Goal: Information Seeking & Learning: Learn about a topic

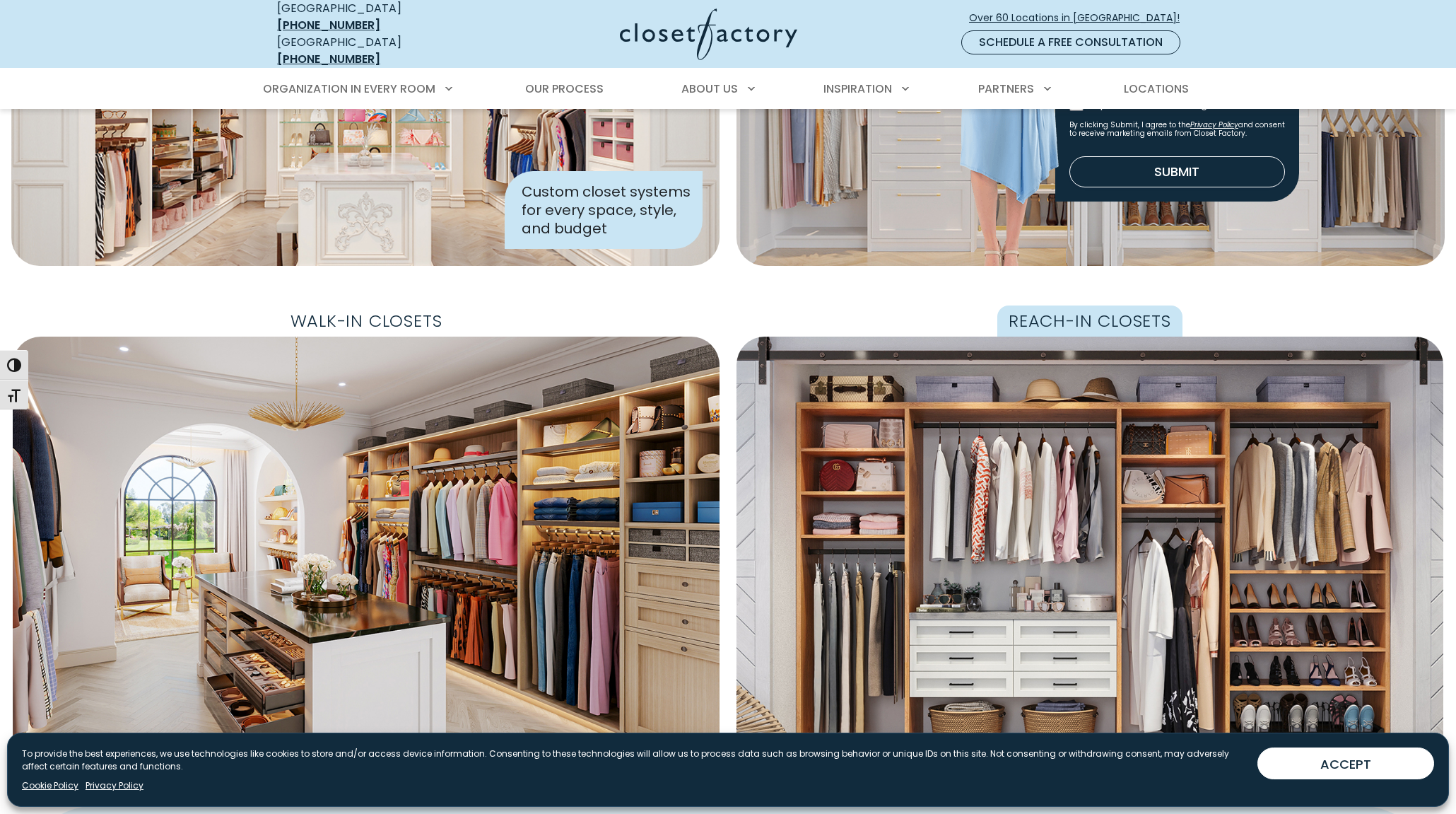
scroll to position [424, 0]
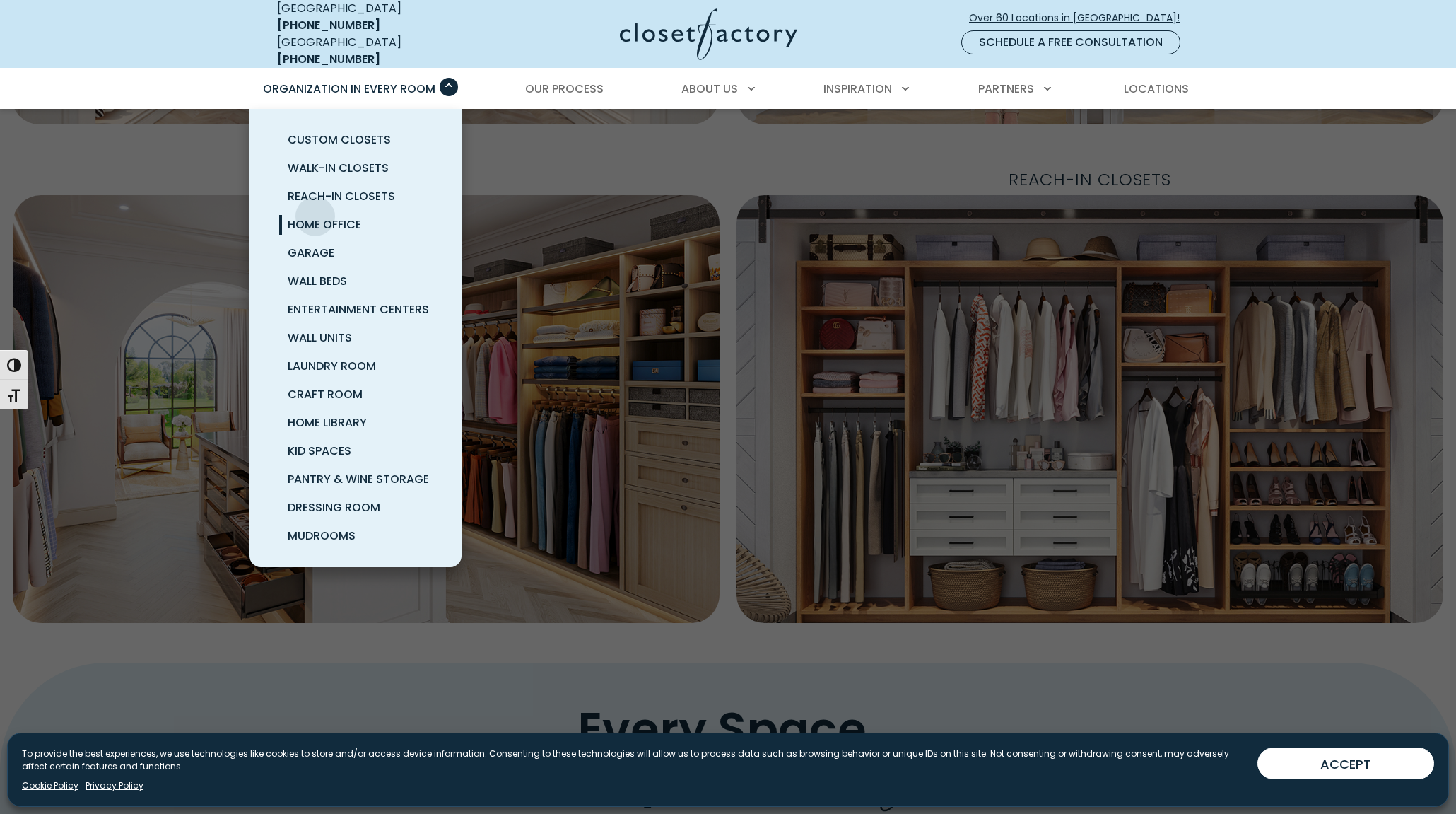
click at [315, 217] on span "Home Office" at bounding box center [325, 225] width 74 height 16
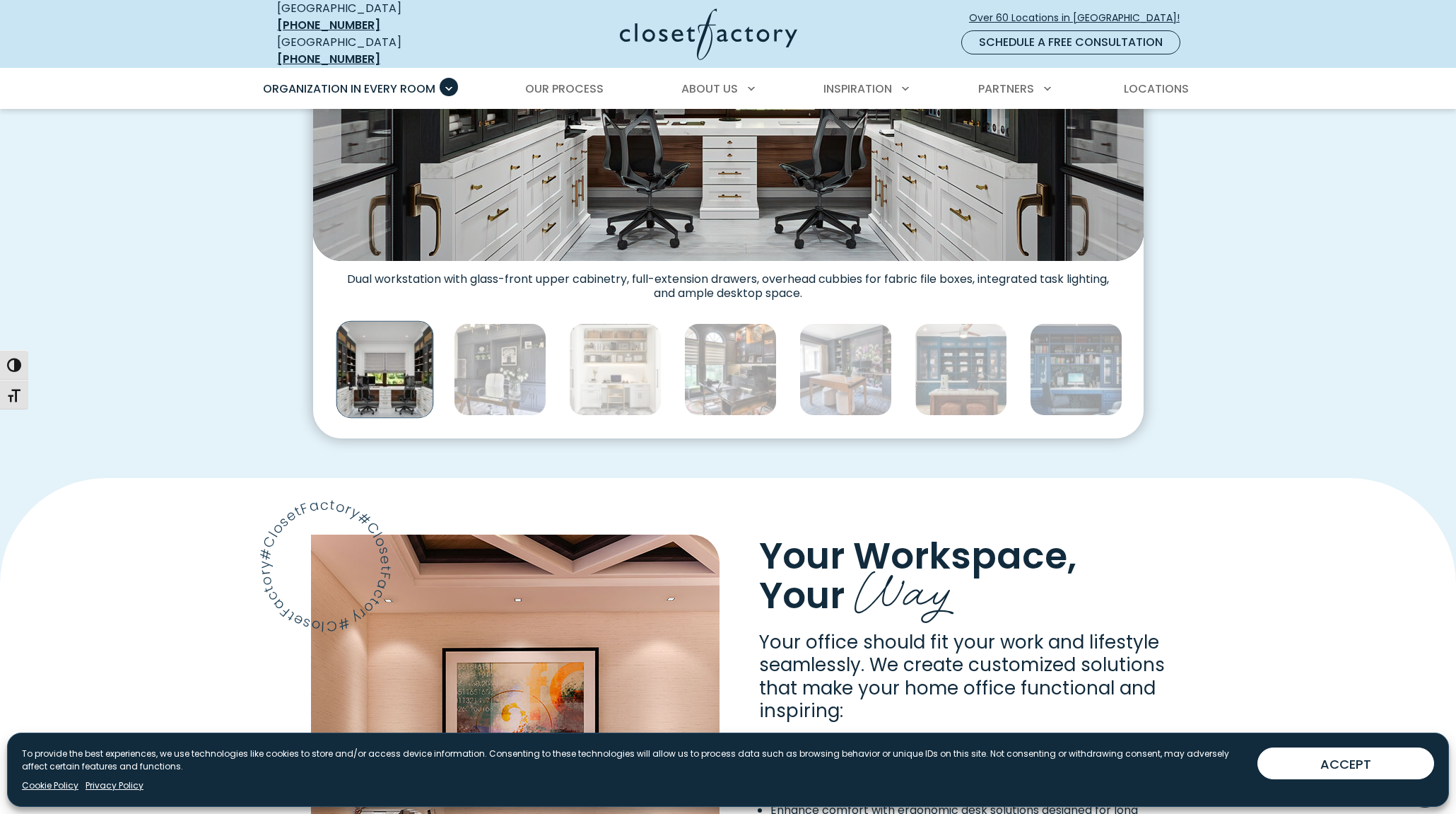
scroll to position [636, 0]
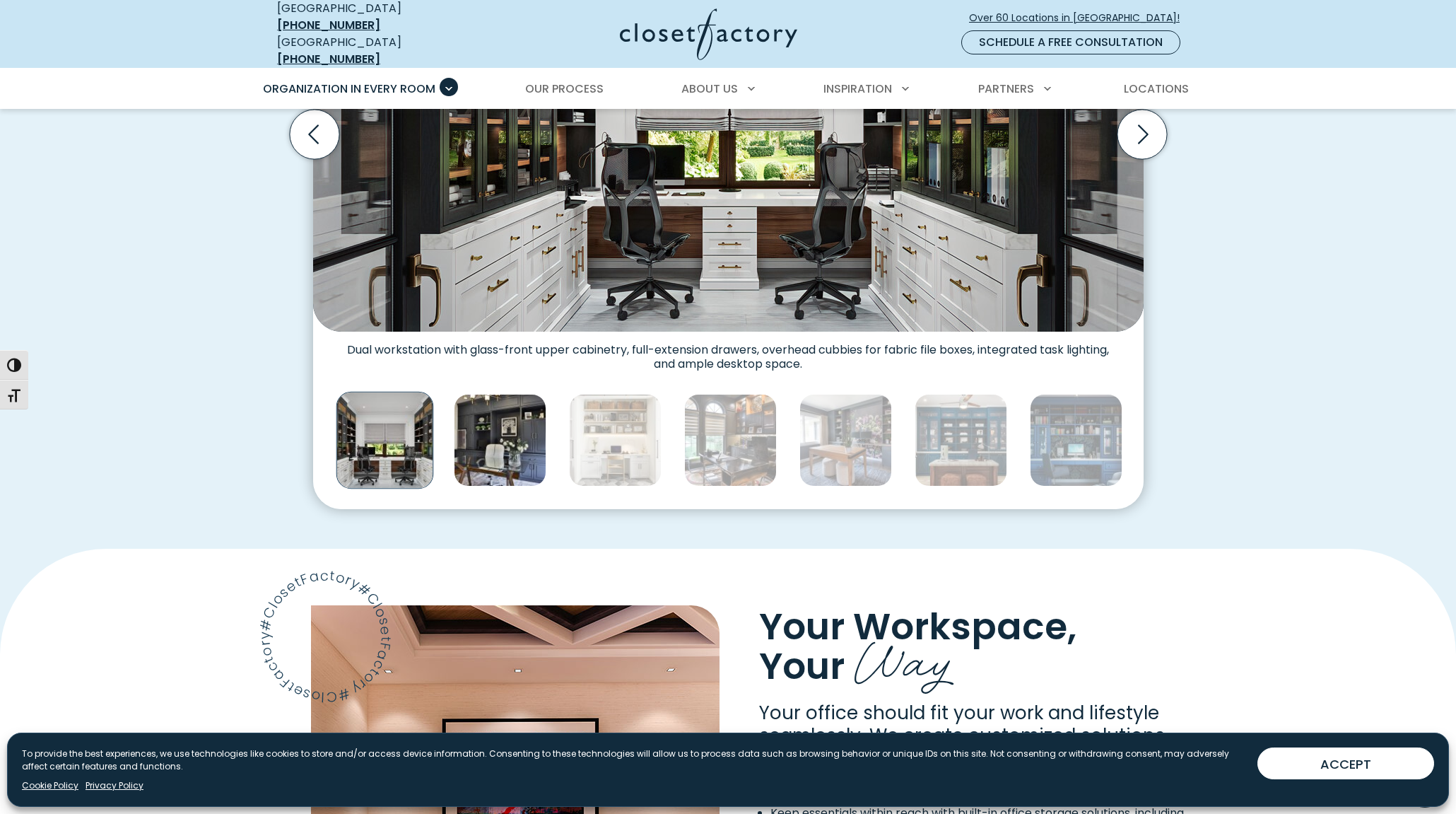
click at [528, 438] on img "Thumbnail Gallery" at bounding box center [500, 440] width 93 height 93
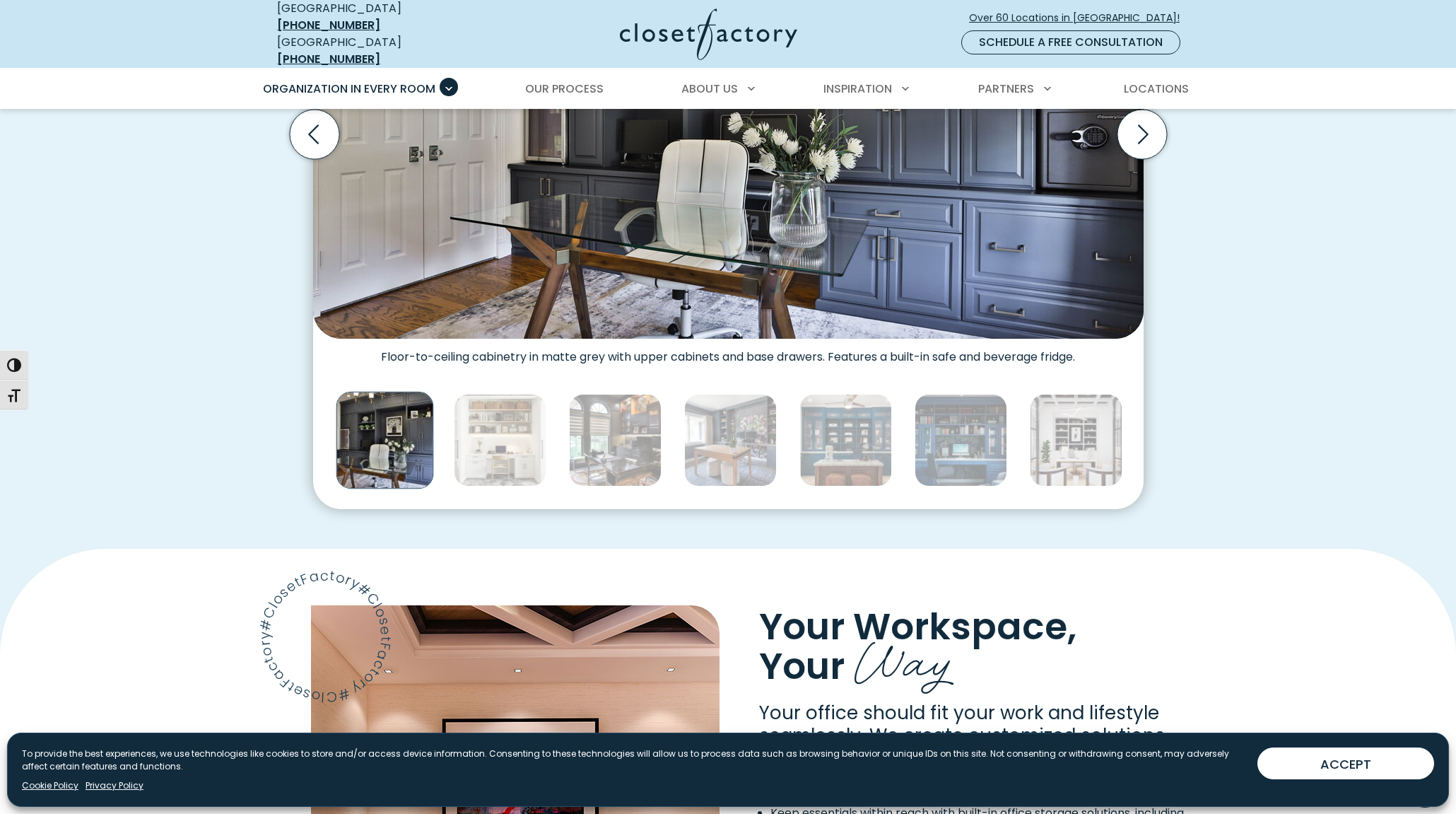
click at [572, 440] on img "Thumbnail Gallery" at bounding box center [615, 440] width 93 height 93
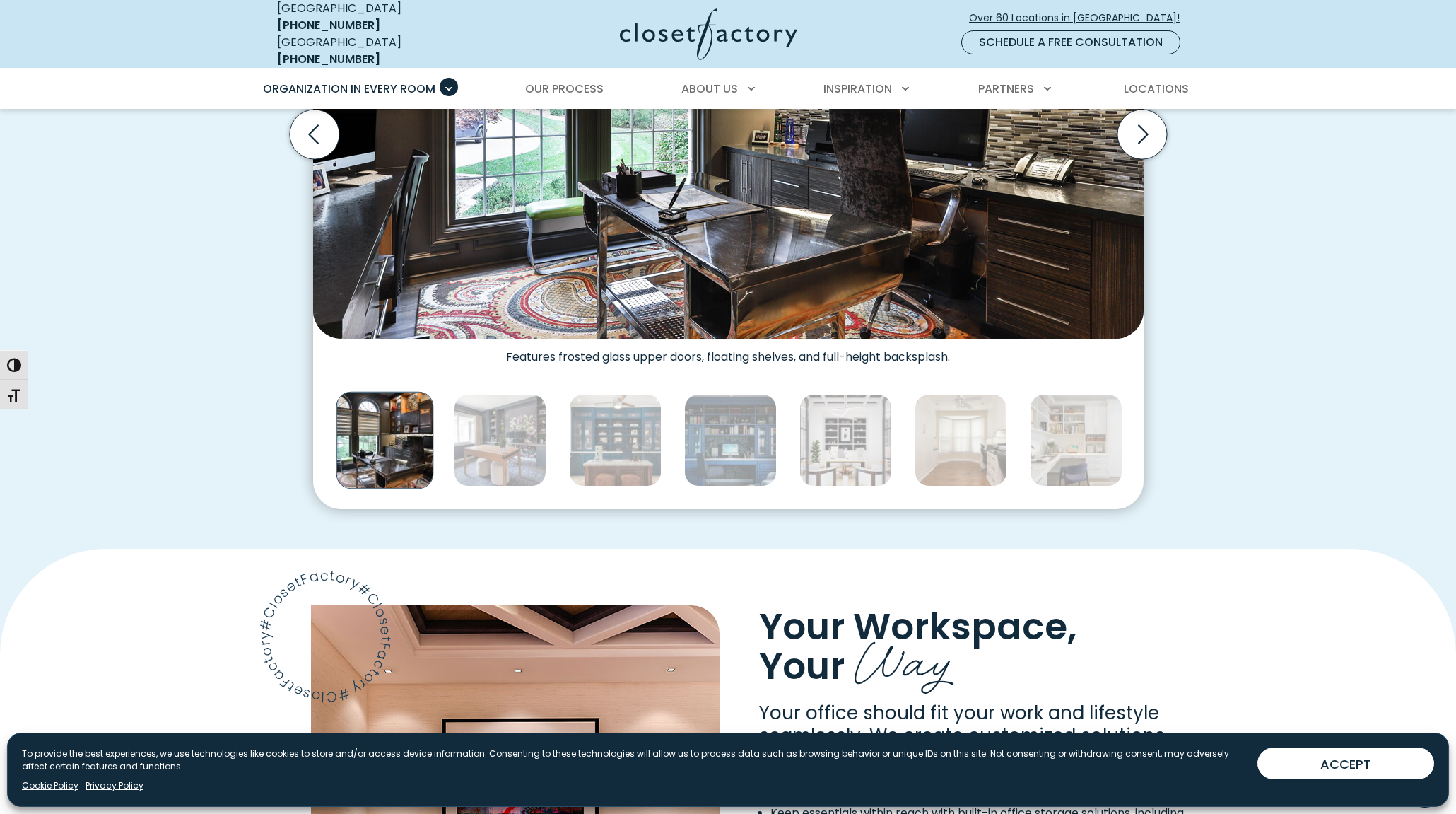
click at [609, 439] on img "Thumbnail Gallery" at bounding box center [615, 440] width 93 height 93
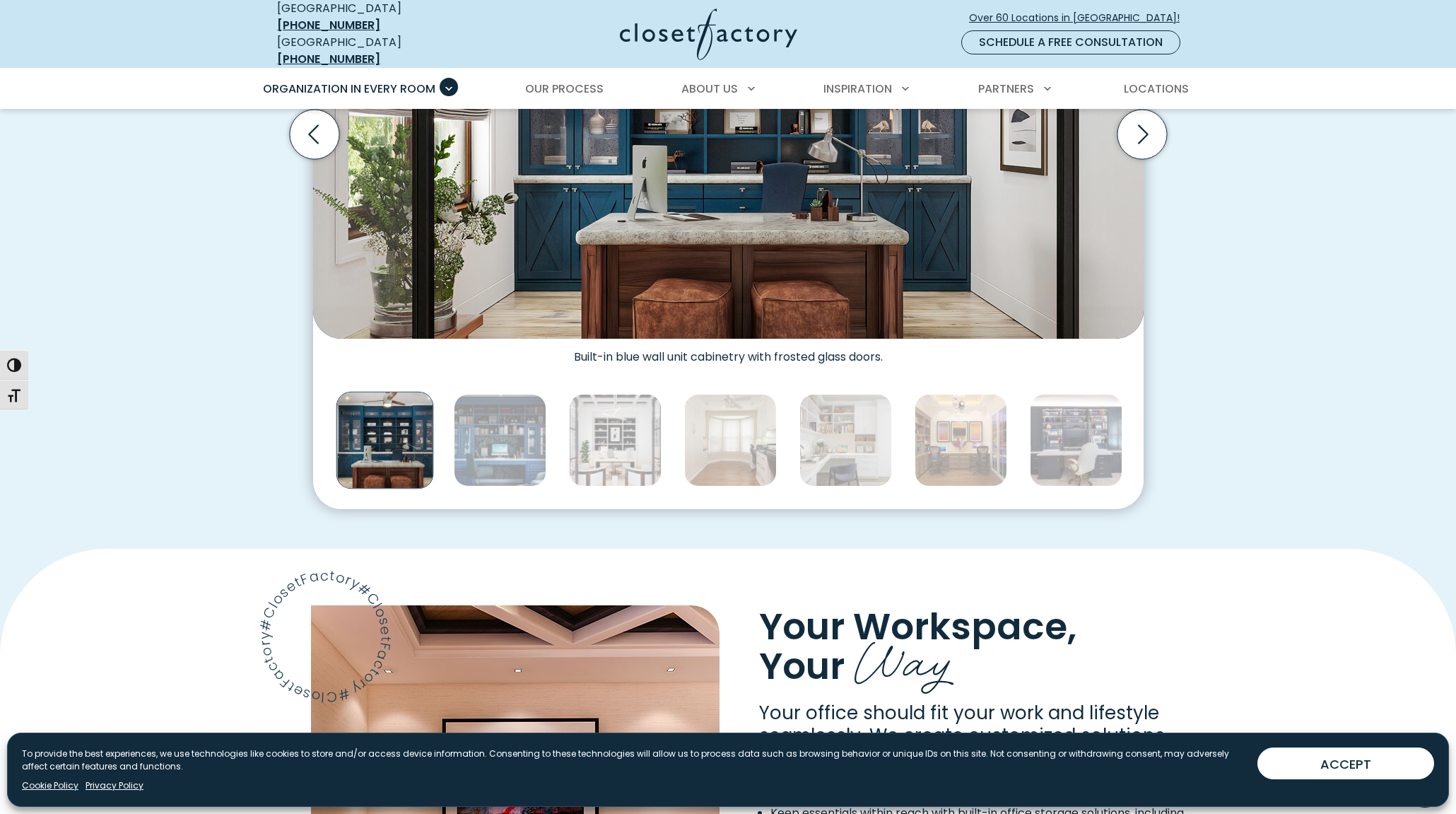
click at [609, 439] on img "Thumbnail Gallery" at bounding box center [615, 440] width 93 height 93
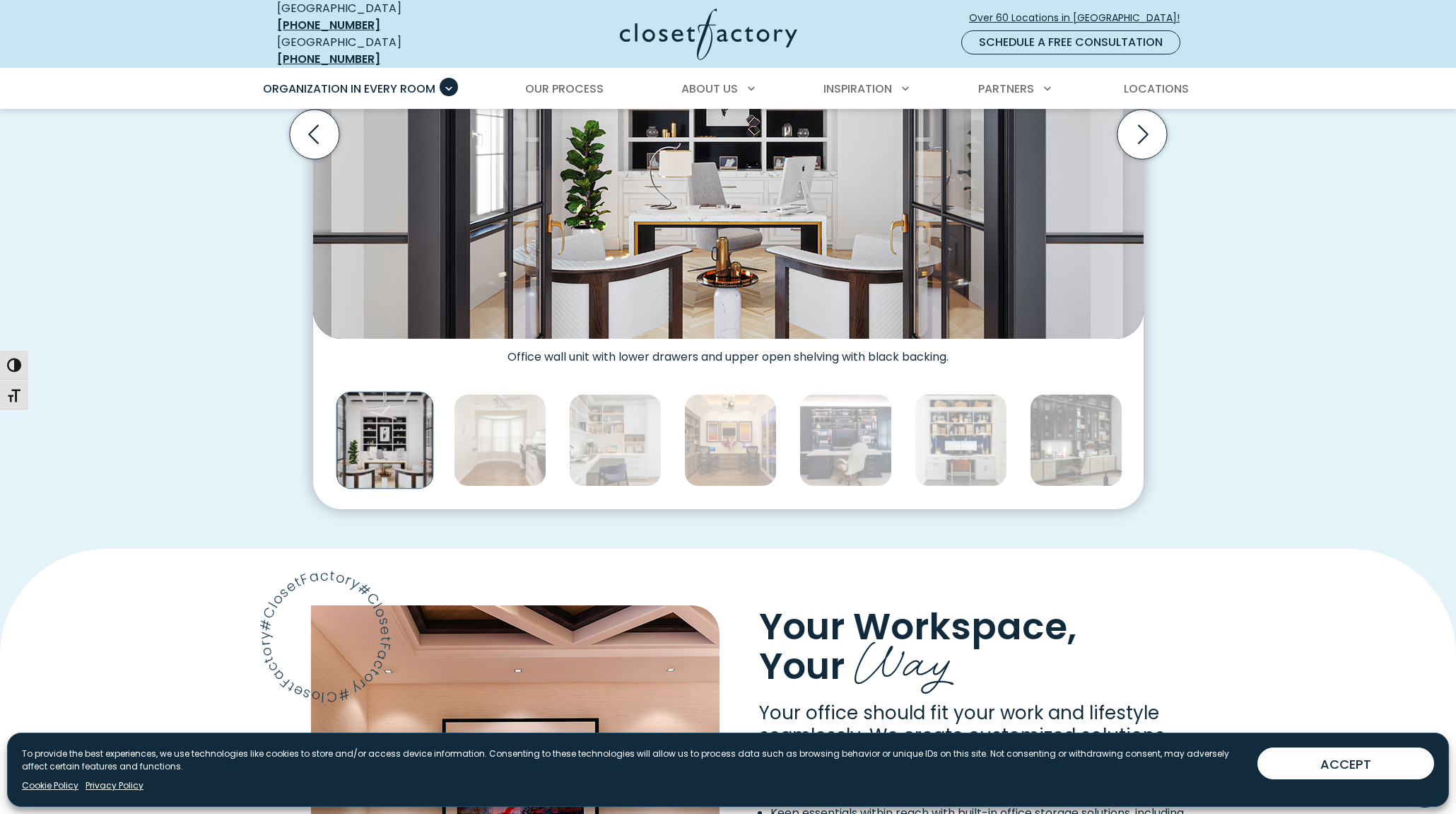
click at [609, 439] on img "Thumbnail Gallery" at bounding box center [615, 440] width 93 height 93
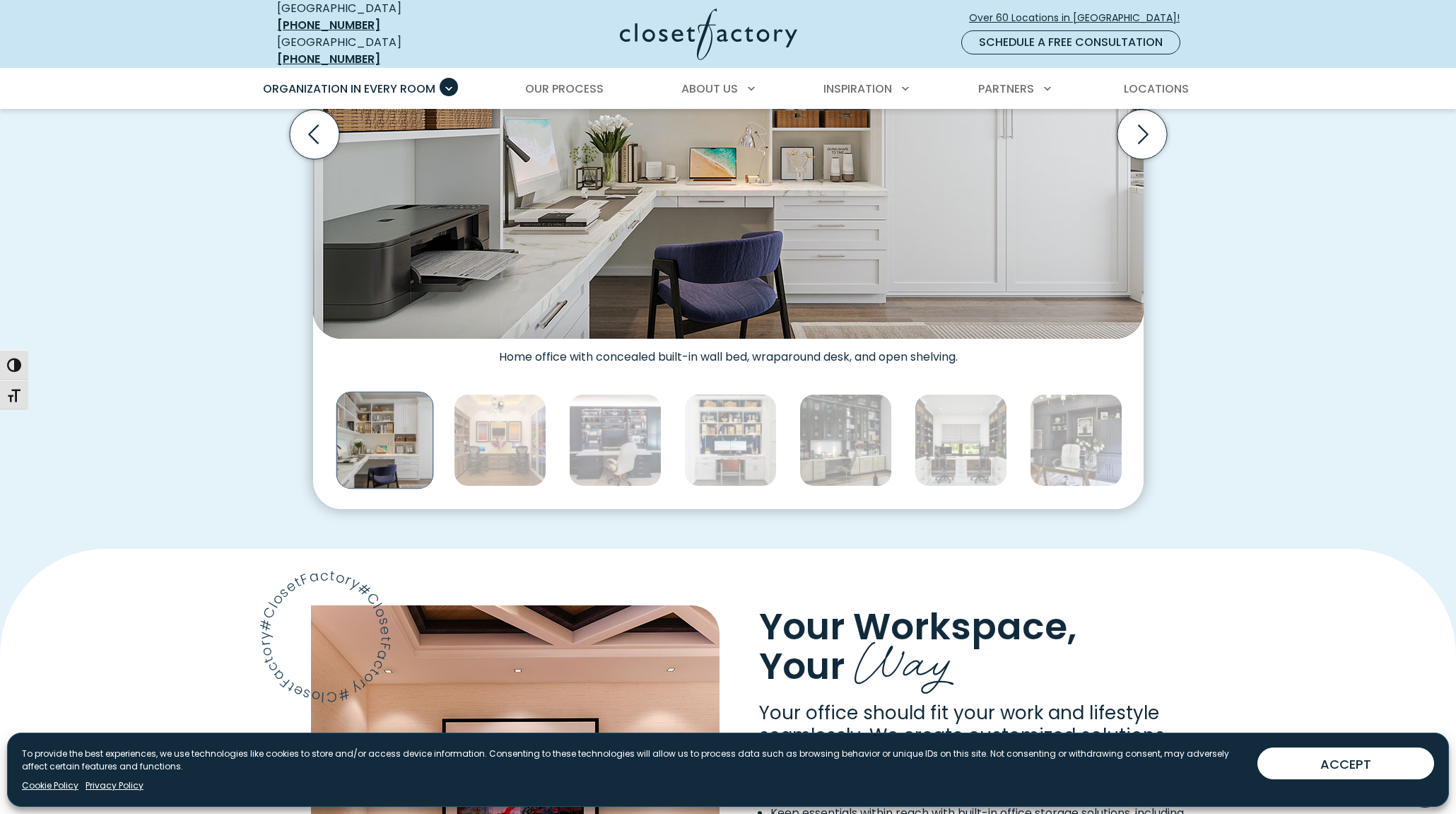
click at [146, 145] on div "Custom Home Offices for Every Space, Style, Budget Home office dual-tone wall u…" at bounding box center [728, 153] width 1456 height 792
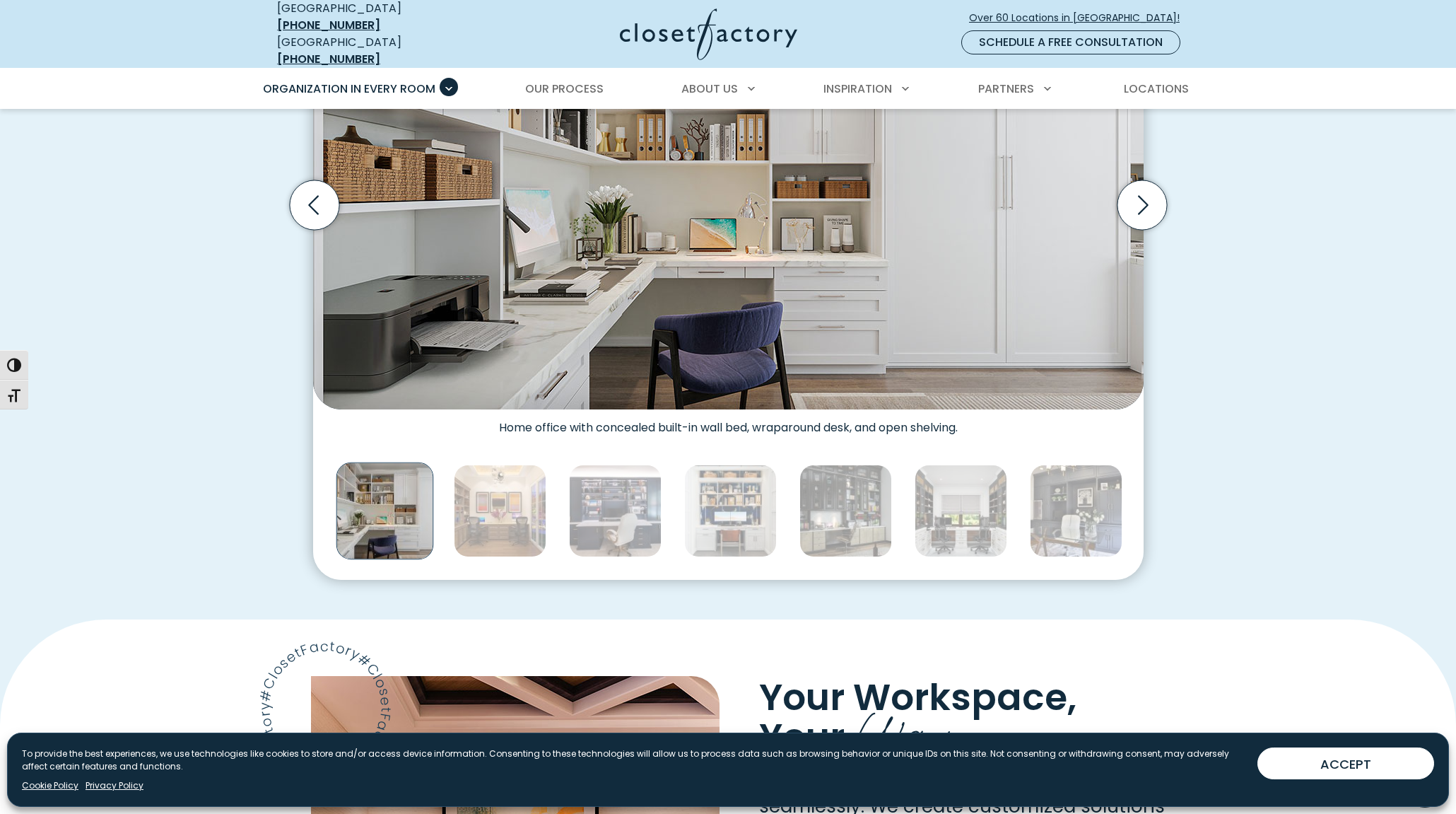
scroll to position [495, 0]
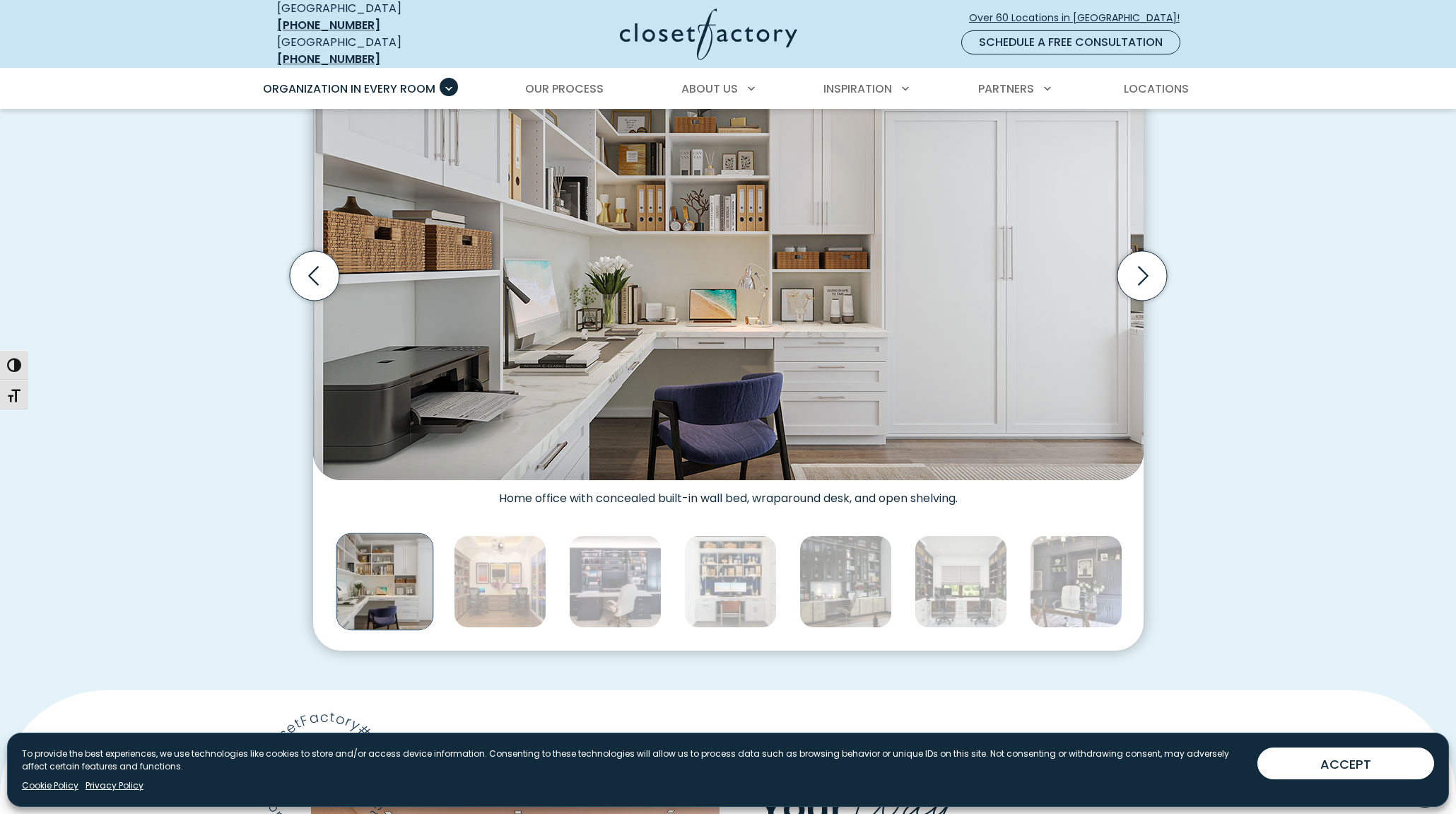
click at [142, 82] on div "Organization in Every Room Custom Closets Walk-In Closets Reach-In Closets Home…" at bounding box center [728, 89] width 1456 height 41
click at [1157, 268] on icon "Next slide" at bounding box center [1141, 276] width 49 height 49
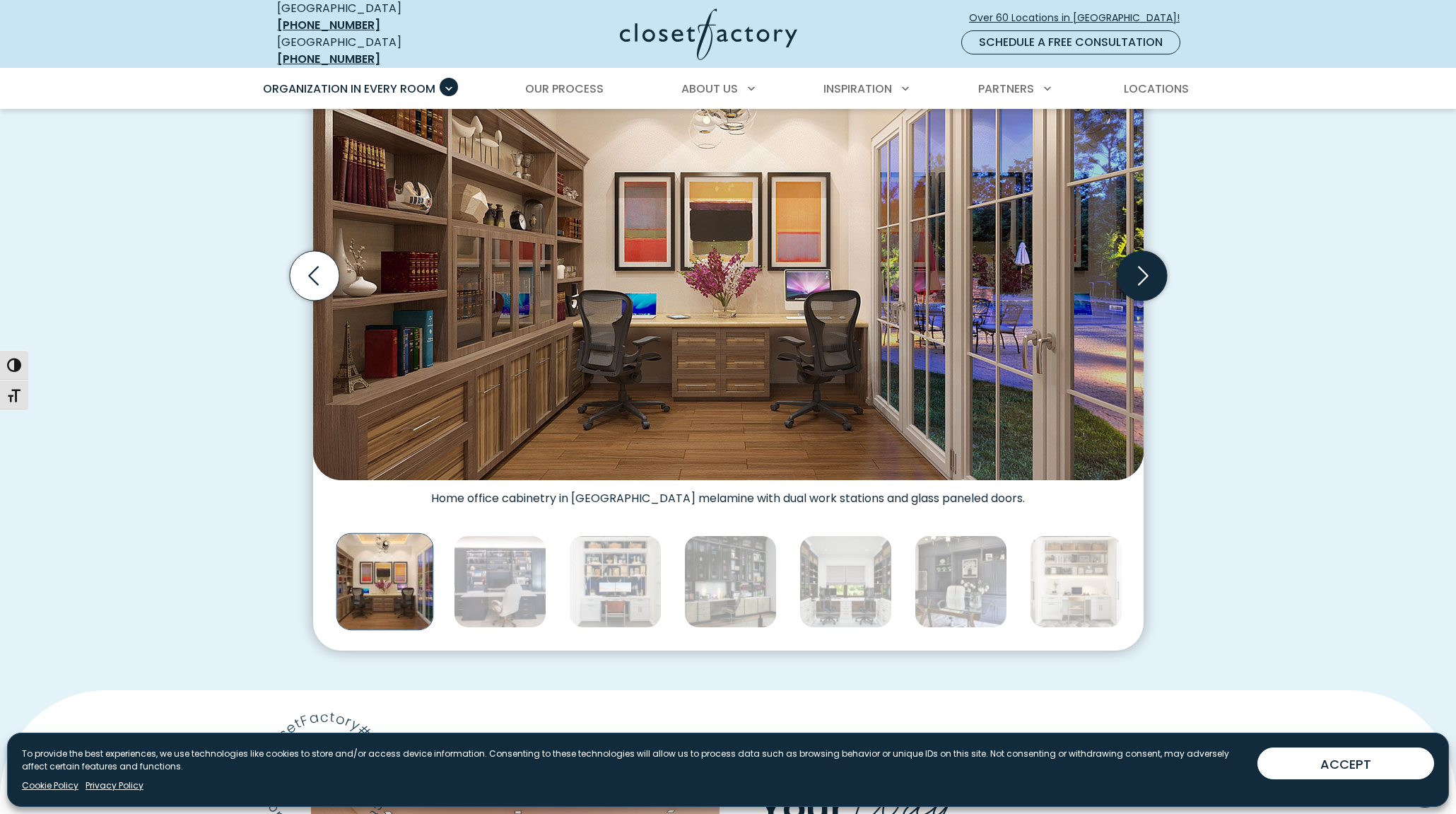
click at [1129, 259] on icon "Next slide" at bounding box center [1141, 276] width 49 height 49
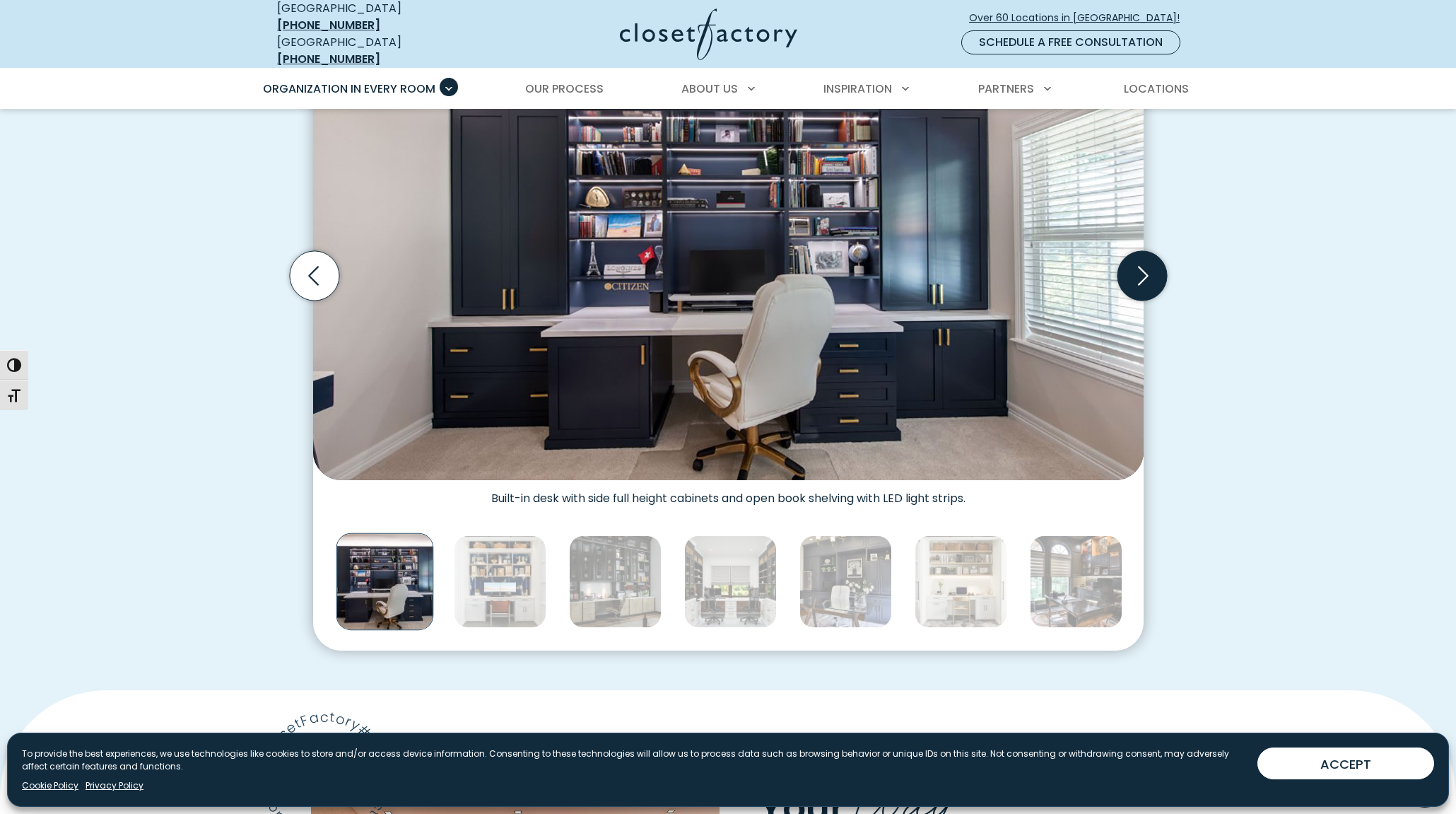
click at [1136, 259] on icon "Next slide" at bounding box center [1141, 276] width 49 height 49
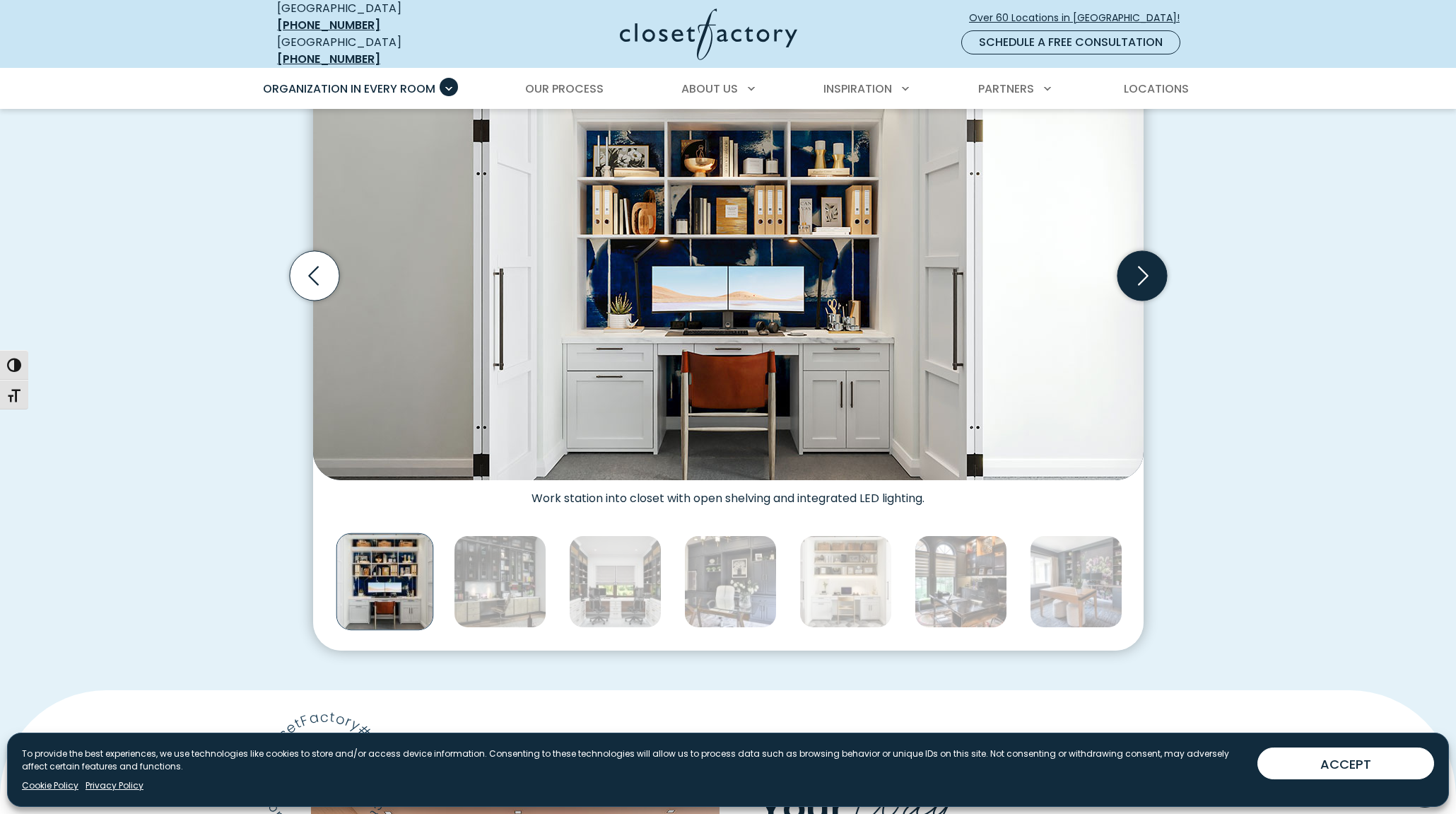
click at [1137, 259] on icon "Next slide" at bounding box center [1141, 276] width 49 height 49
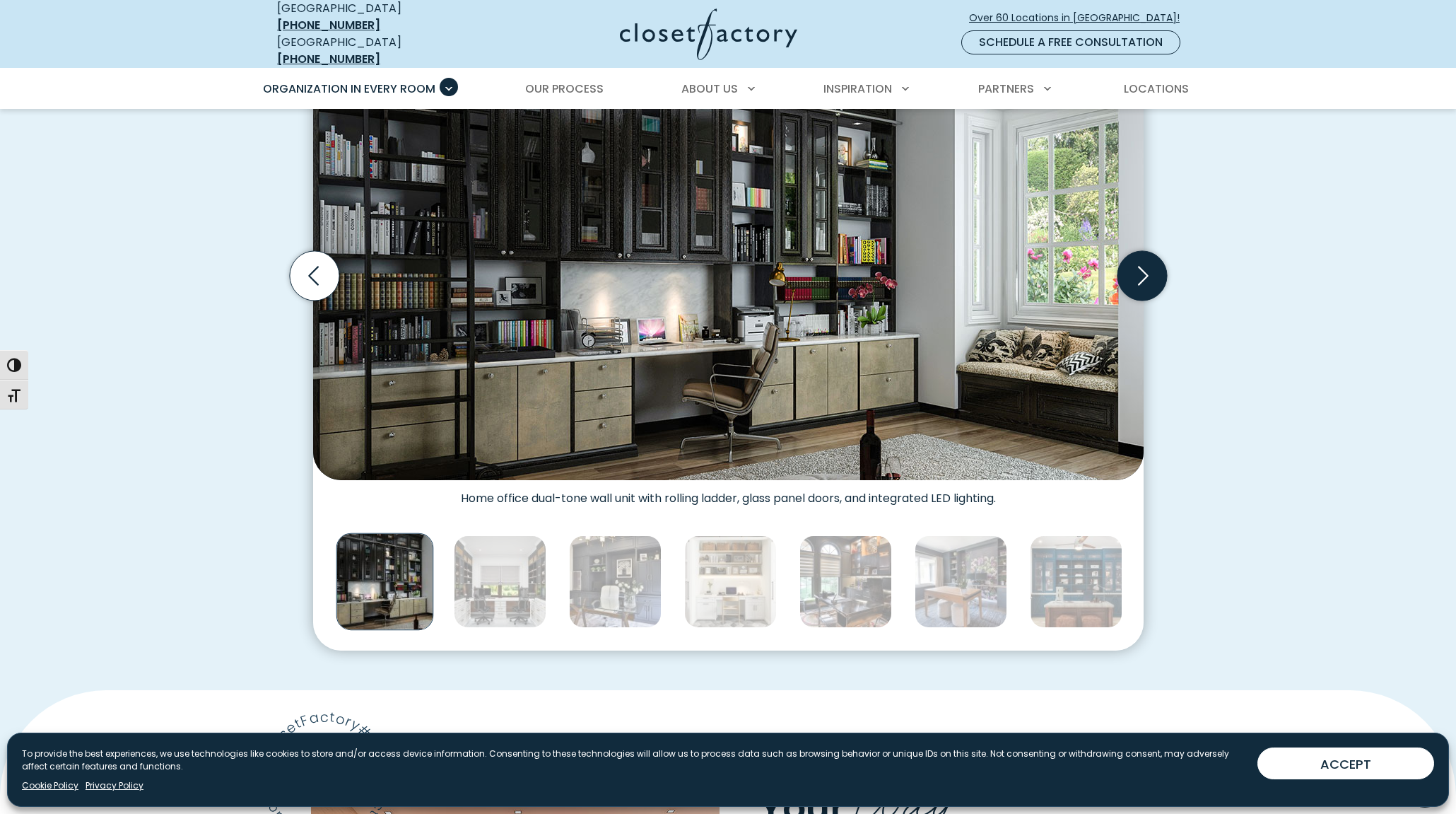
click at [1139, 259] on icon "Next slide" at bounding box center [1141, 276] width 49 height 49
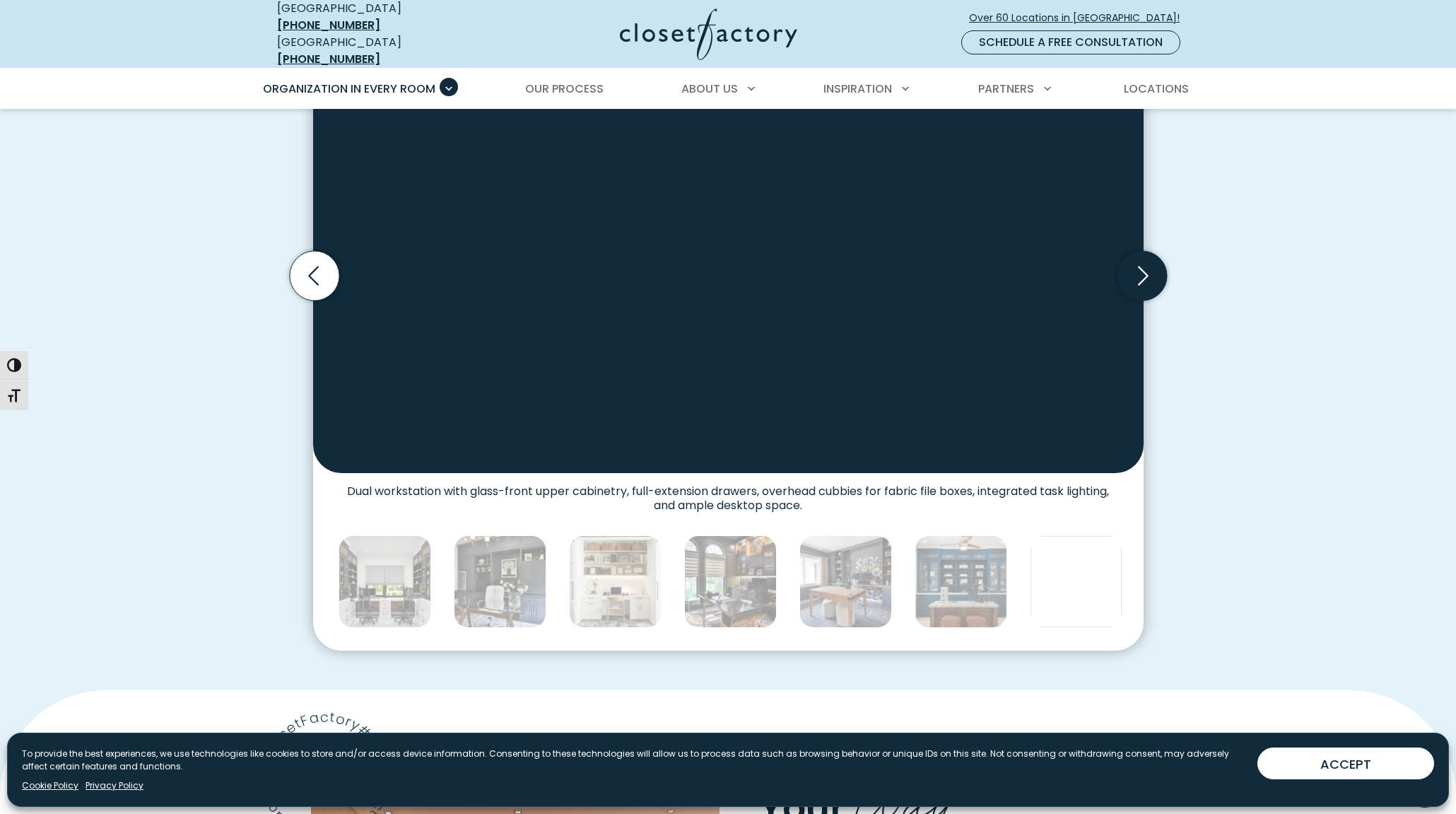
click at [1139, 259] on icon "Next slide" at bounding box center [1141, 276] width 49 height 49
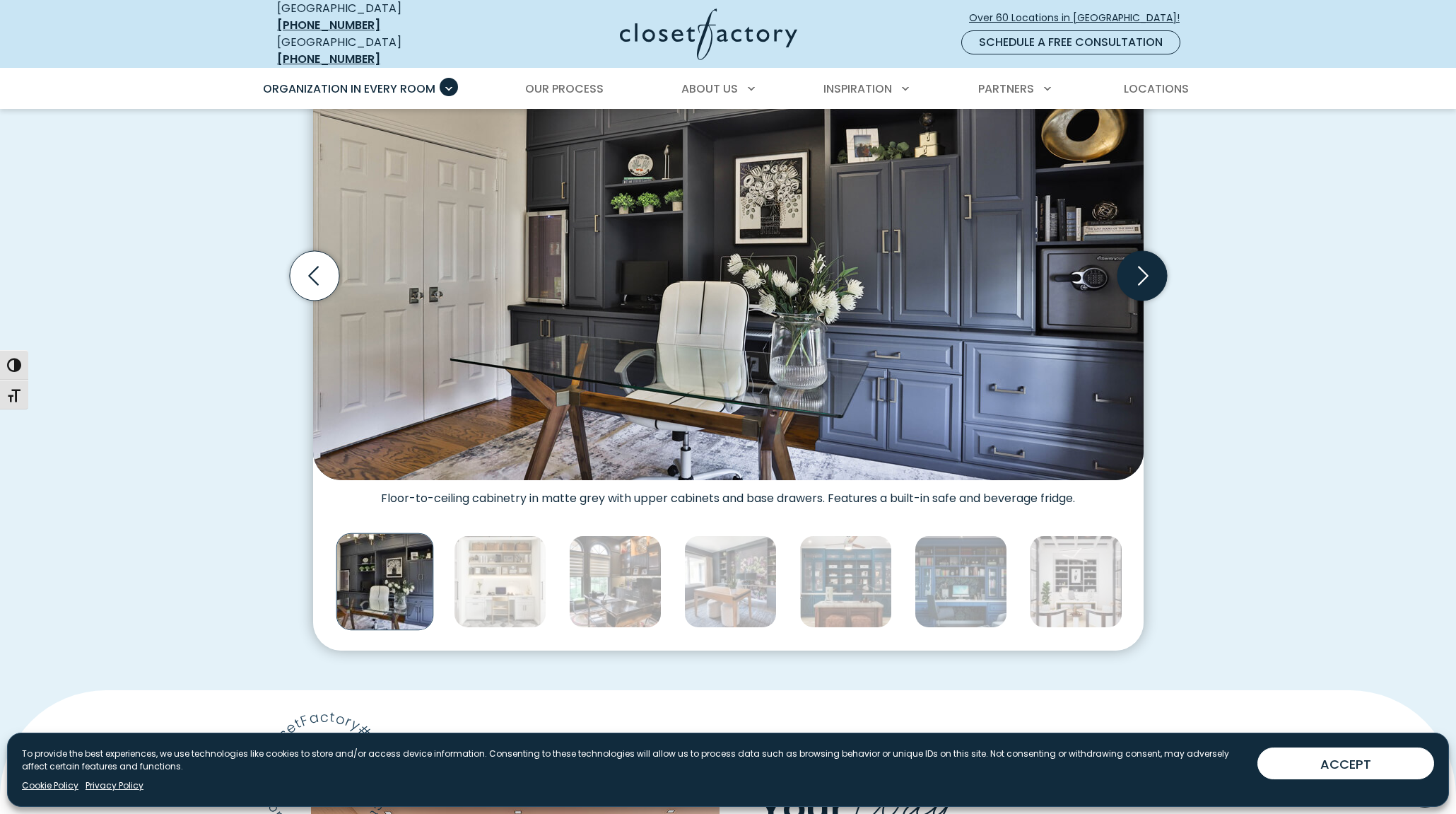
click at [1139, 260] on icon "Next slide" at bounding box center [1141, 276] width 49 height 49
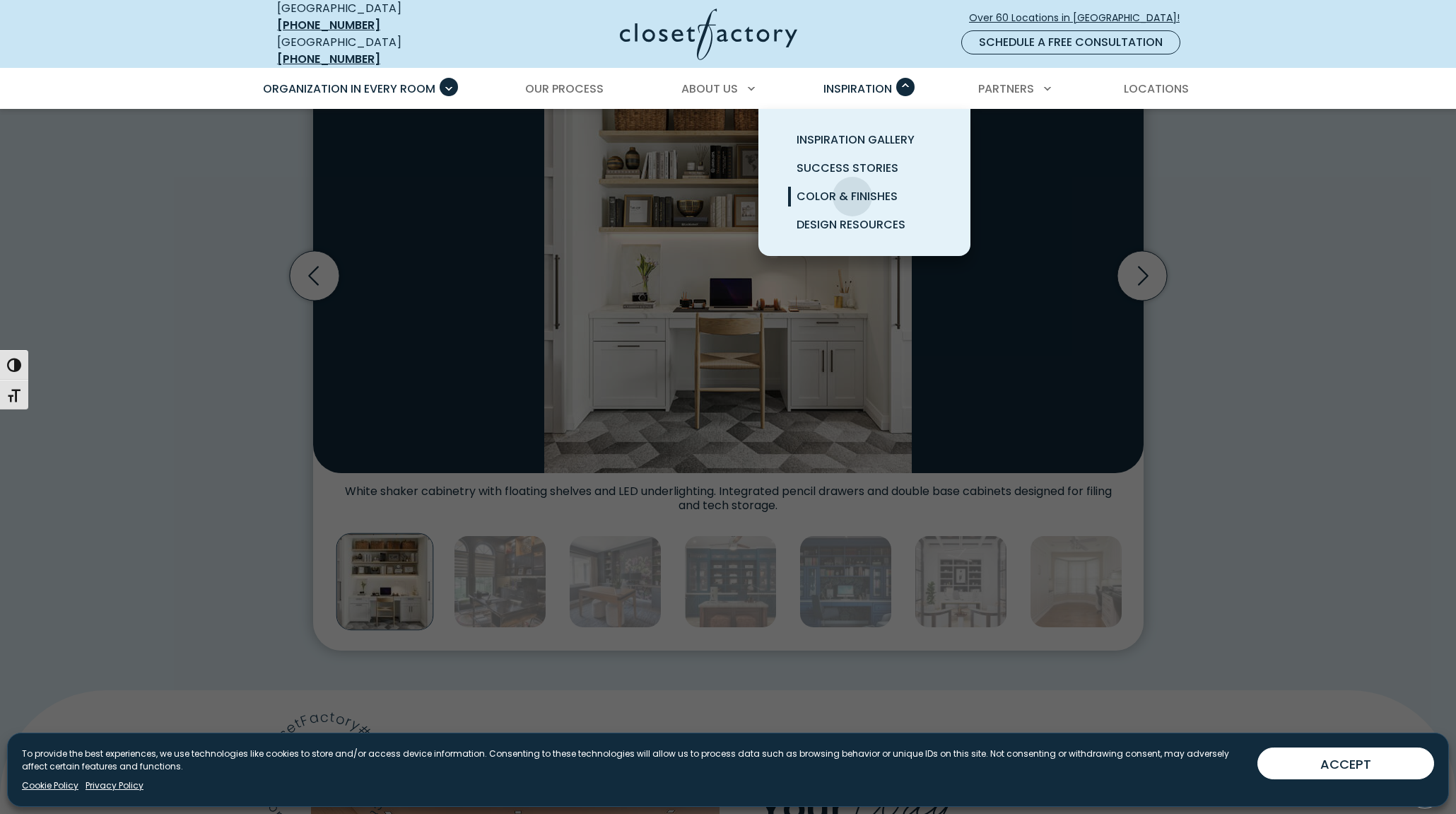
click at [852, 188] on span "Color & Finishes" at bounding box center [847, 196] width 101 height 16
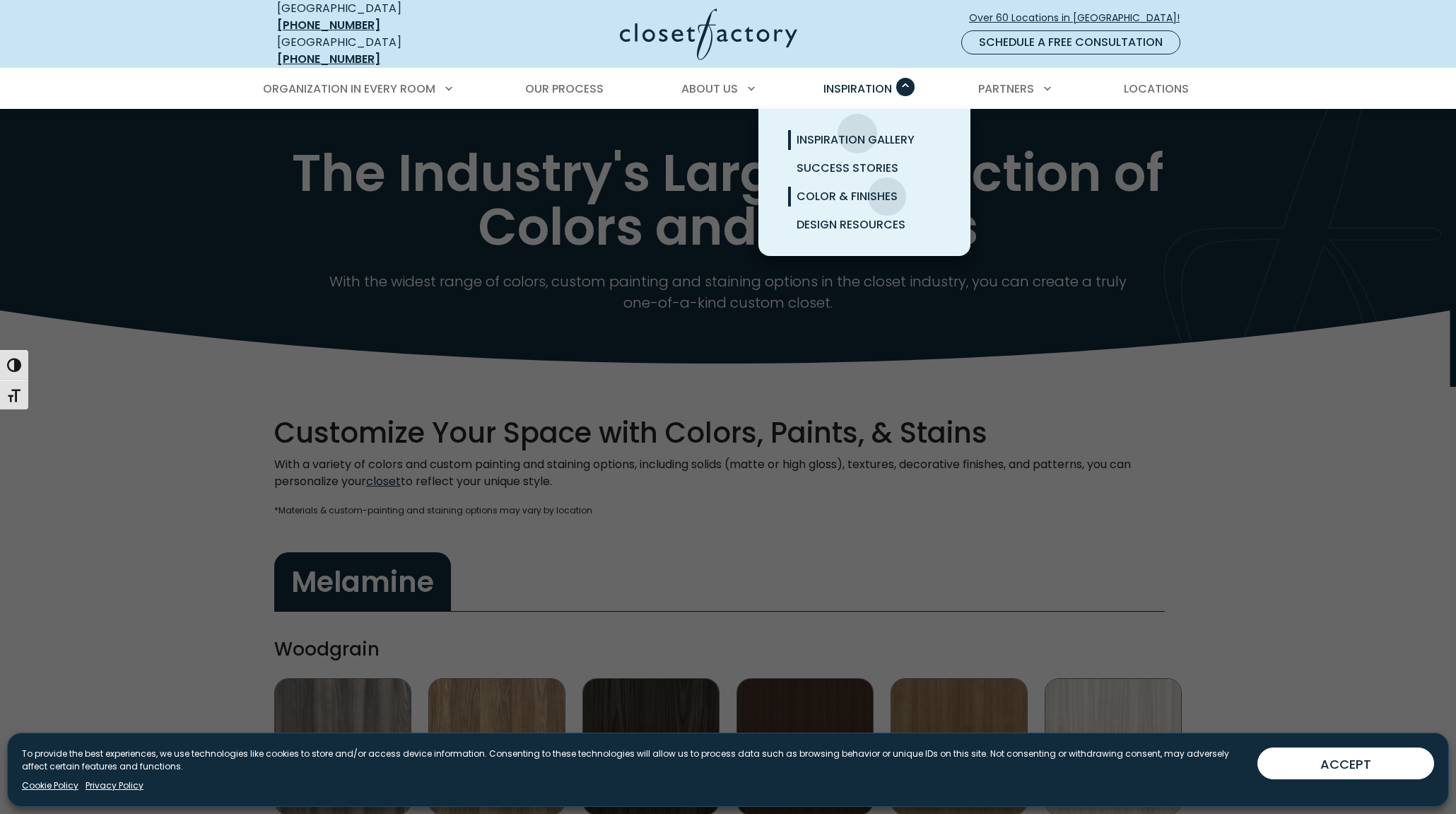
click at [857, 131] on span "Inspiration Gallery" at bounding box center [856, 139] width 118 height 16
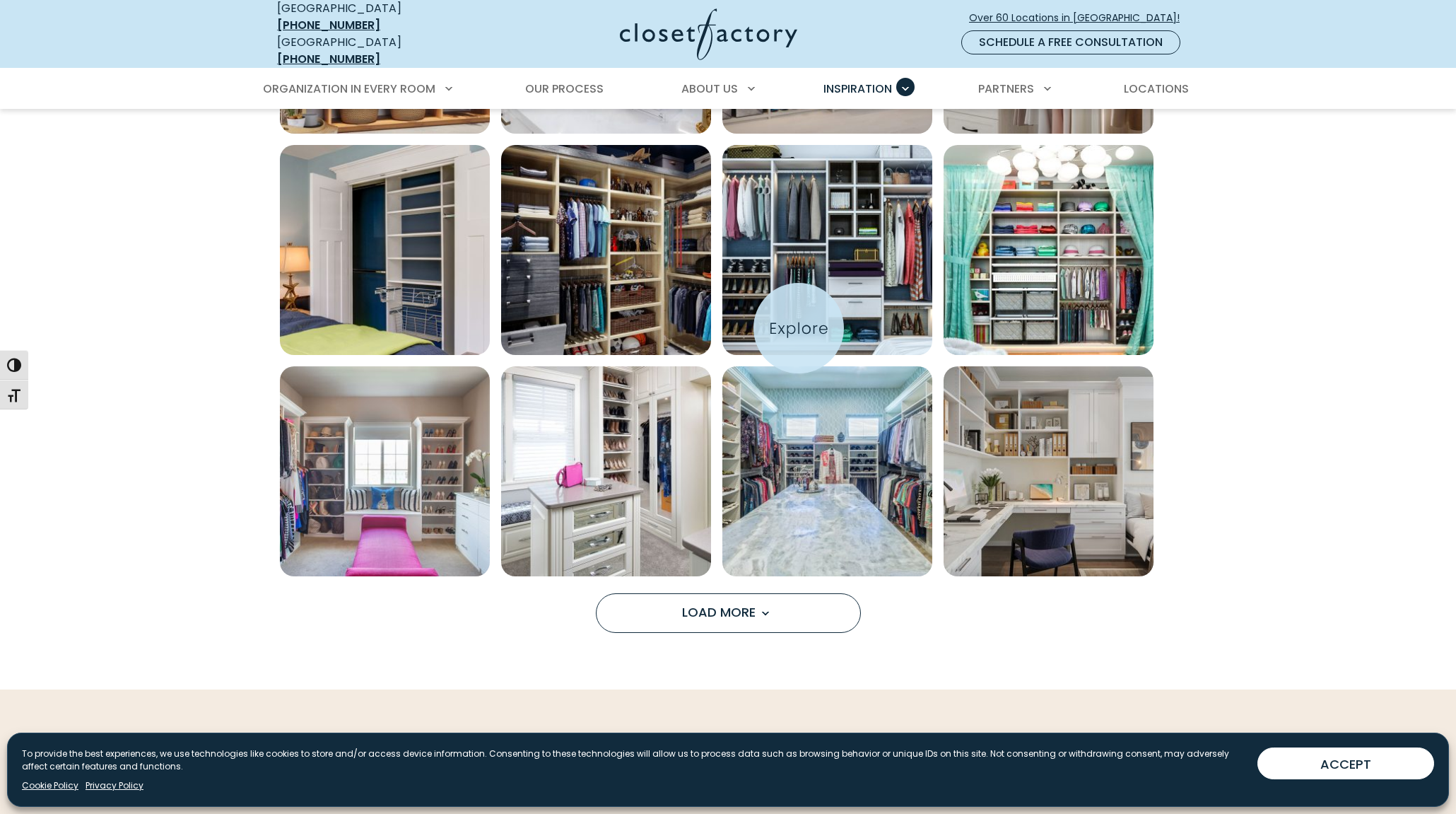
scroll to position [1060, 0]
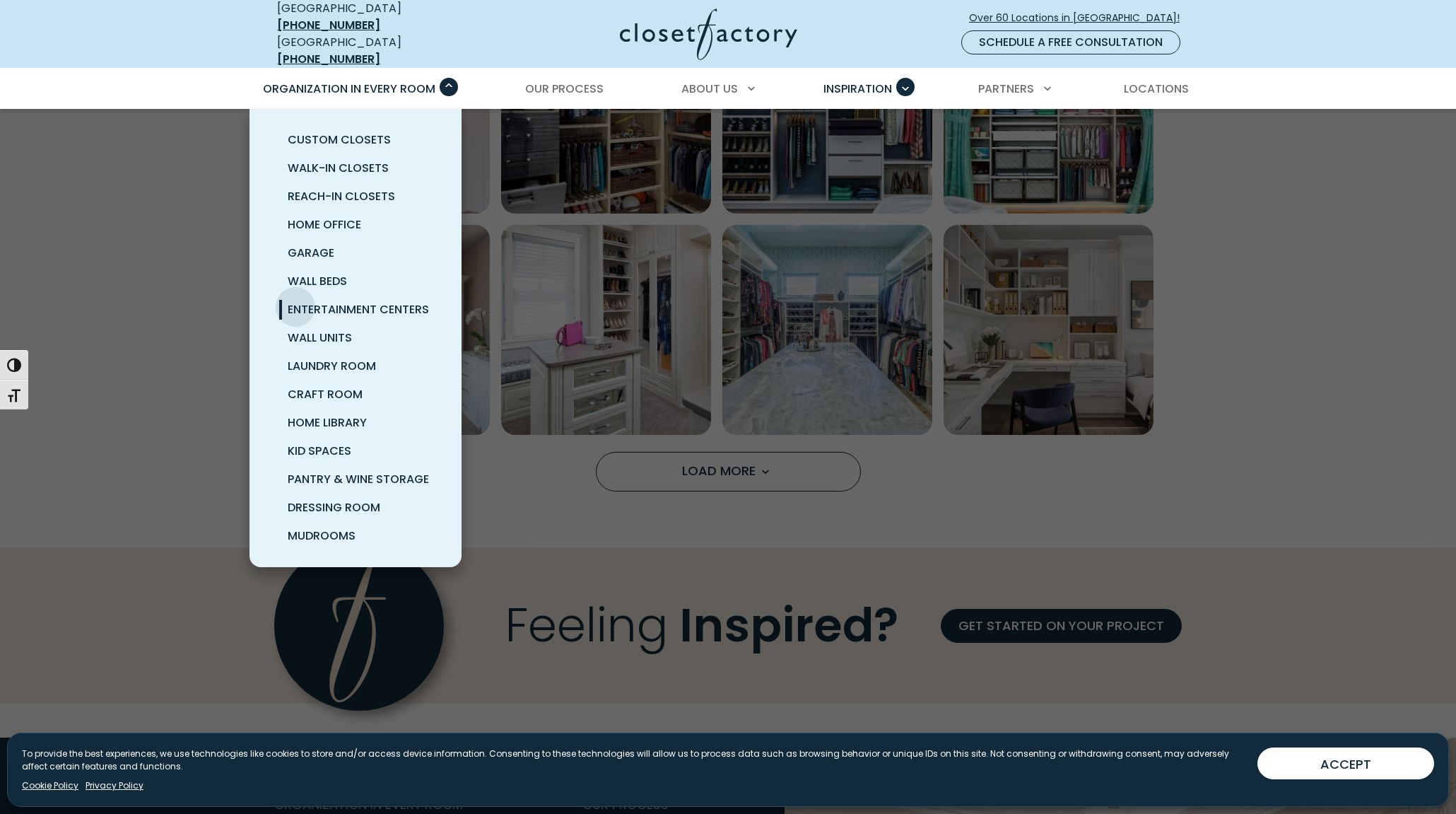
click at [295, 301] on span "Entertainment Centers" at bounding box center [358, 309] width 141 height 16
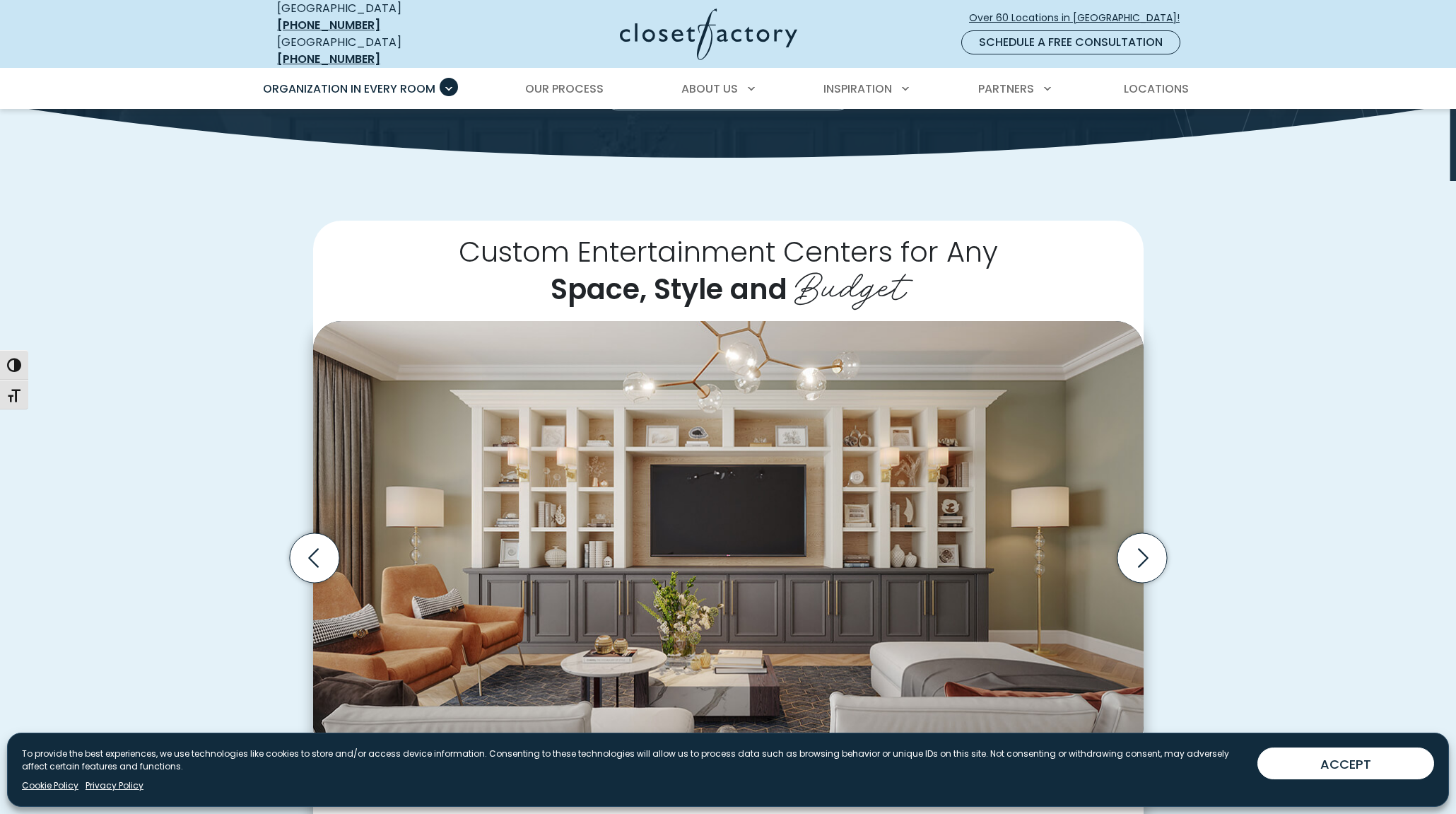
scroll to position [424, 0]
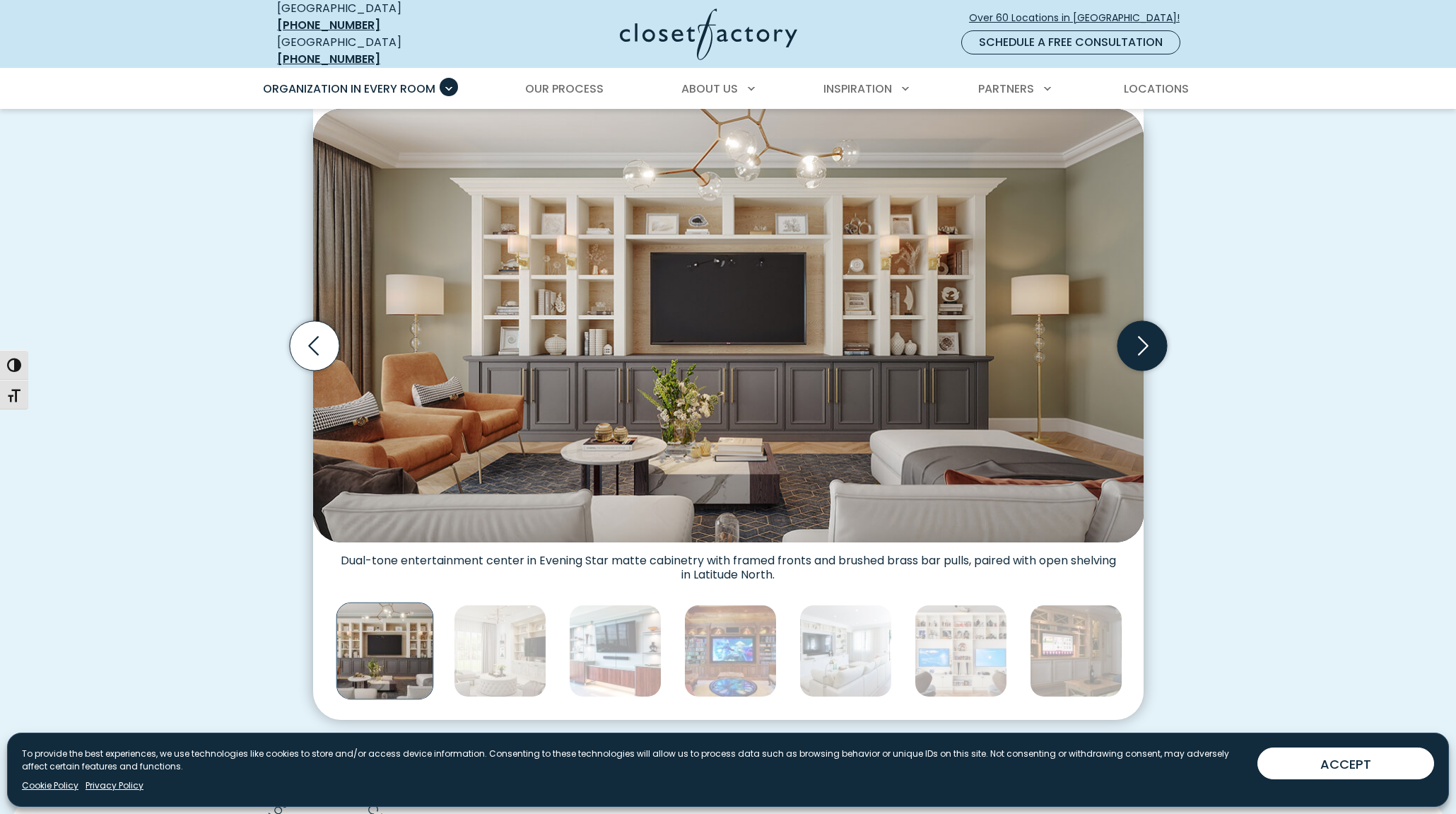
click at [1134, 348] on icon "Next slide" at bounding box center [1141, 345] width 49 height 49
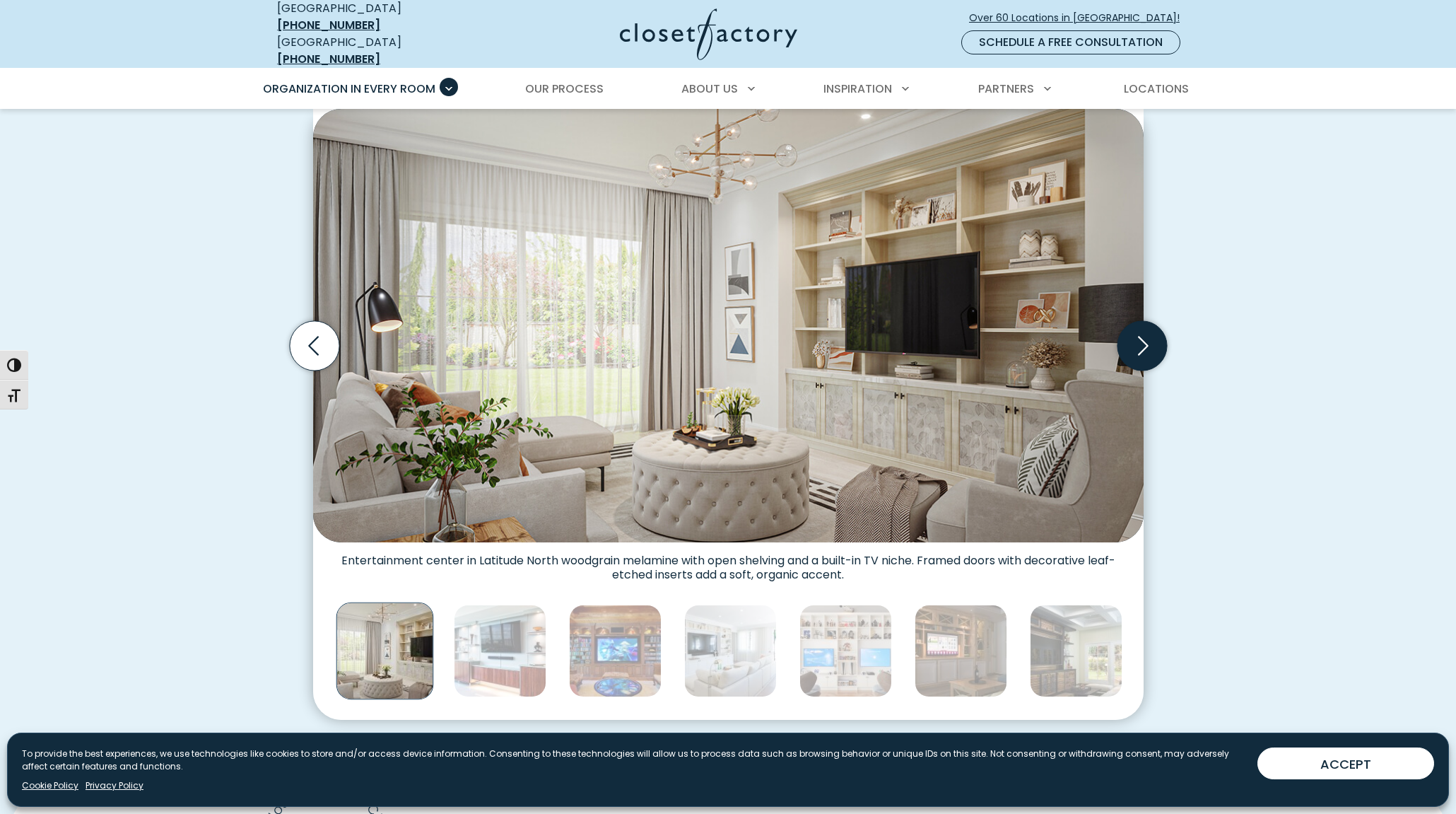
click at [1134, 348] on icon "Next slide" at bounding box center [1141, 345] width 49 height 49
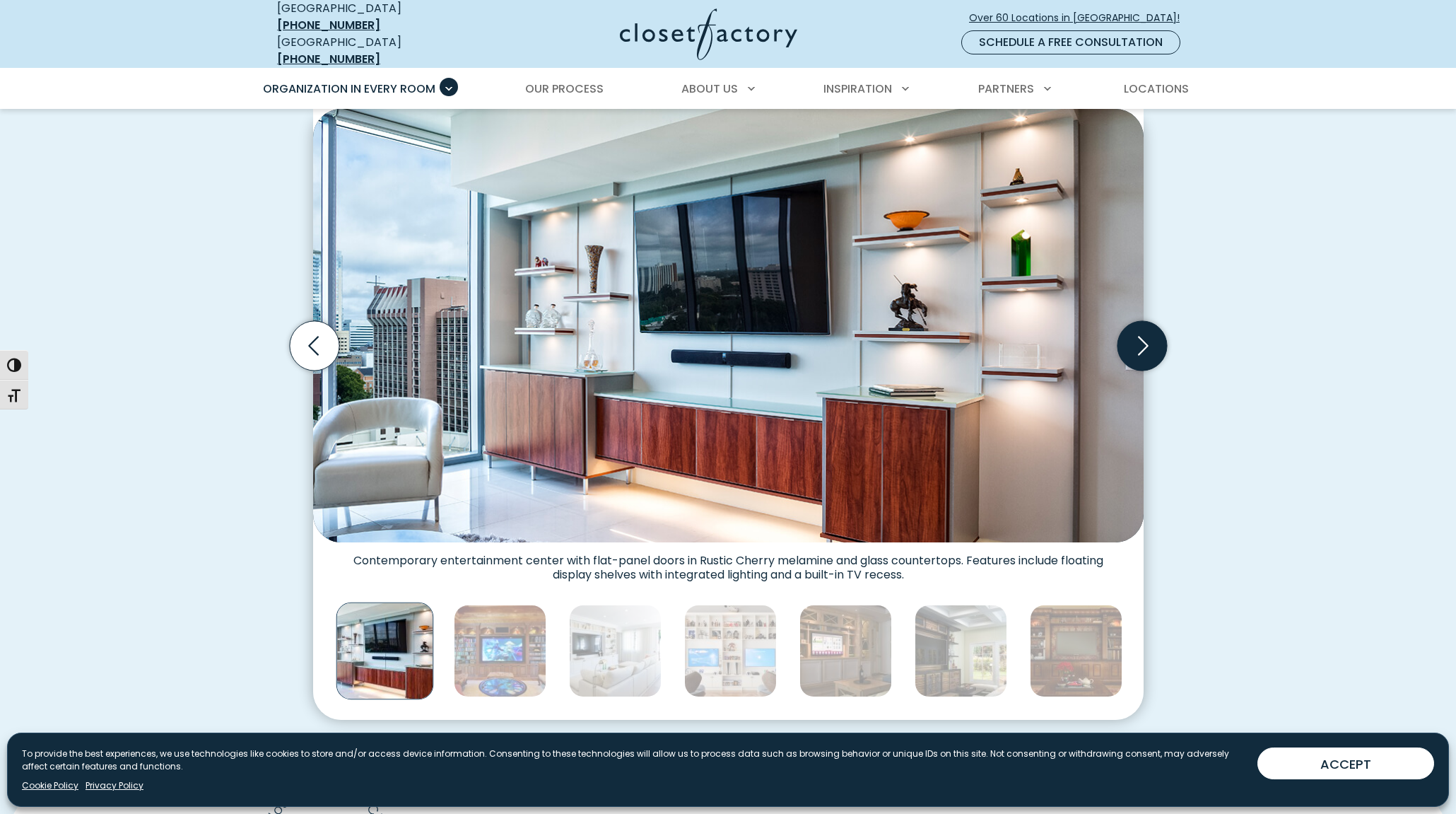
click at [1134, 348] on icon "Next slide" at bounding box center [1141, 345] width 49 height 49
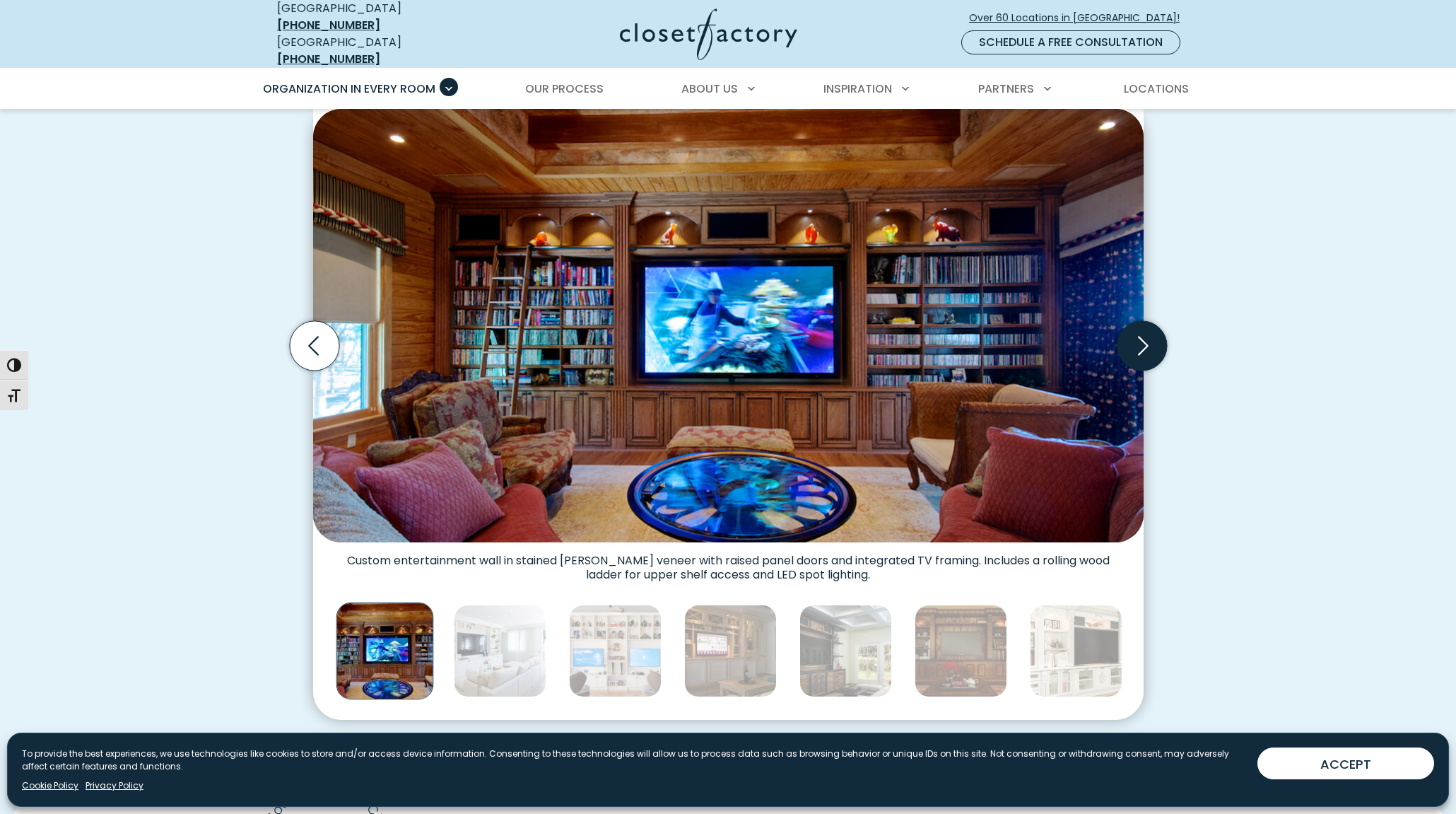
click at [1134, 348] on icon "Next slide" at bounding box center [1141, 345] width 49 height 49
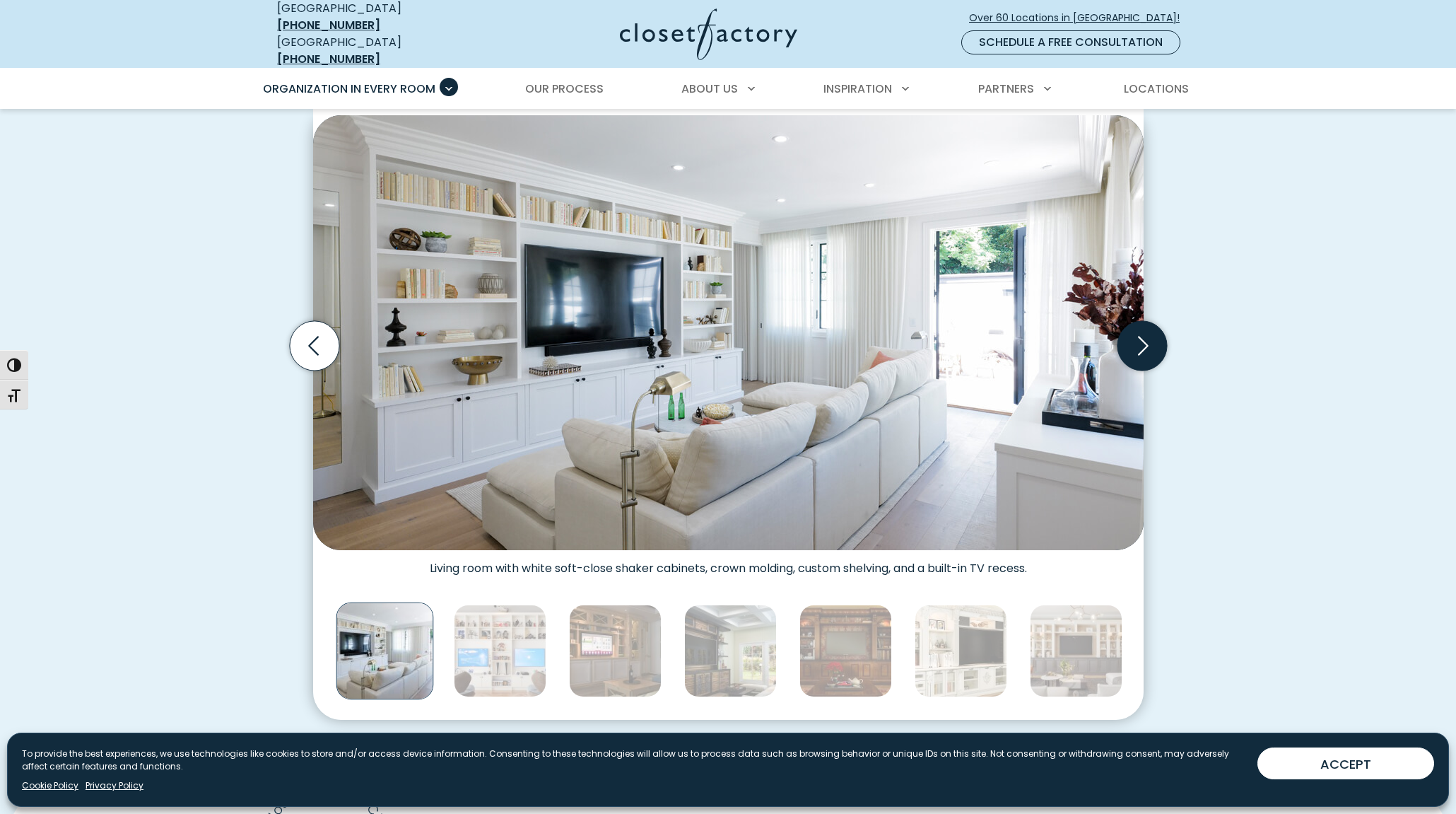
click at [1134, 348] on icon "Next slide" at bounding box center [1141, 345] width 49 height 49
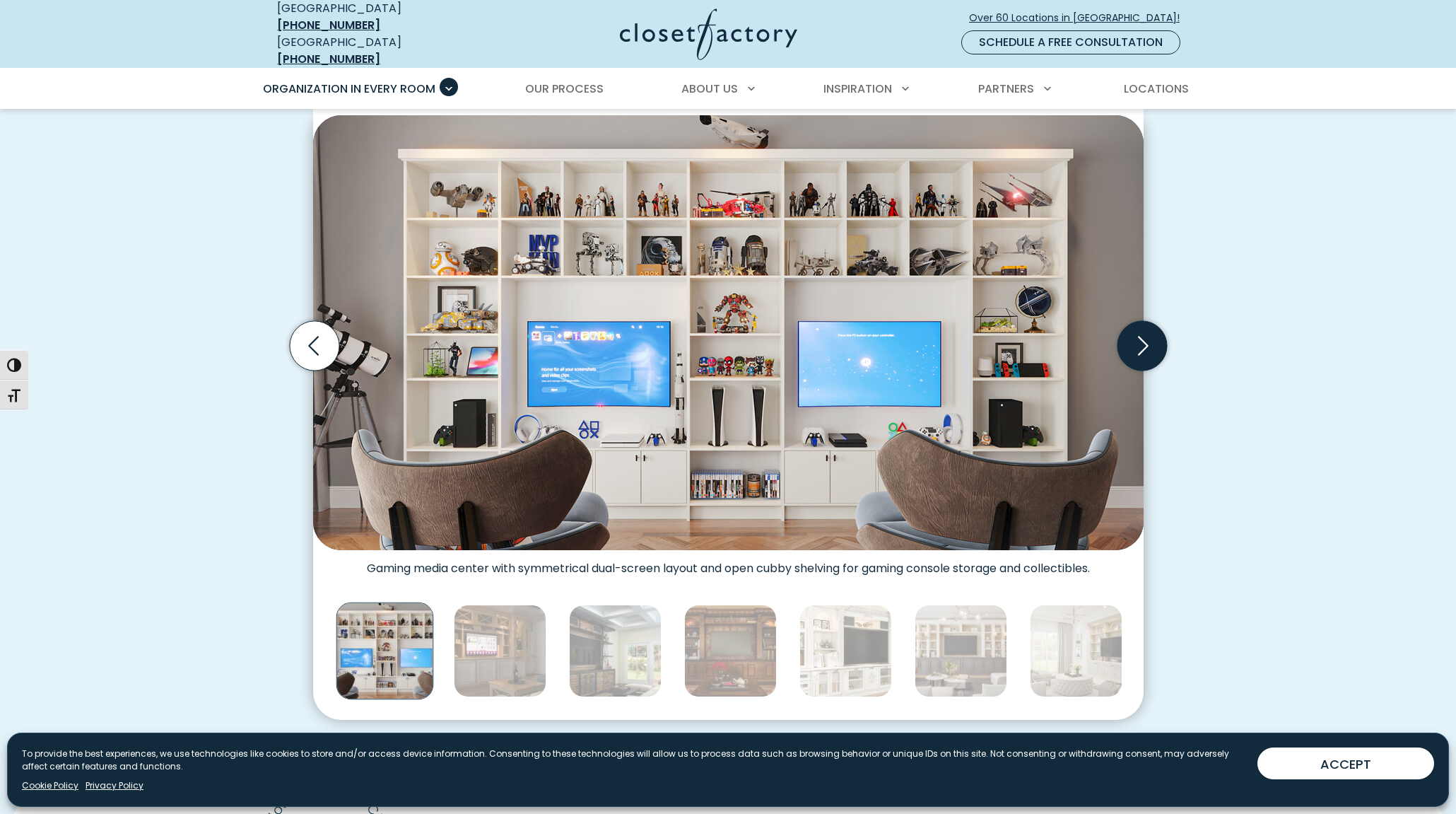
click at [1134, 348] on icon "Next slide" at bounding box center [1141, 345] width 49 height 49
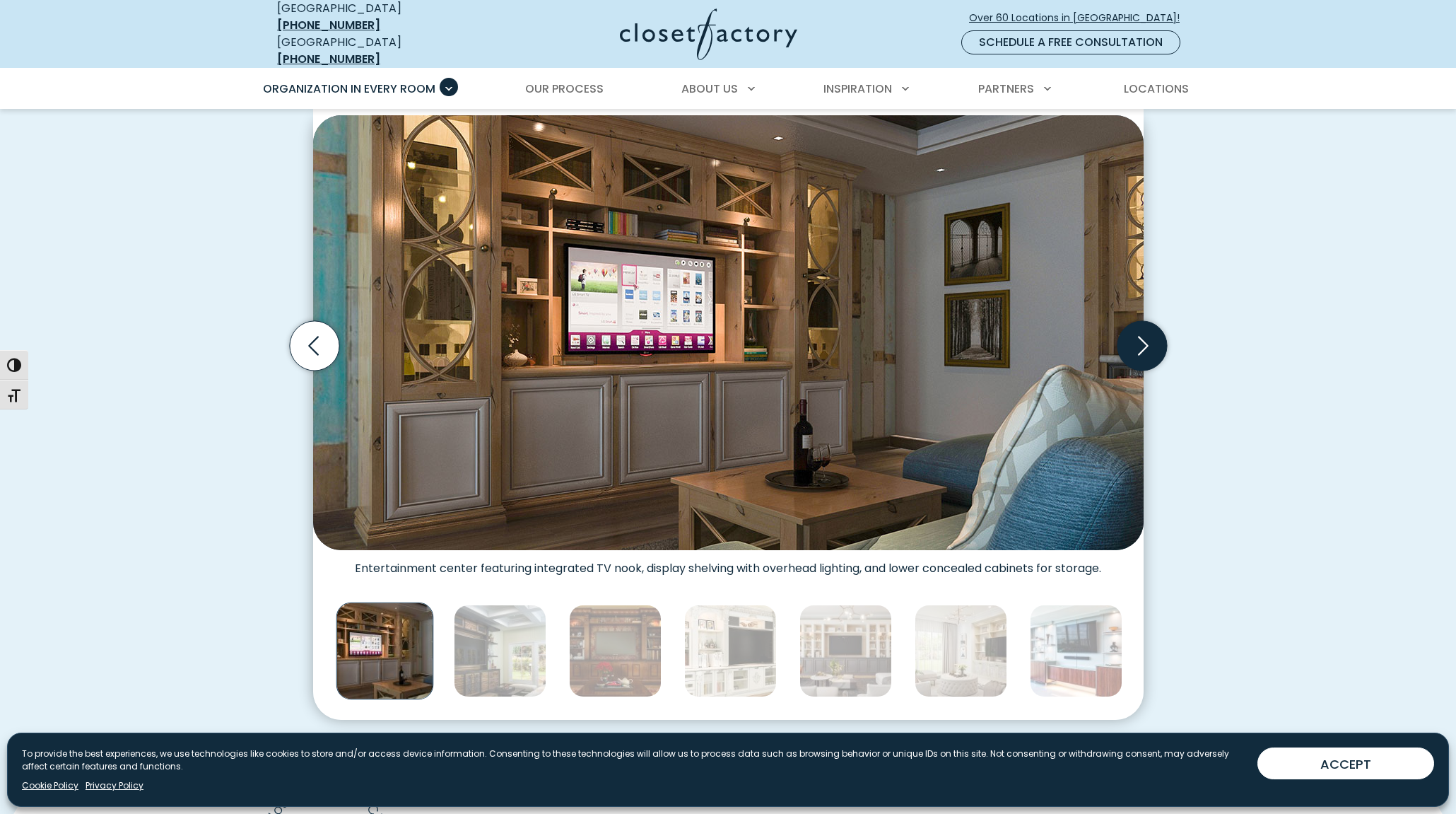
click at [1134, 348] on icon "Next slide" at bounding box center [1141, 345] width 49 height 49
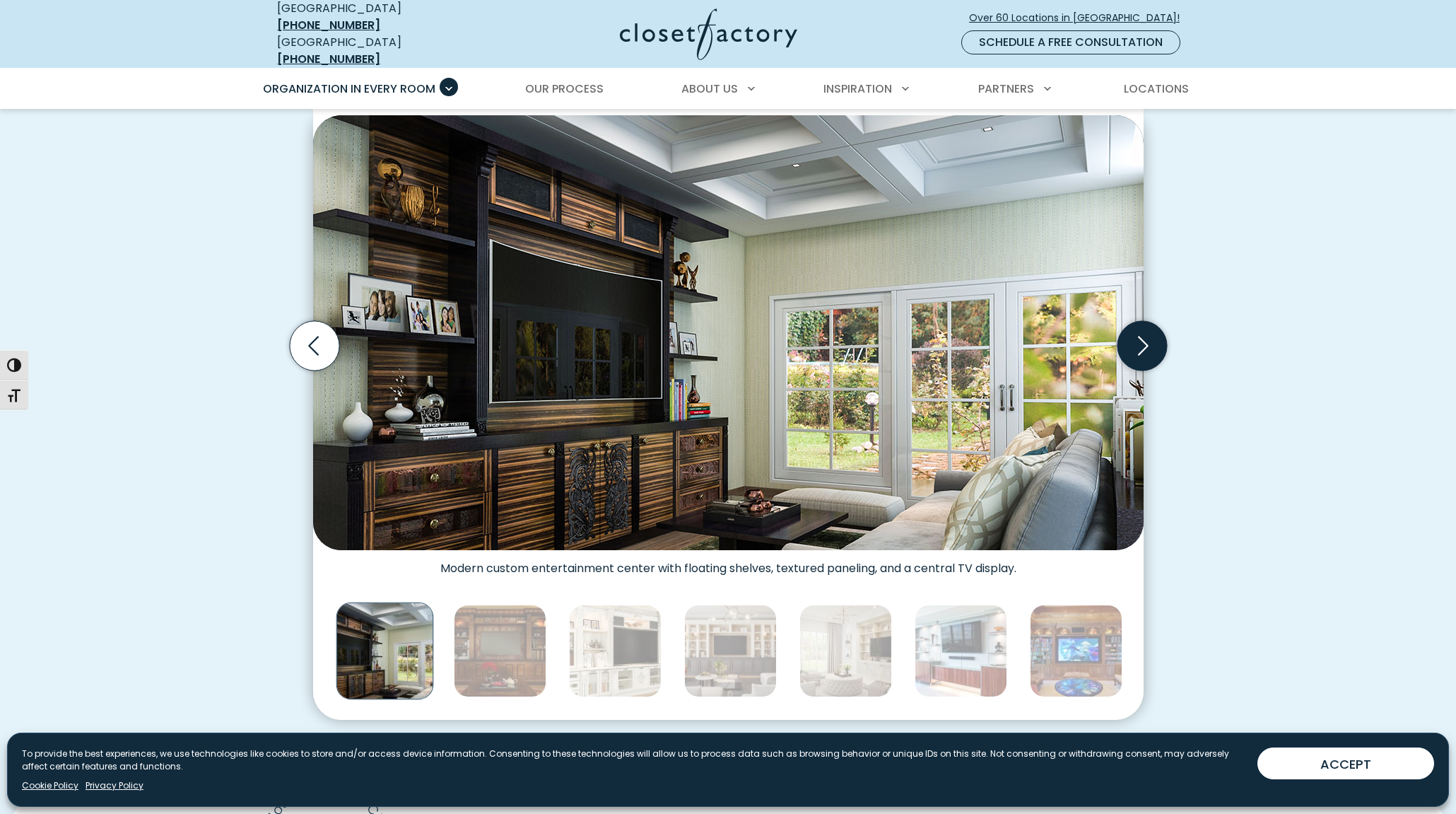
click at [1139, 345] on icon "Next slide" at bounding box center [1141, 345] width 49 height 49
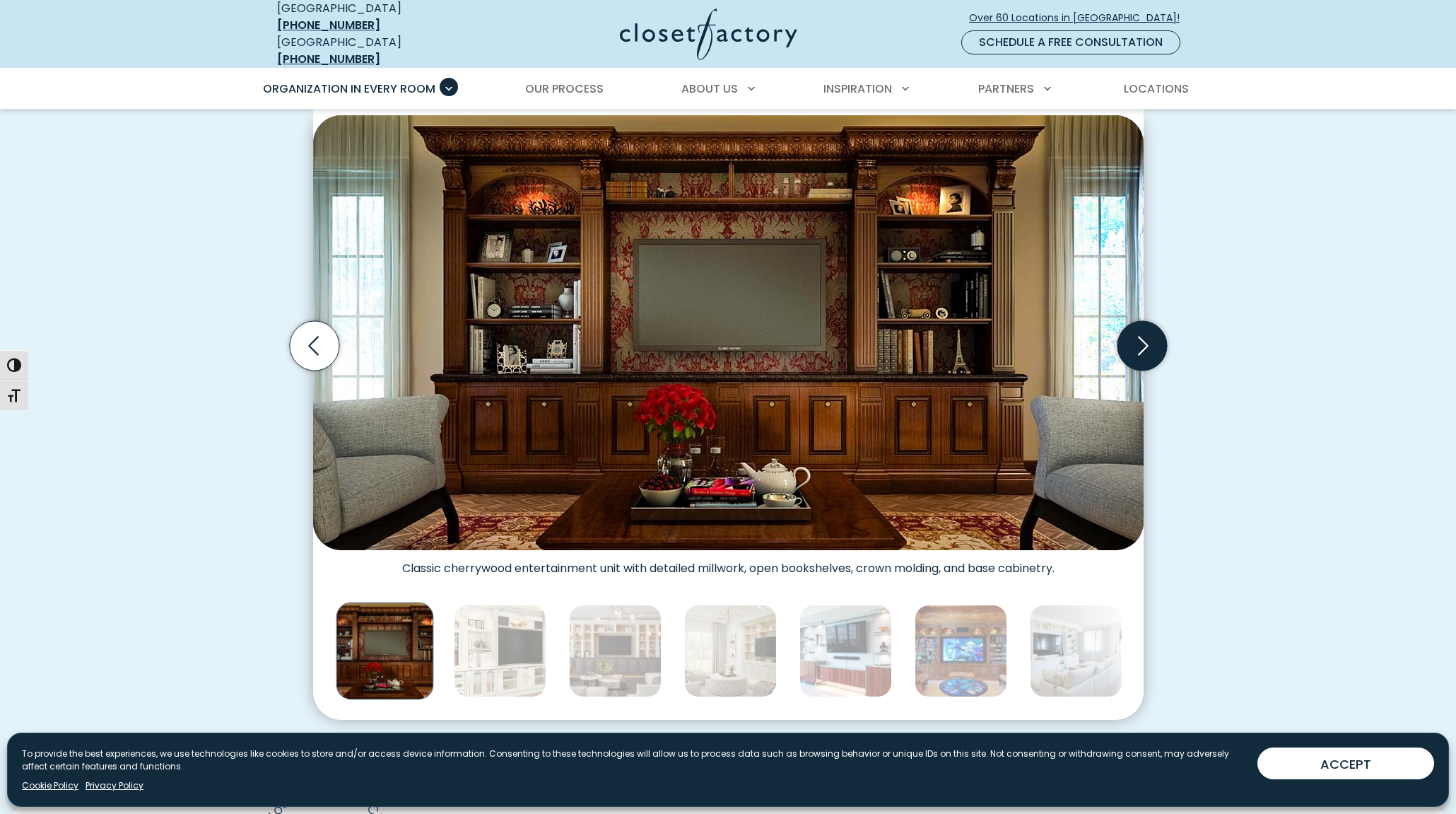
click at [1139, 341] on icon "Next slide" at bounding box center [1141, 345] width 49 height 49
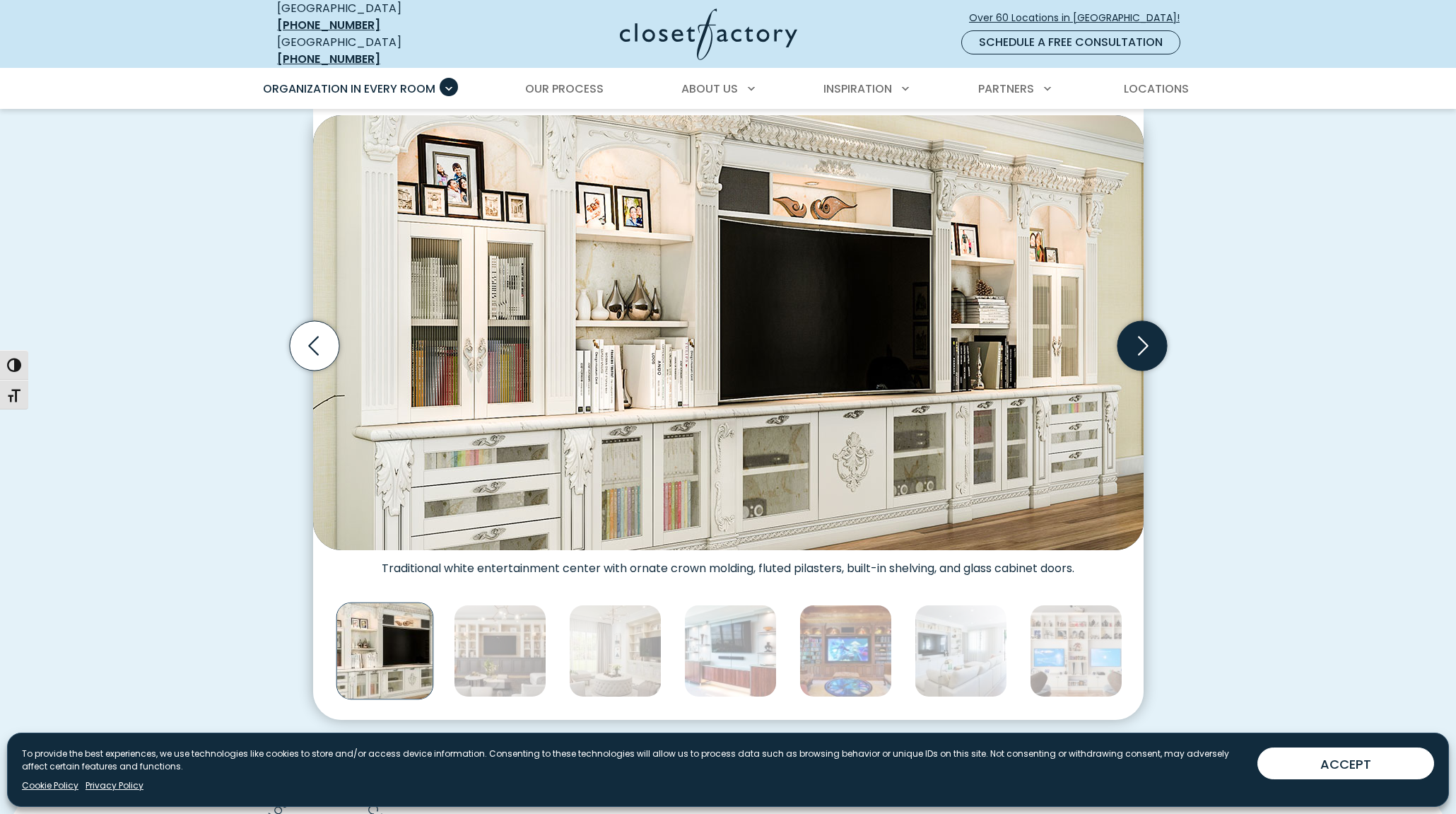
click at [1144, 343] on icon "Next slide" at bounding box center [1141, 345] width 49 height 49
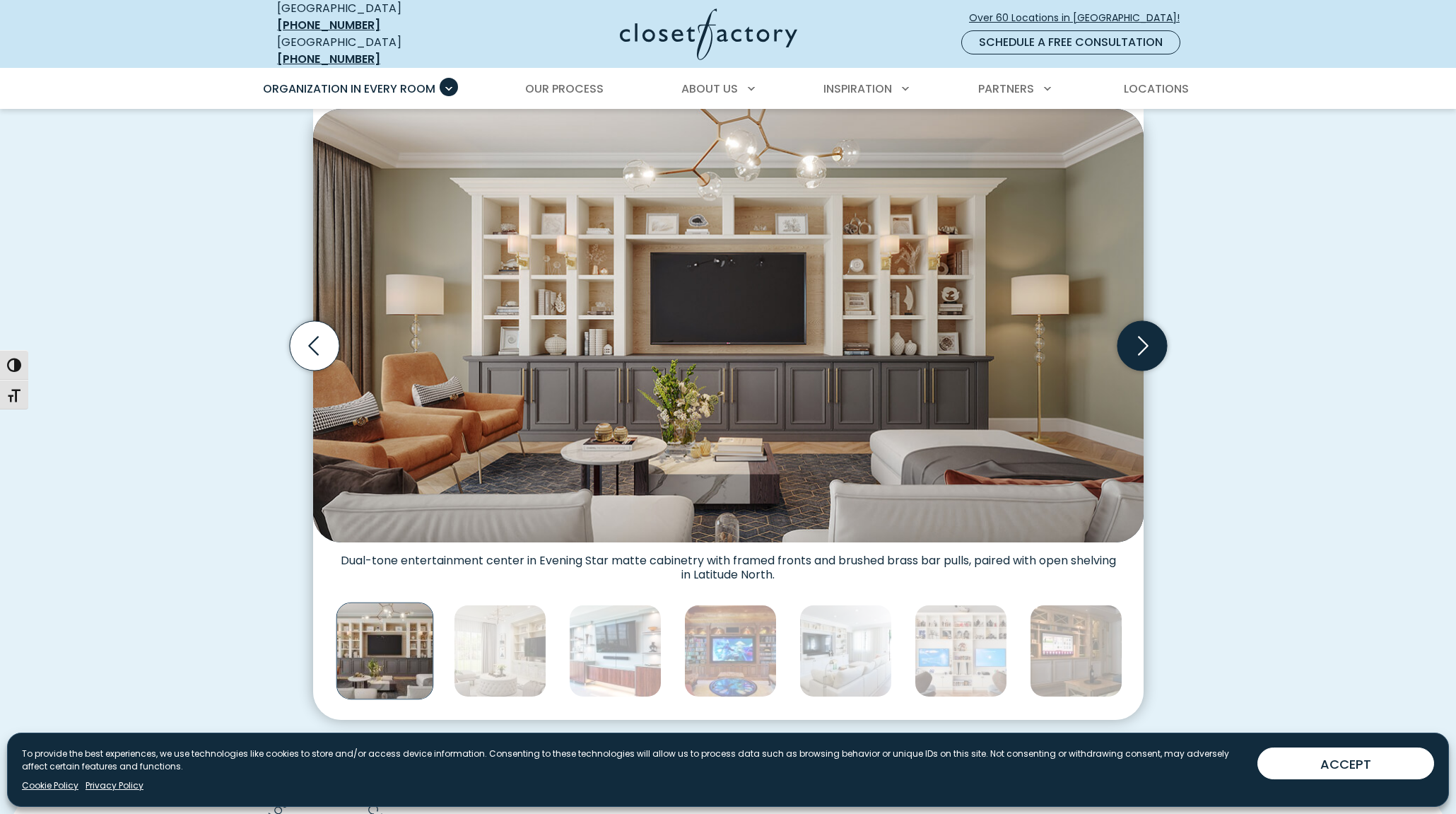
click at [1144, 343] on icon "Next slide" at bounding box center [1141, 345] width 49 height 49
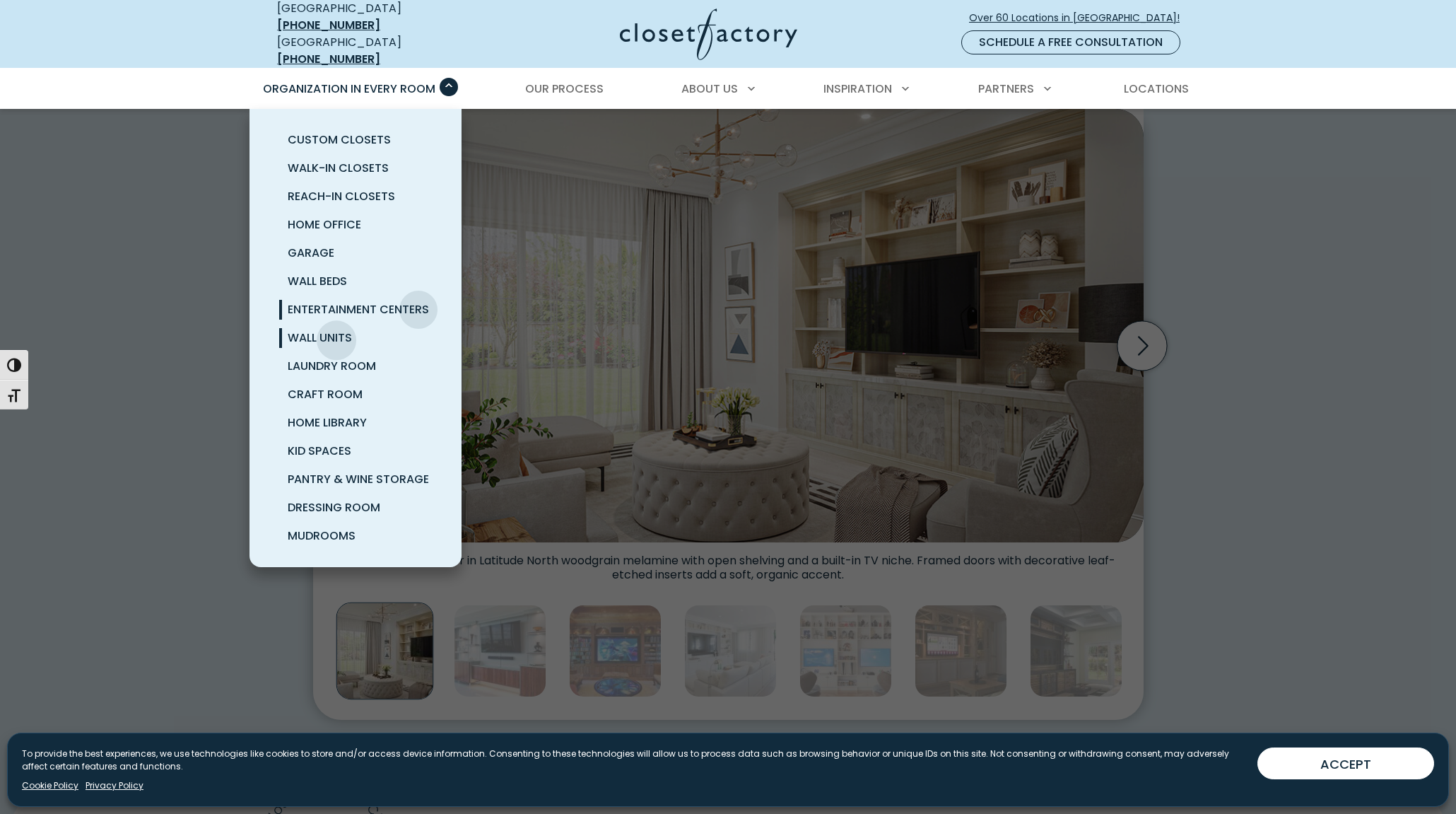
click at [334, 329] on span "Wall Units" at bounding box center [320, 337] width 64 height 16
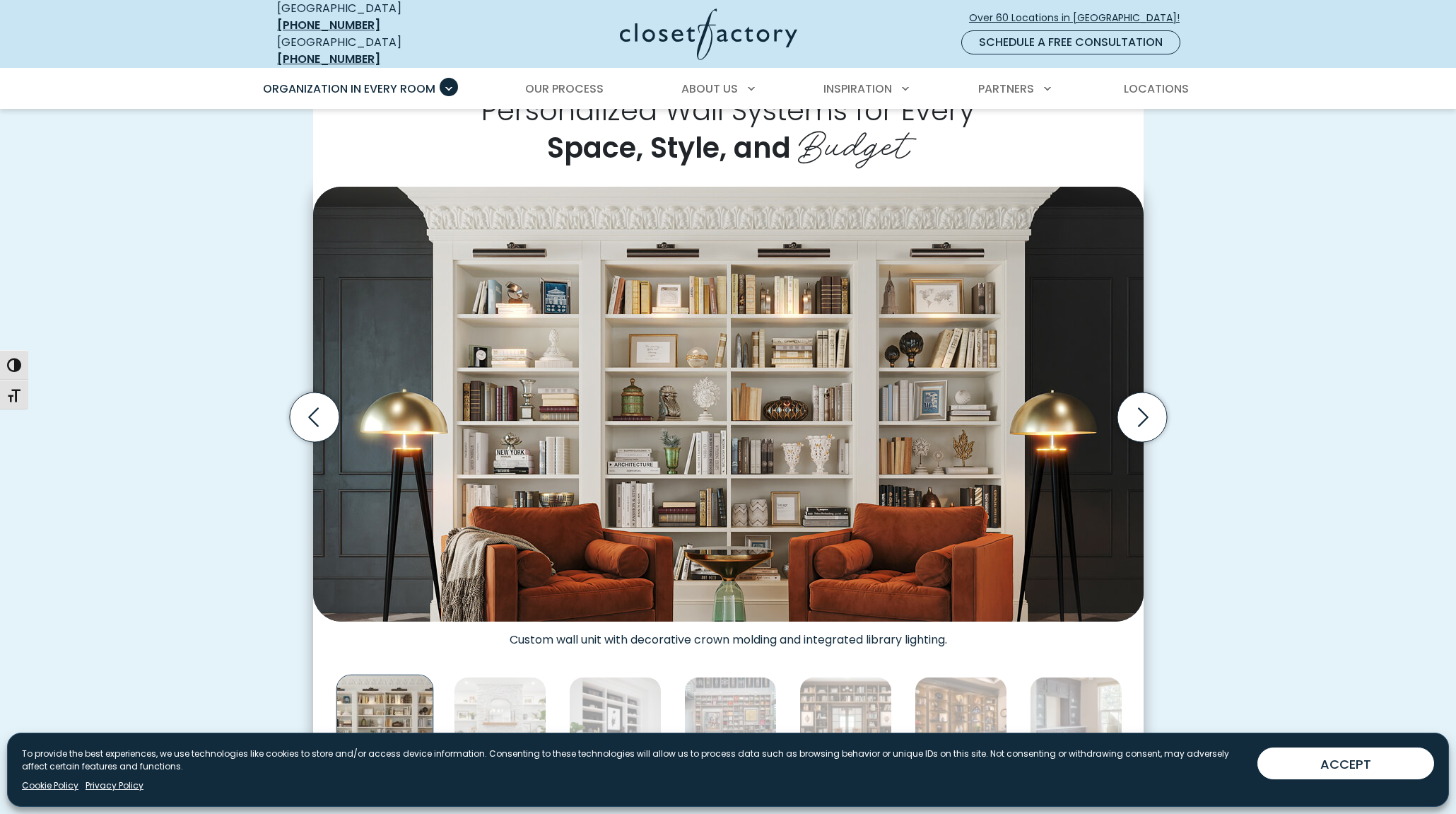
scroll to position [354, 0]
click at [1142, 411] on icon "Next slide" at bounding box center [1143, 416] width 11 height 19
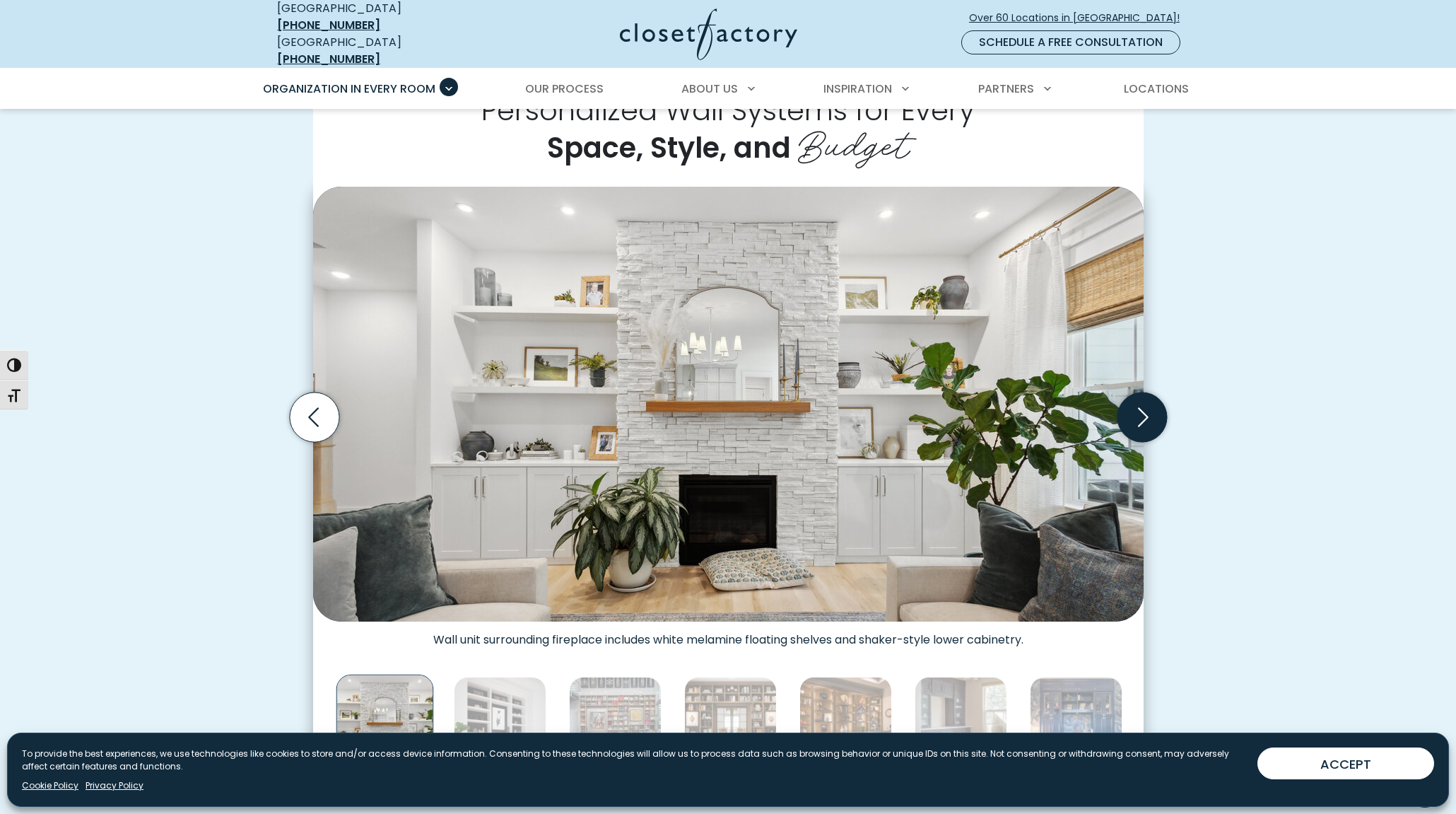
click at [1142, 411] on icon "Next slide" at bounding box center [1143, 416] width 11 height 19
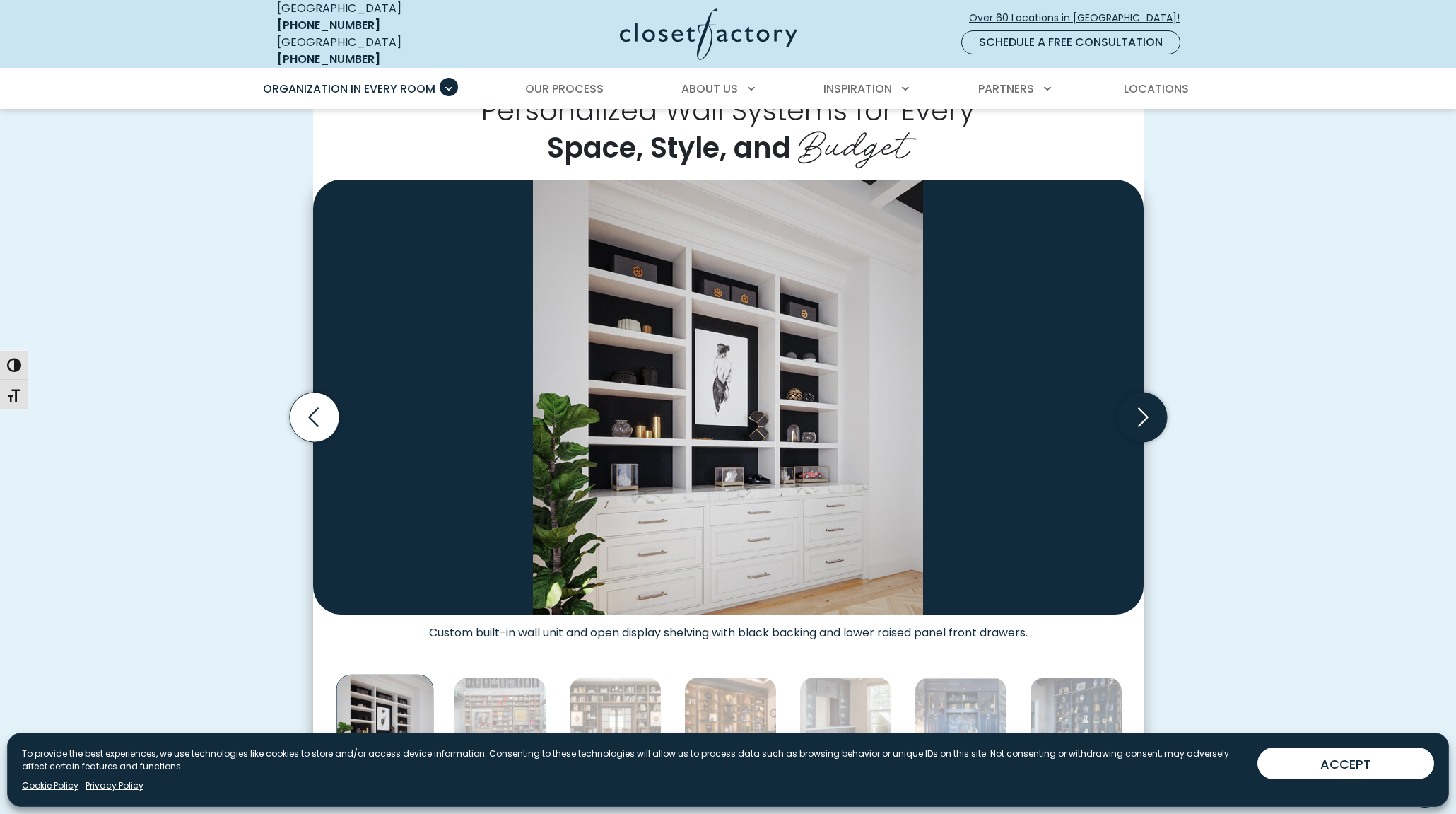
click at [1142, 411] on icon "Next slide" at bounding box center [1143, 416] width 11 height 19
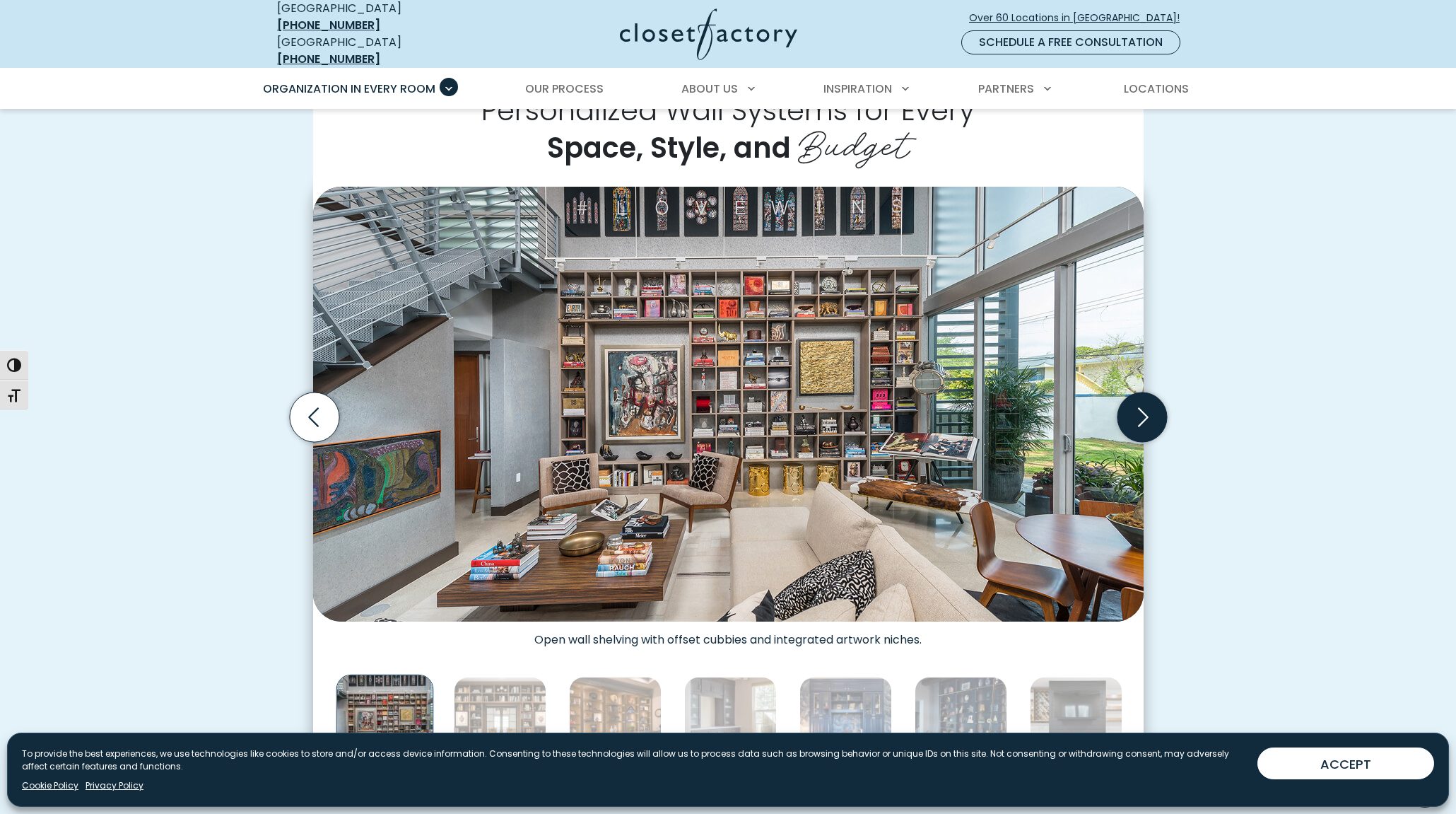
click at [1142, 411] on icon "Next slide" at bounding box center [1143, 416] width 11 height 19
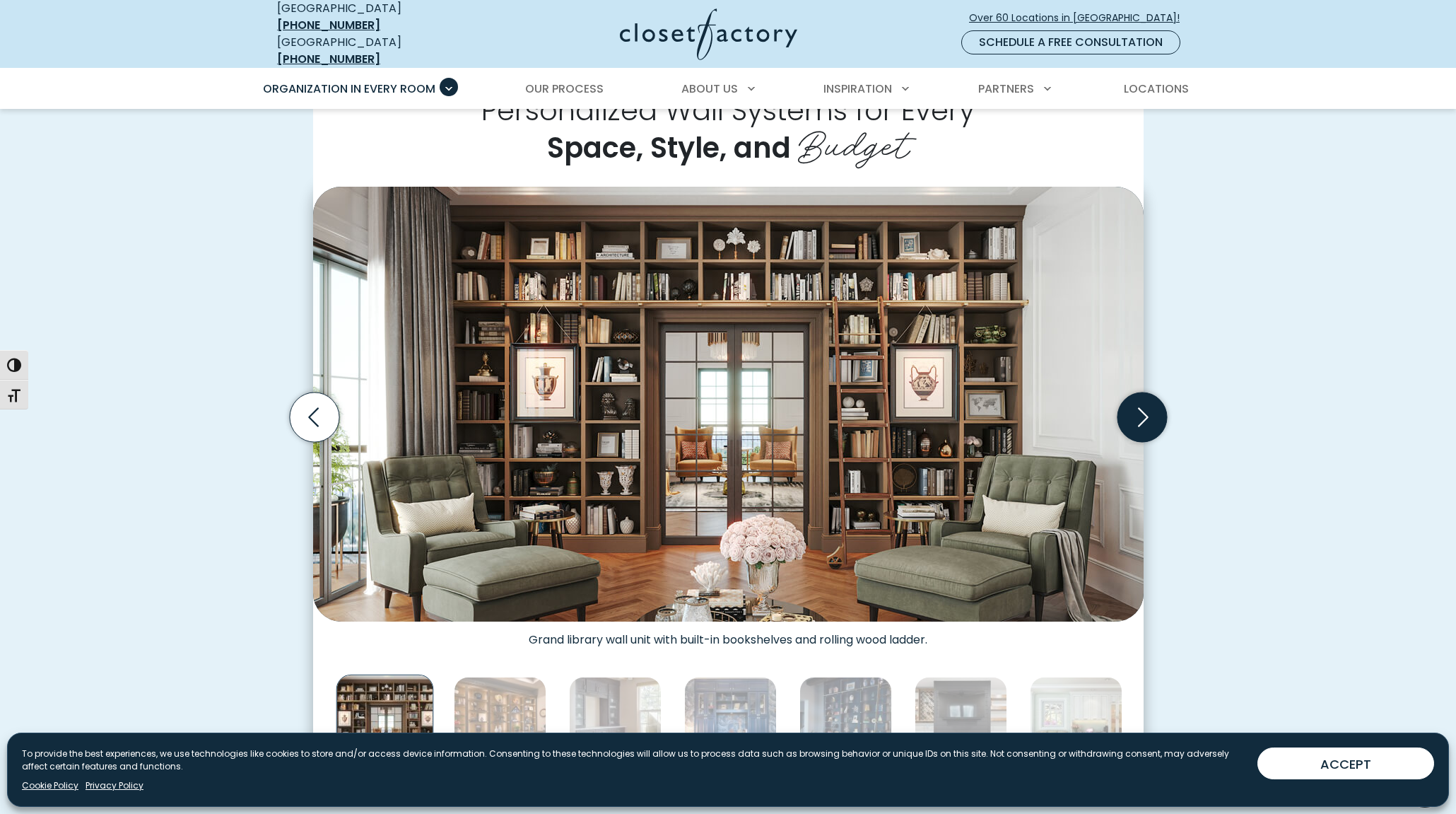
click at [1142, 411] on icon "Next slide" at bounding box center [1143, 416] width 11 height 19
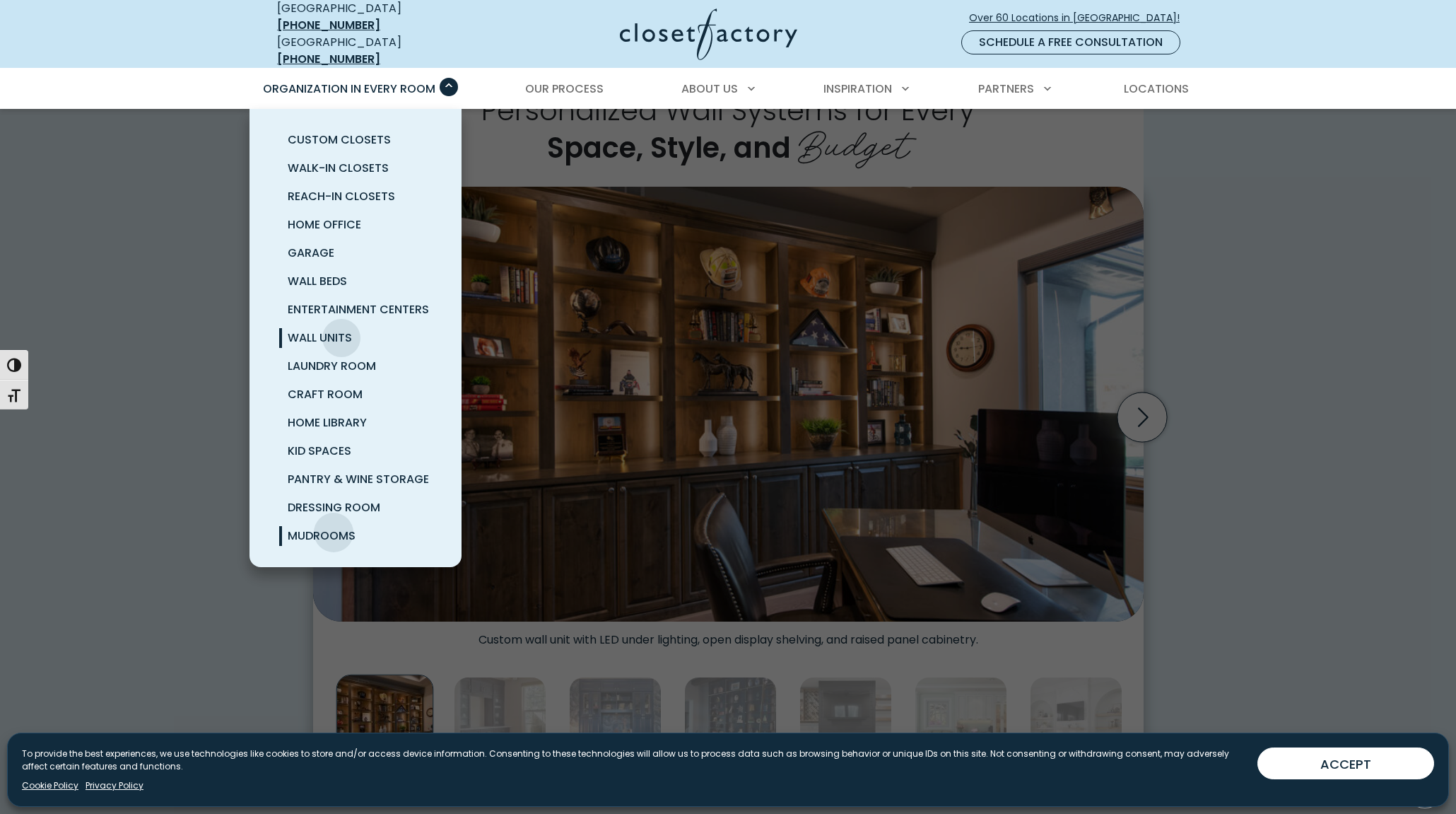
click at [334, 528] on span "Mudrooms" at bounding box center [322, 536] width 68 height 16
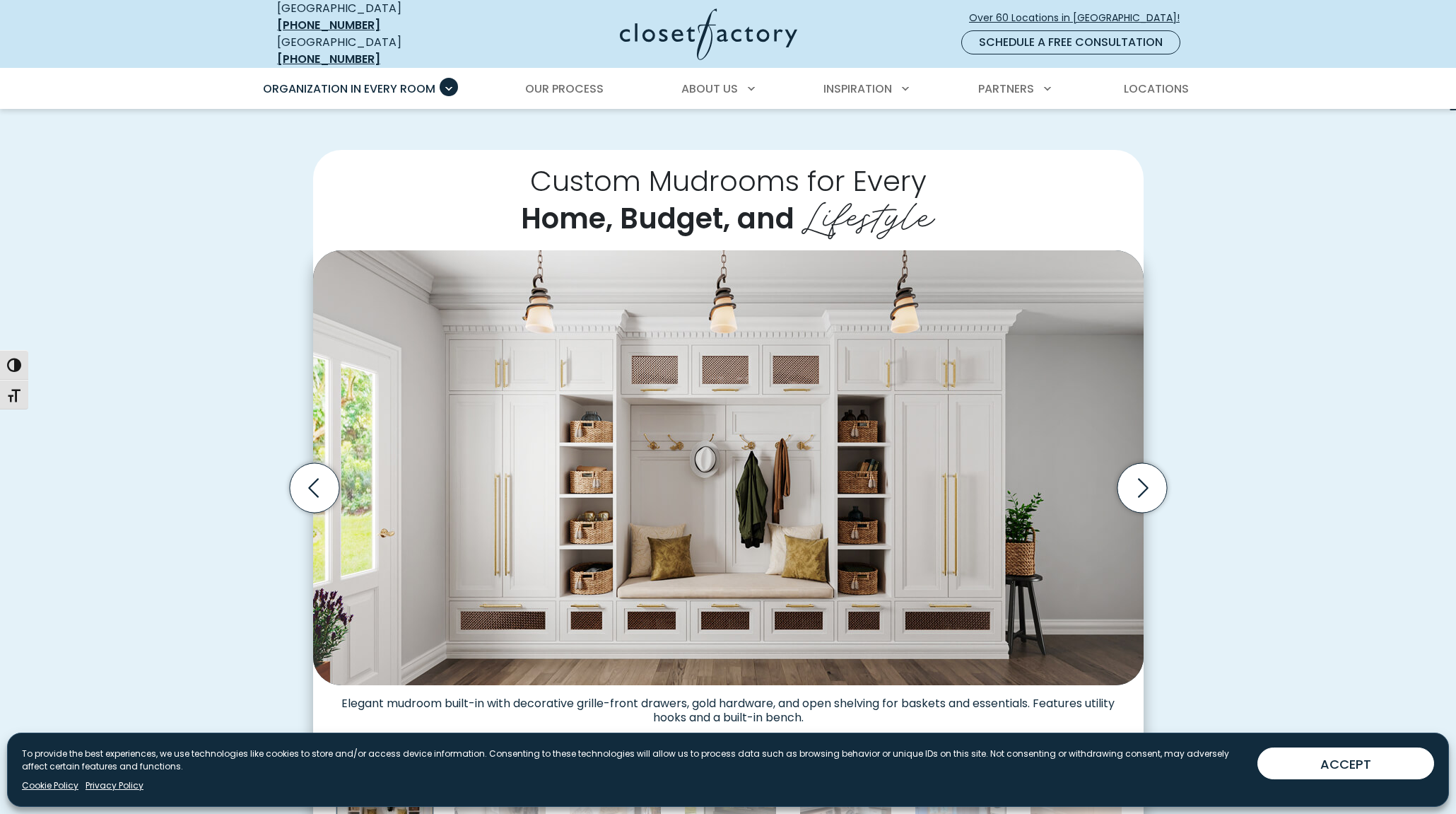
scroll to position [565, 0]
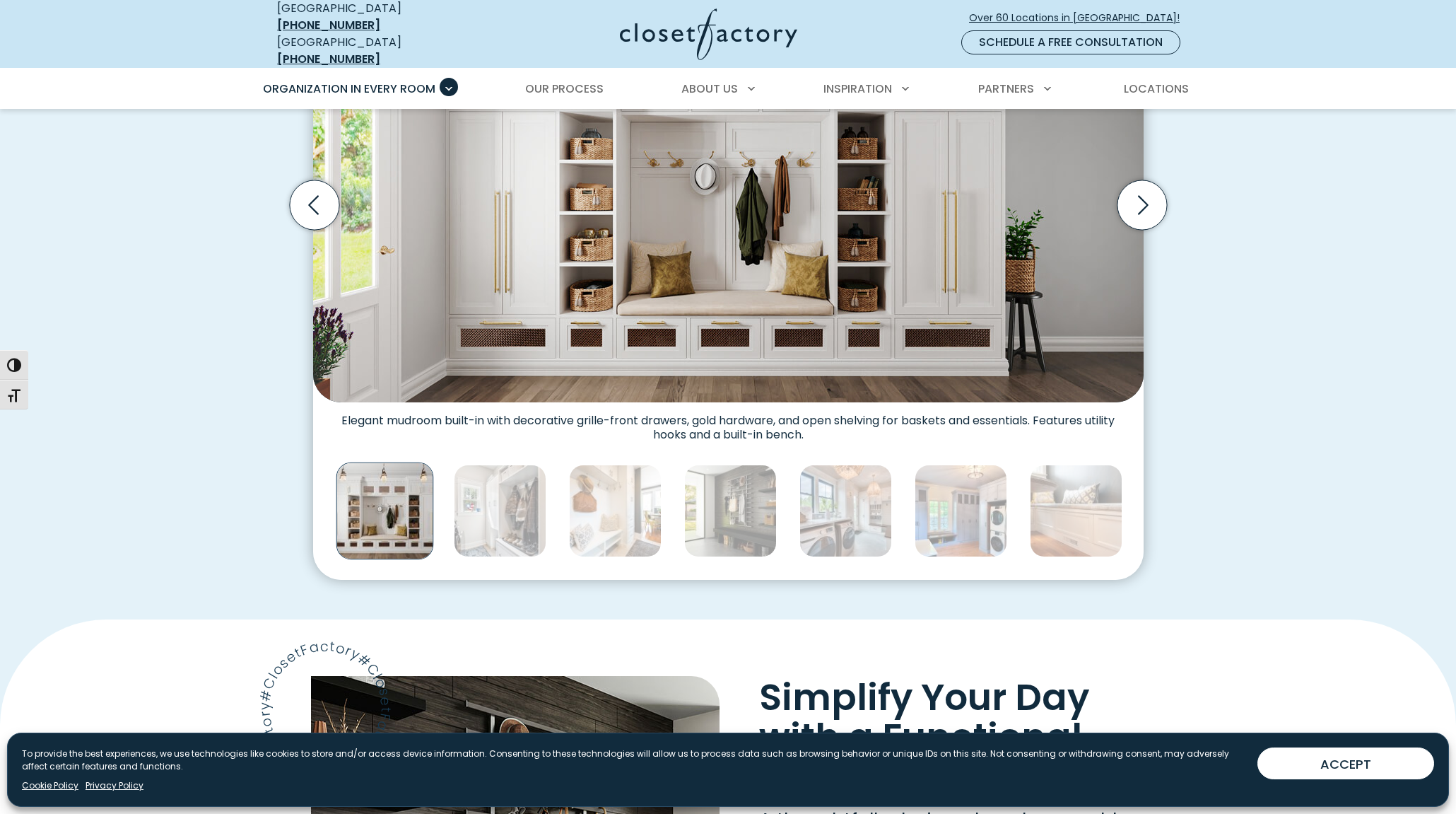
click at [107, 76] on div "Organization in Every Room Custom Closets Walk-In Closets Reach-In Closets Home…" at bounding box center [728, 89] width 1456 height 41
click at [1143, 204] on icon "Next slide" at bounding box center [1141, 205] width 49 height 49
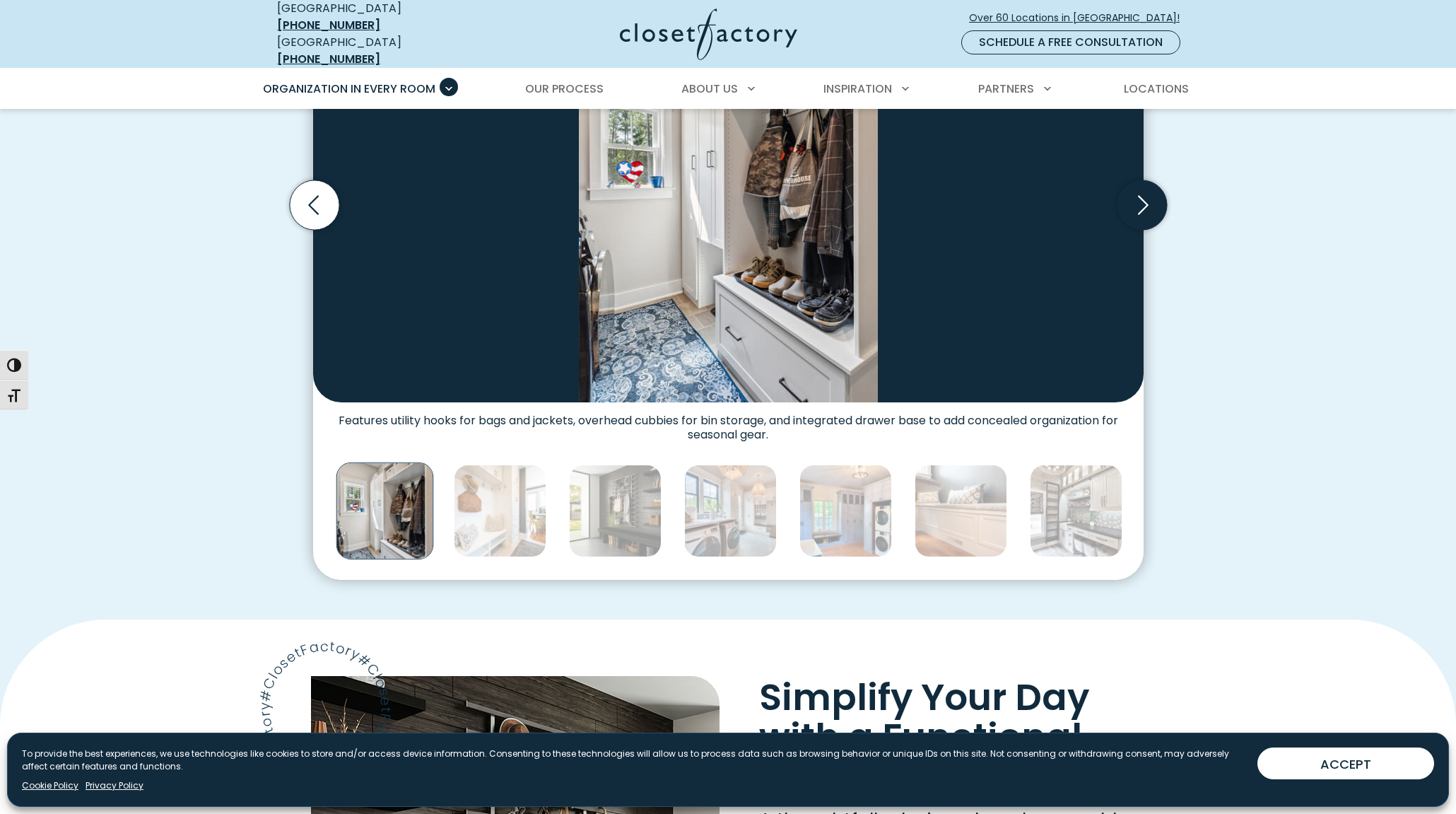
click at [1143, 204] on icon "Next slide" at bounding box center [1141, 205] width 49 height 49
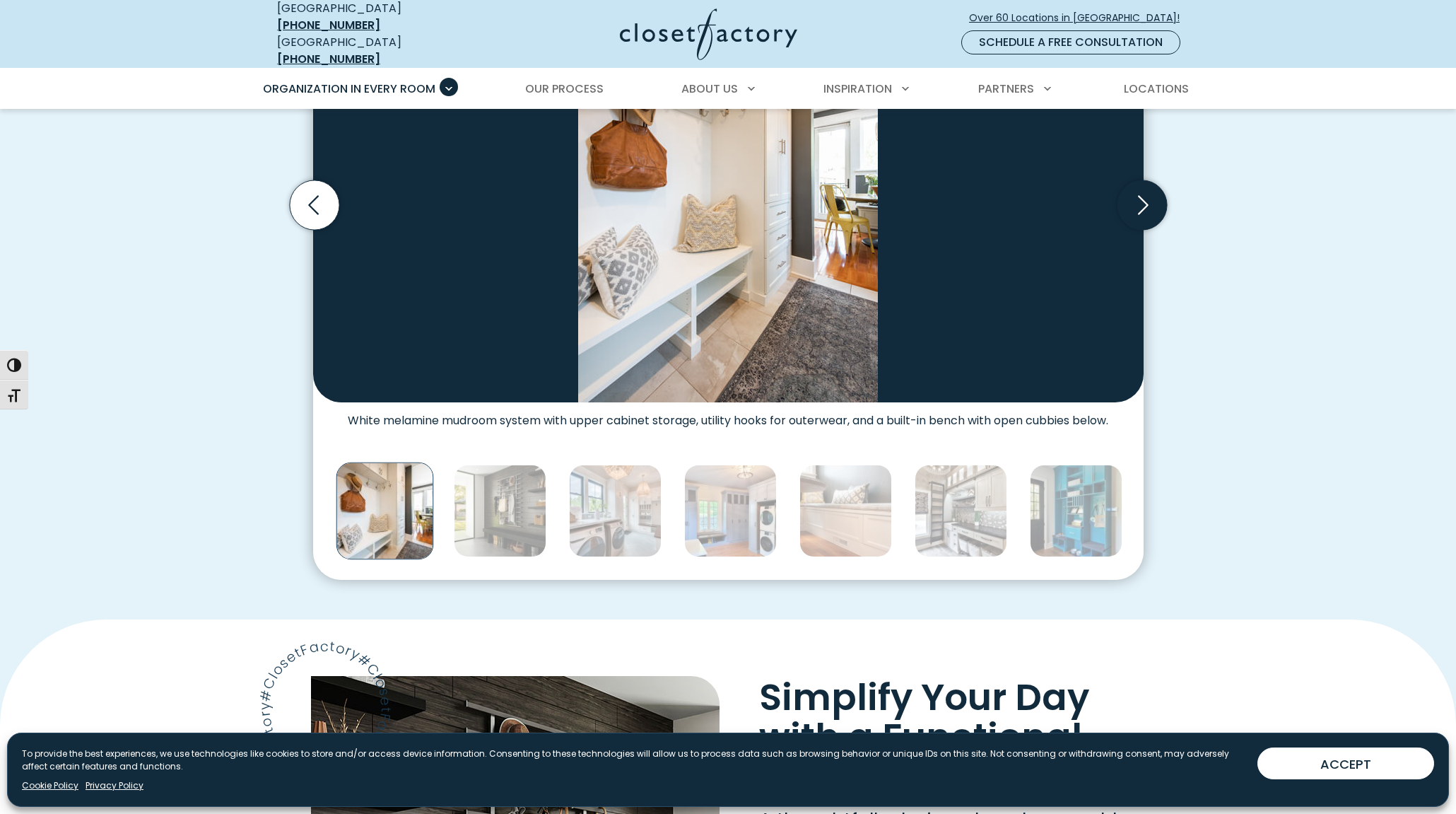
click at [1143, 204] on icon "Next slide" at bounding box center [1141, 205] width 49 height 49
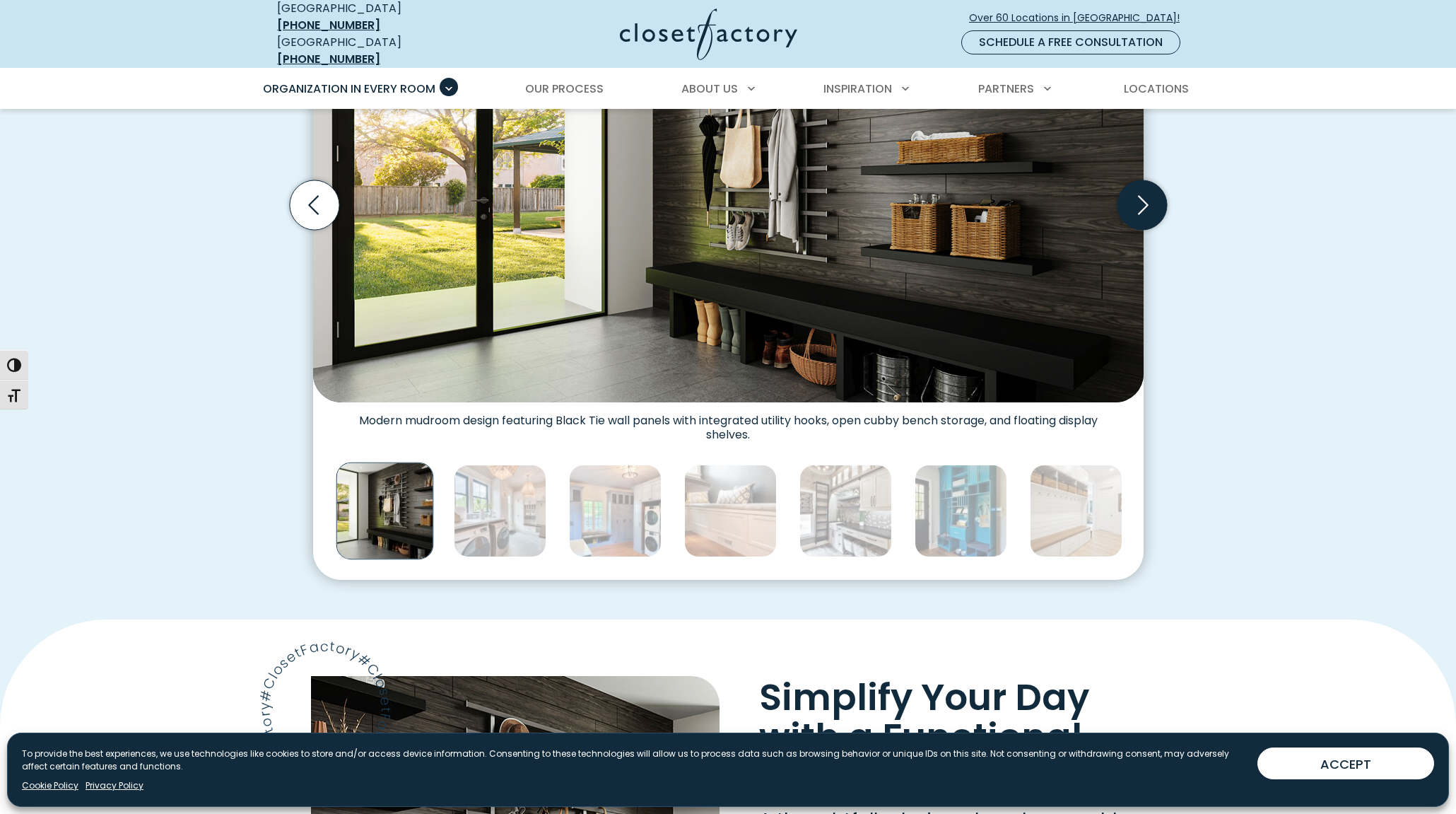
click at [1143, 204] on icon "Next slide" at bounding box center [1141, 205] width 49 height 49
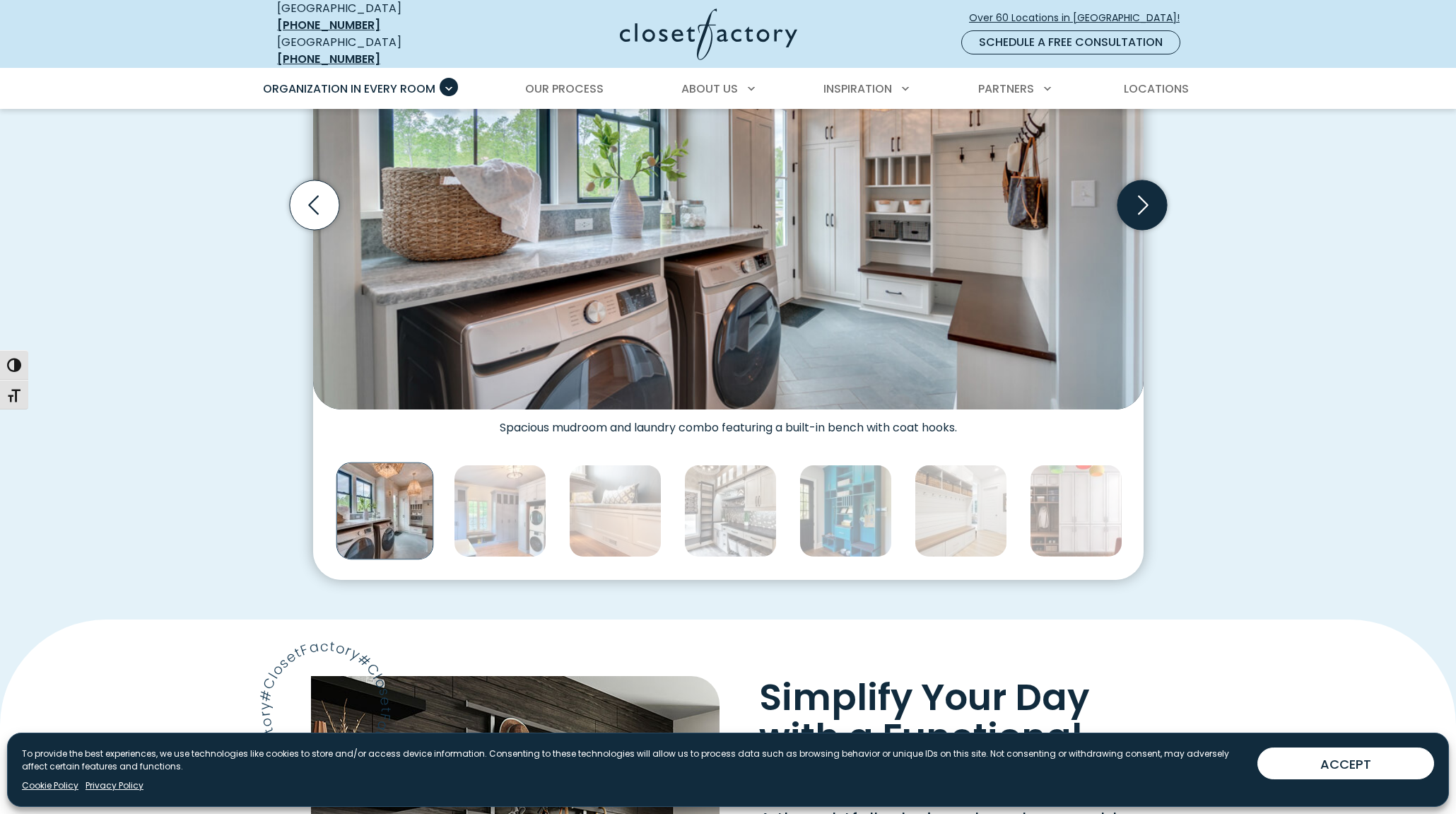
click at [1136, 200] on icon "Next slide" at bounding box center [1141, 205] width 49 height 49
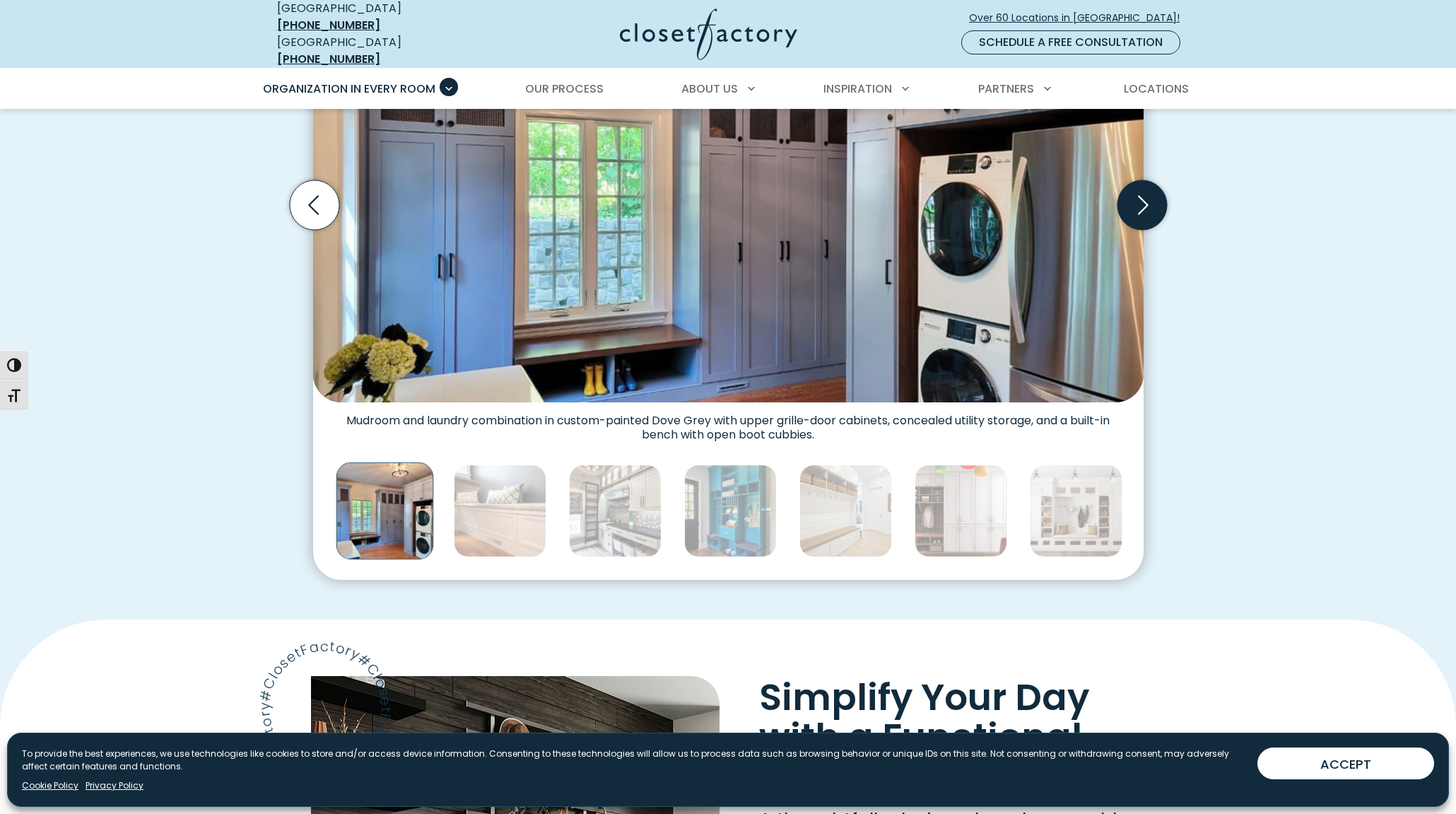
click at [1137, 200] on icon "Next slide" at bounding box center [1141, 205] width 49 height 49
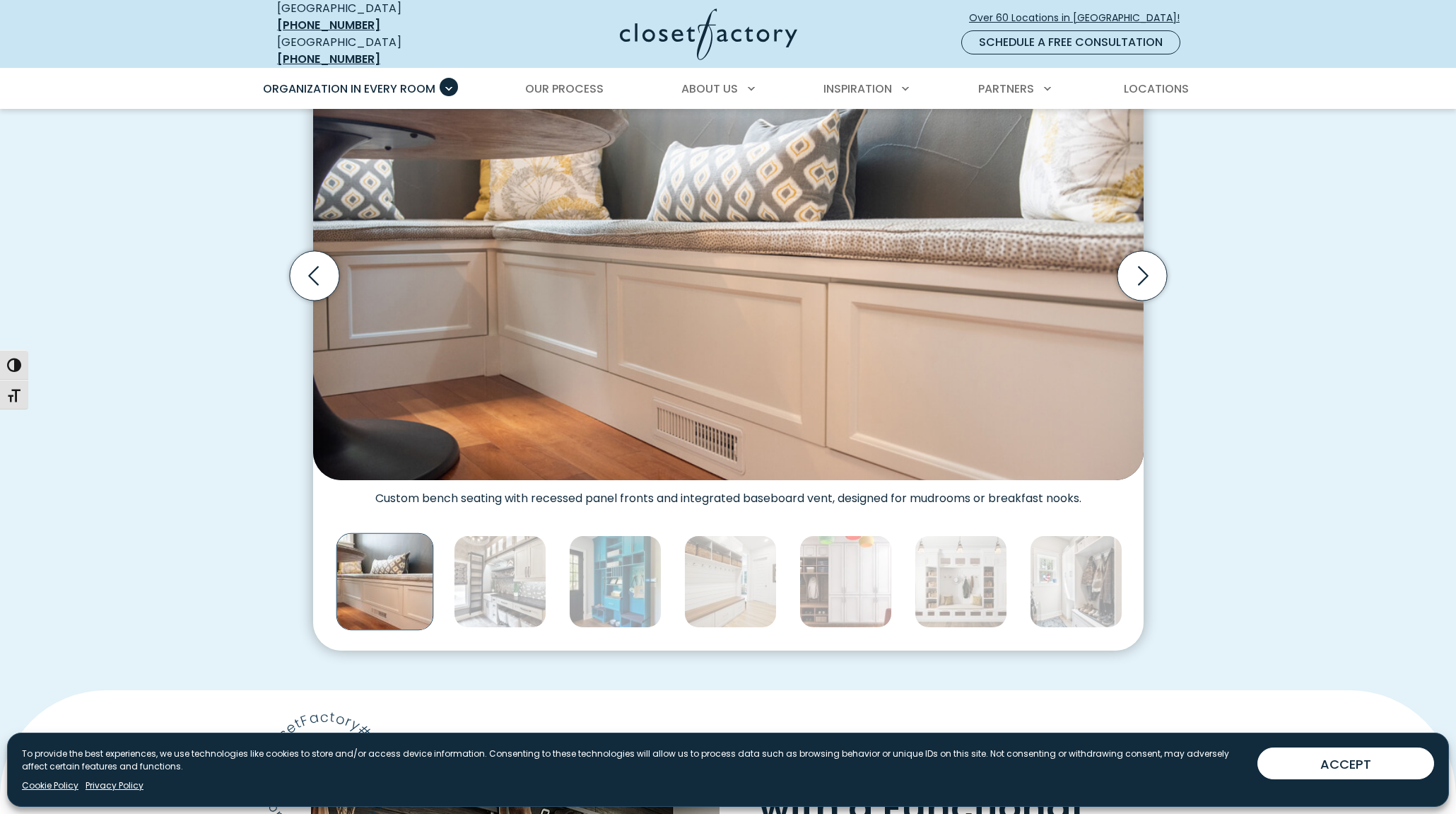
scroll to position [424, 0]
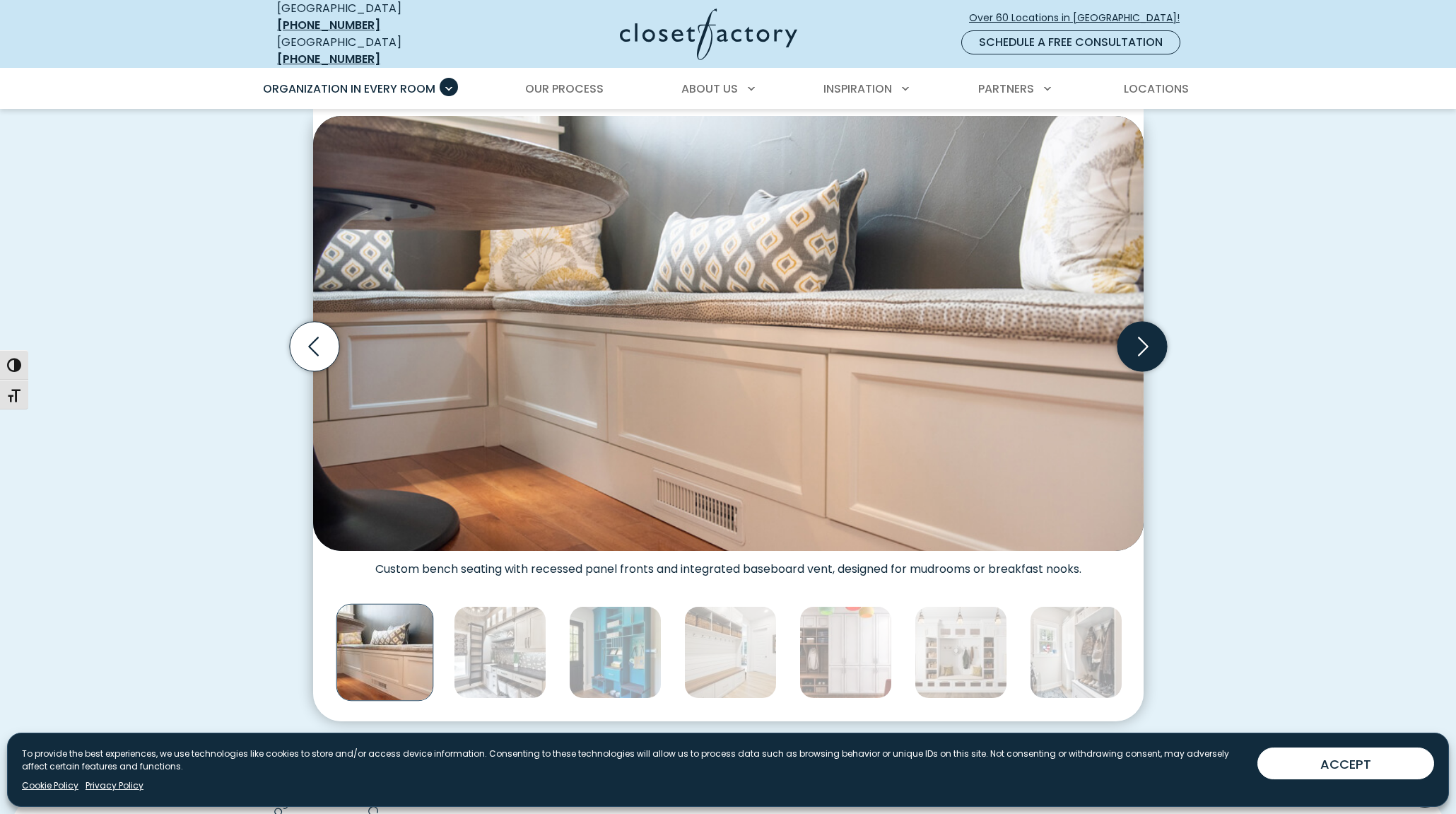
click at [1141, 350] on icon "Next slide" at bounding box center [1141, 346] width 49 height 49
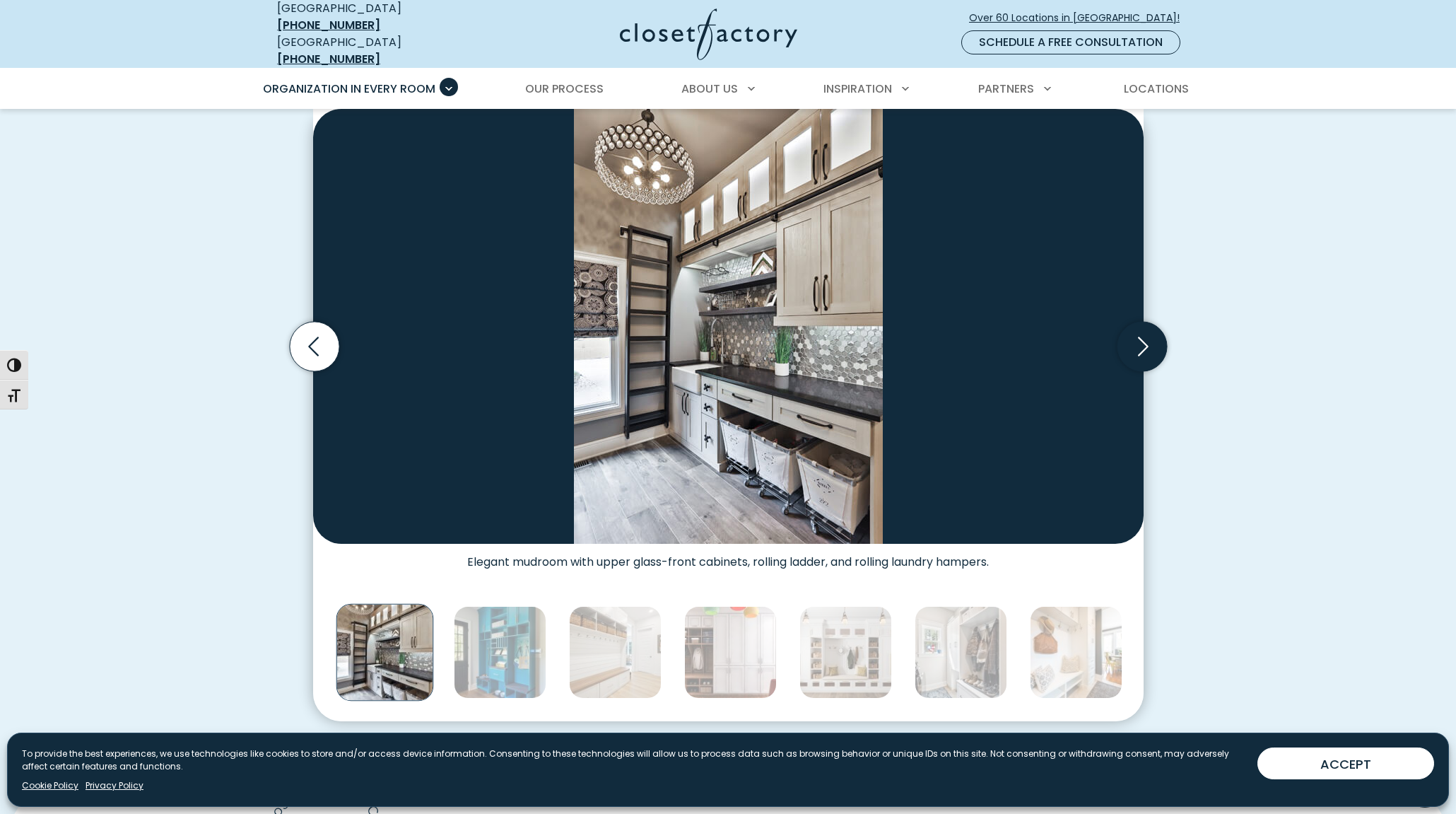
click at [1141, 350] on icon "Next slide" at bounding box center [1141, 346] width 49 height 49
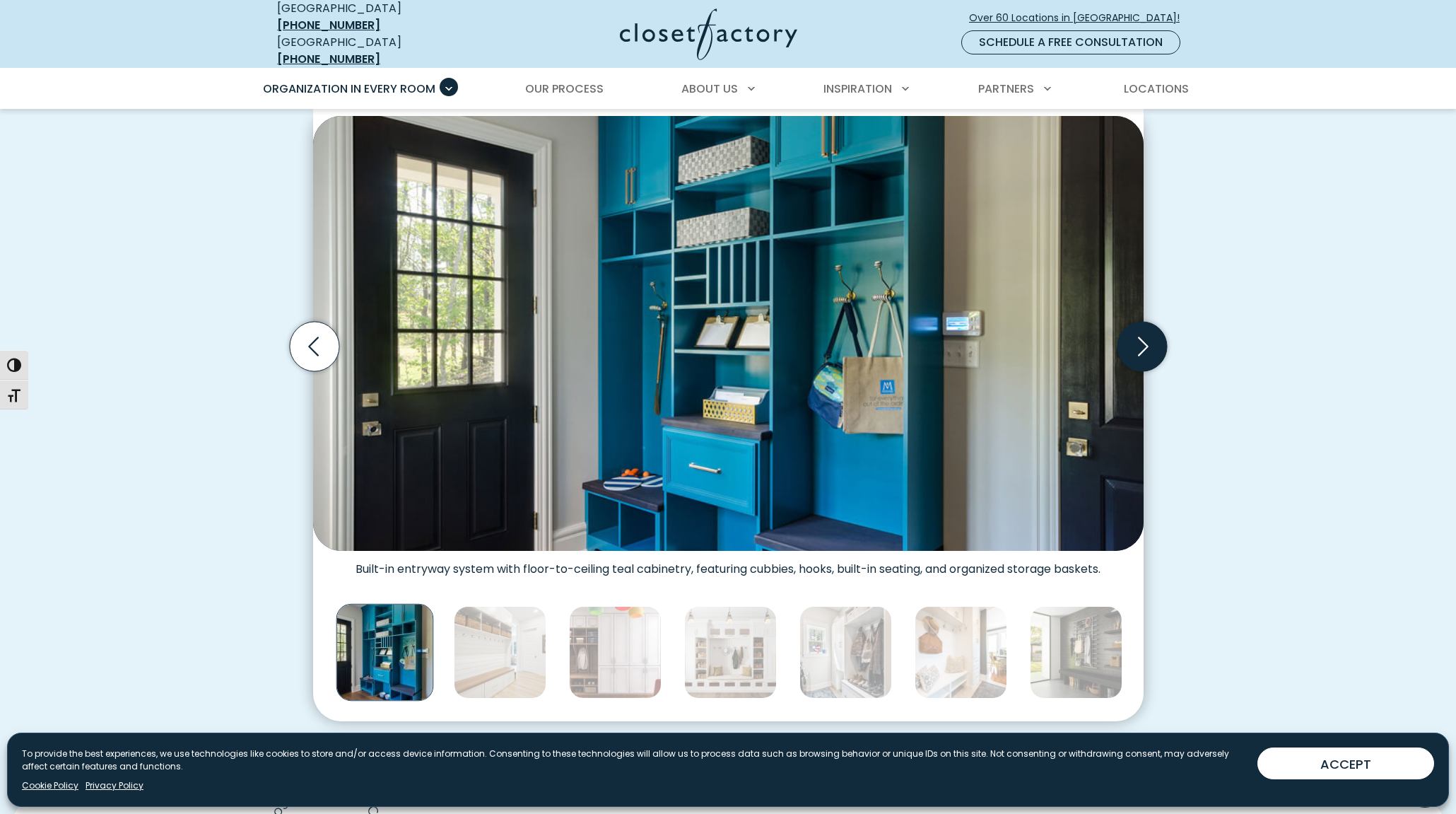
click at [1141, 350] on icon "Next slide" at bounding box center [1141, 346] width 49 height 49
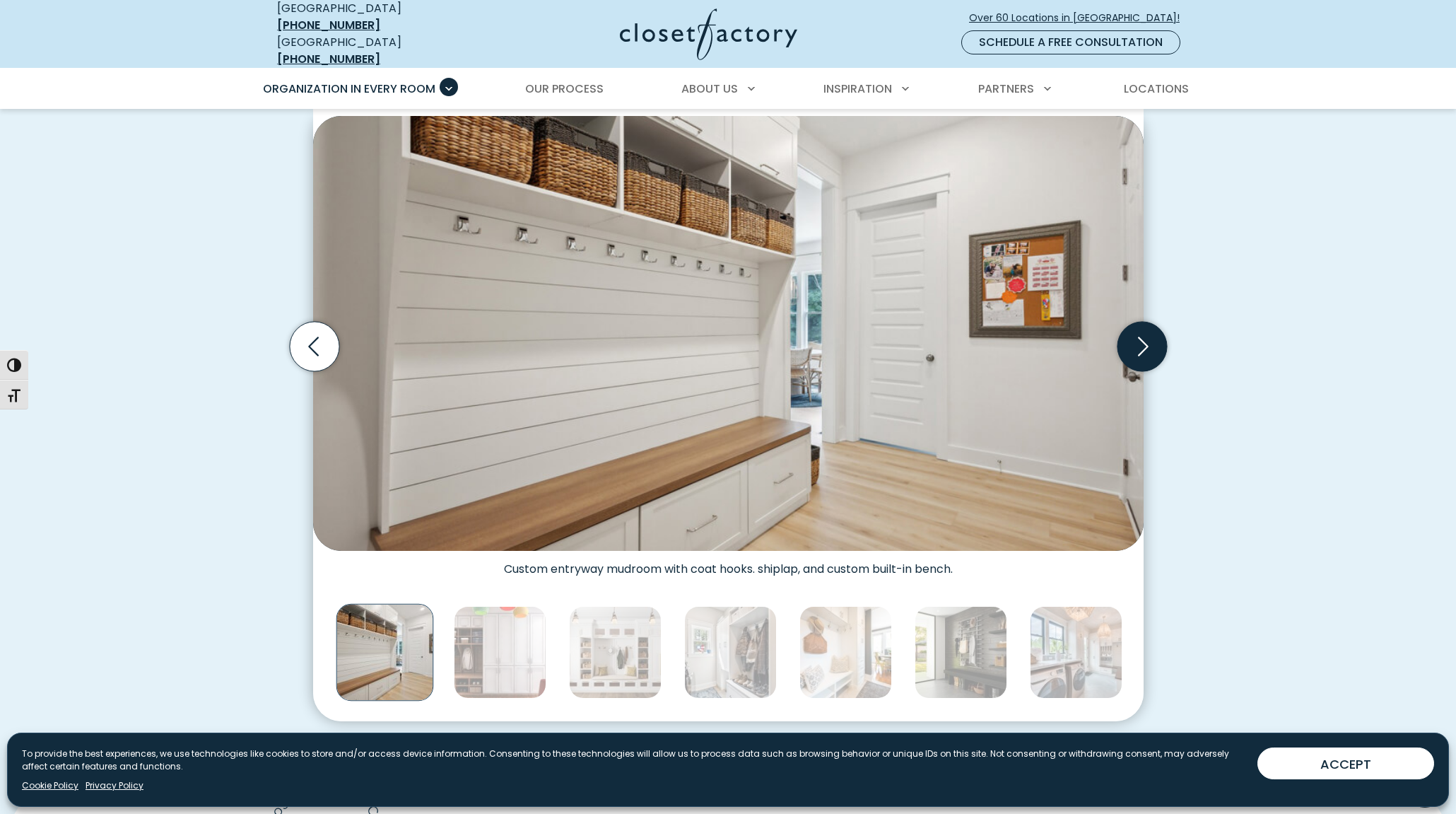
click at [1131, 352] on icon "Next slide" at bounding box center [1141, 346] width 49 height 49
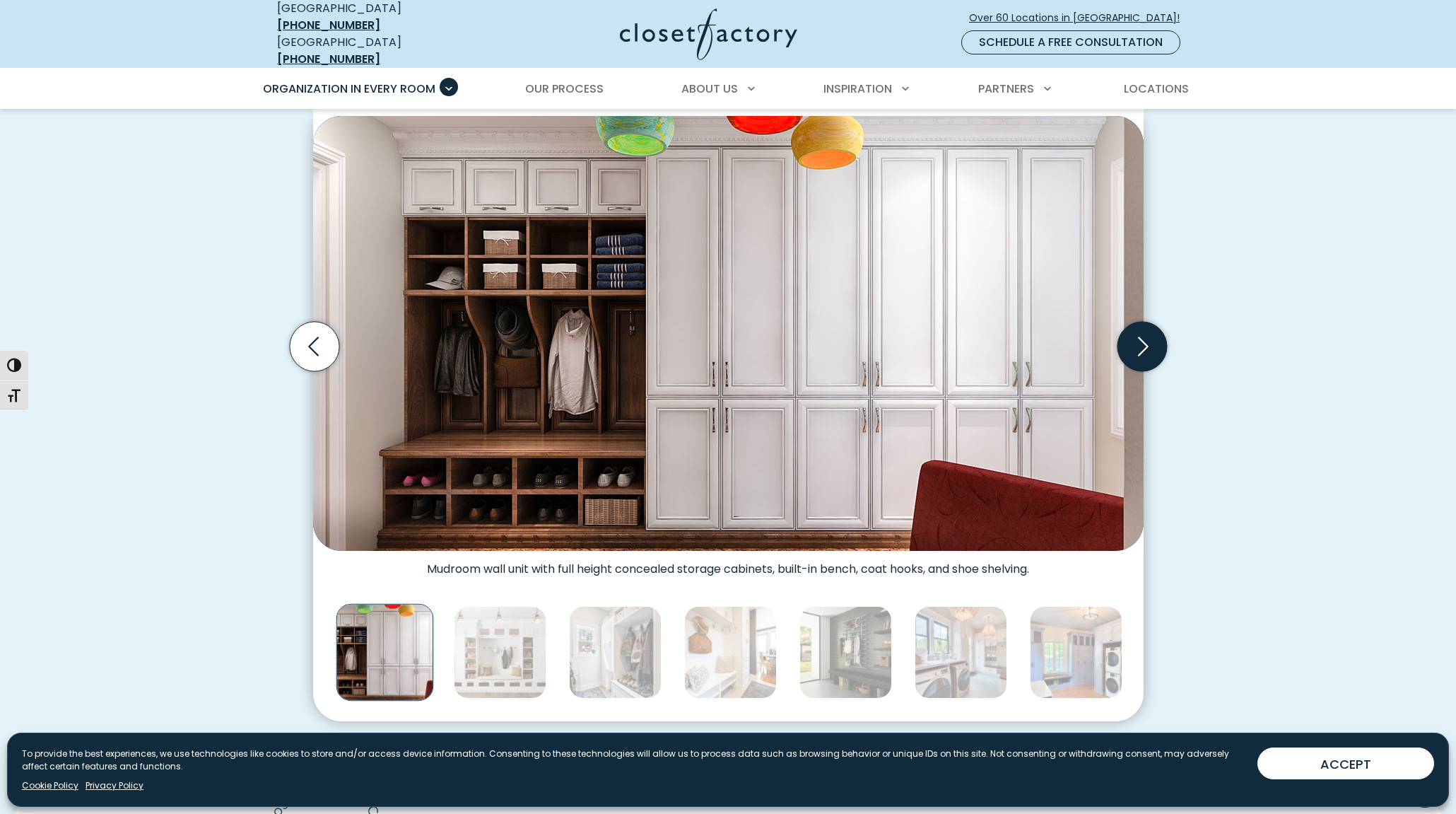
click at [1134, 350] on icon "Next slide" at bounding box center [1141, 346] width 49 height 49
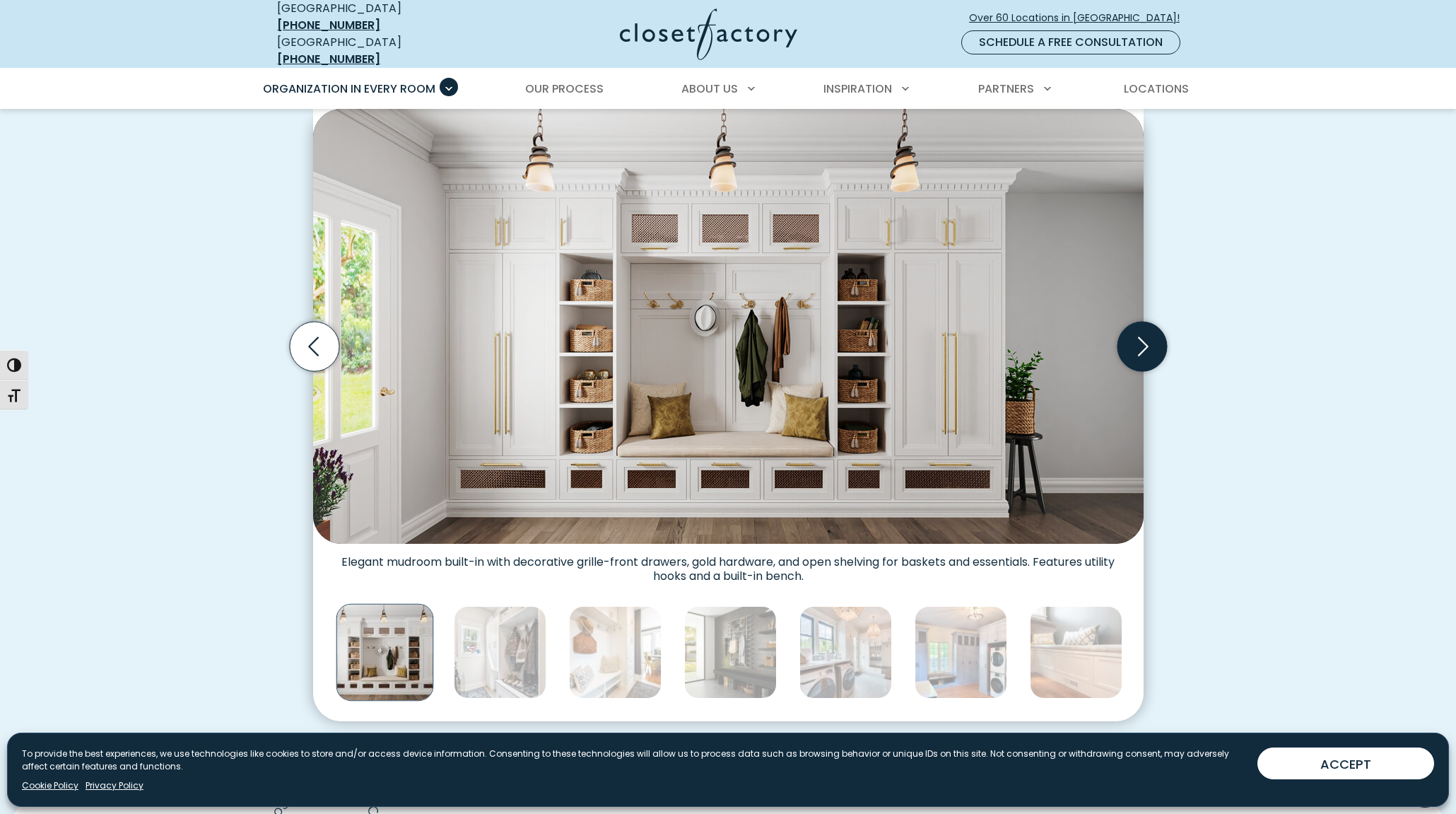
click at [1134, 350] on icon "Next slide" at bounding box center [1141, 346] width 49 height 49
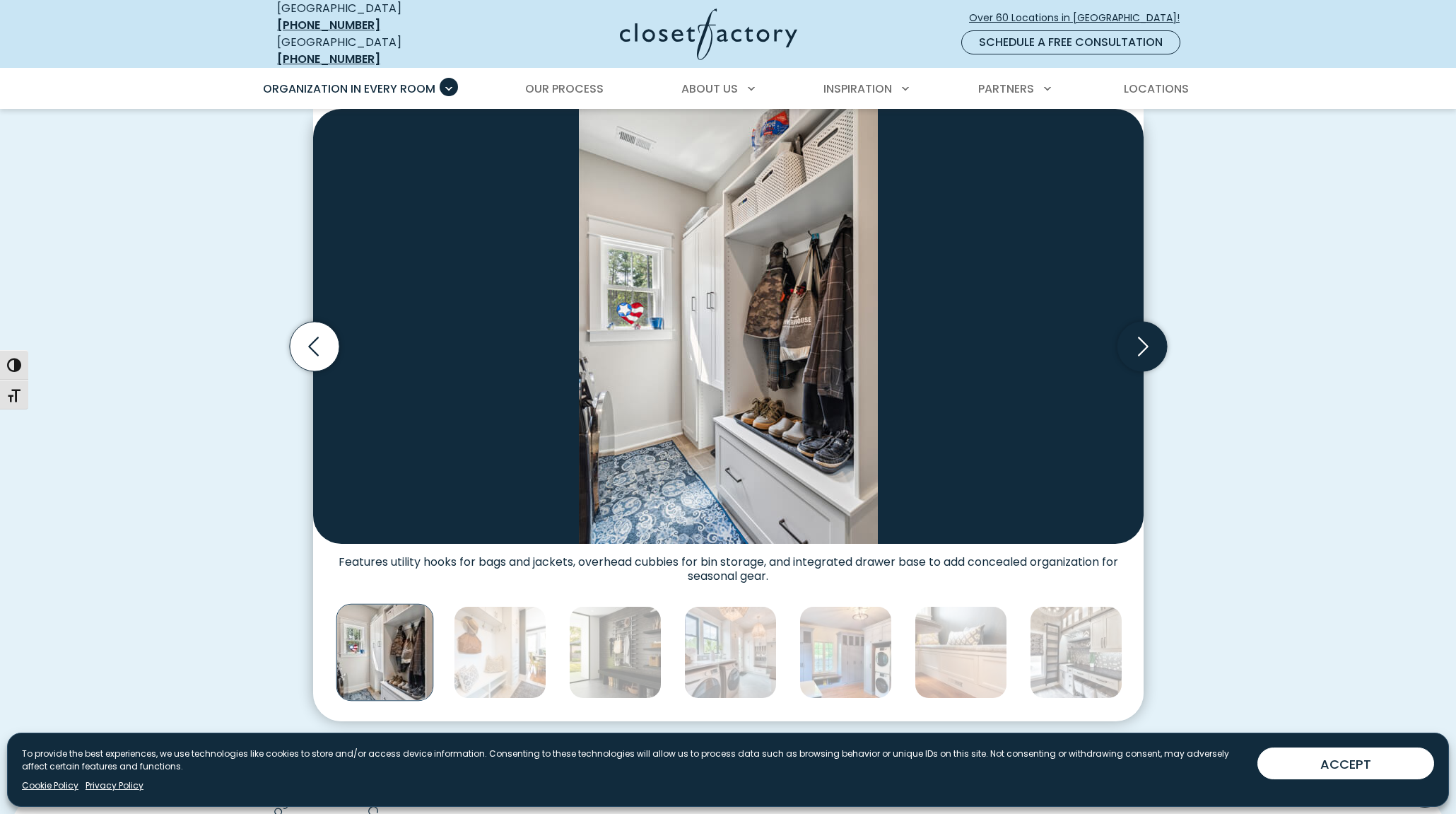
click at [1134, 350] on icon "Next slide" at bounding box center [1141, 346] width 49 height 49
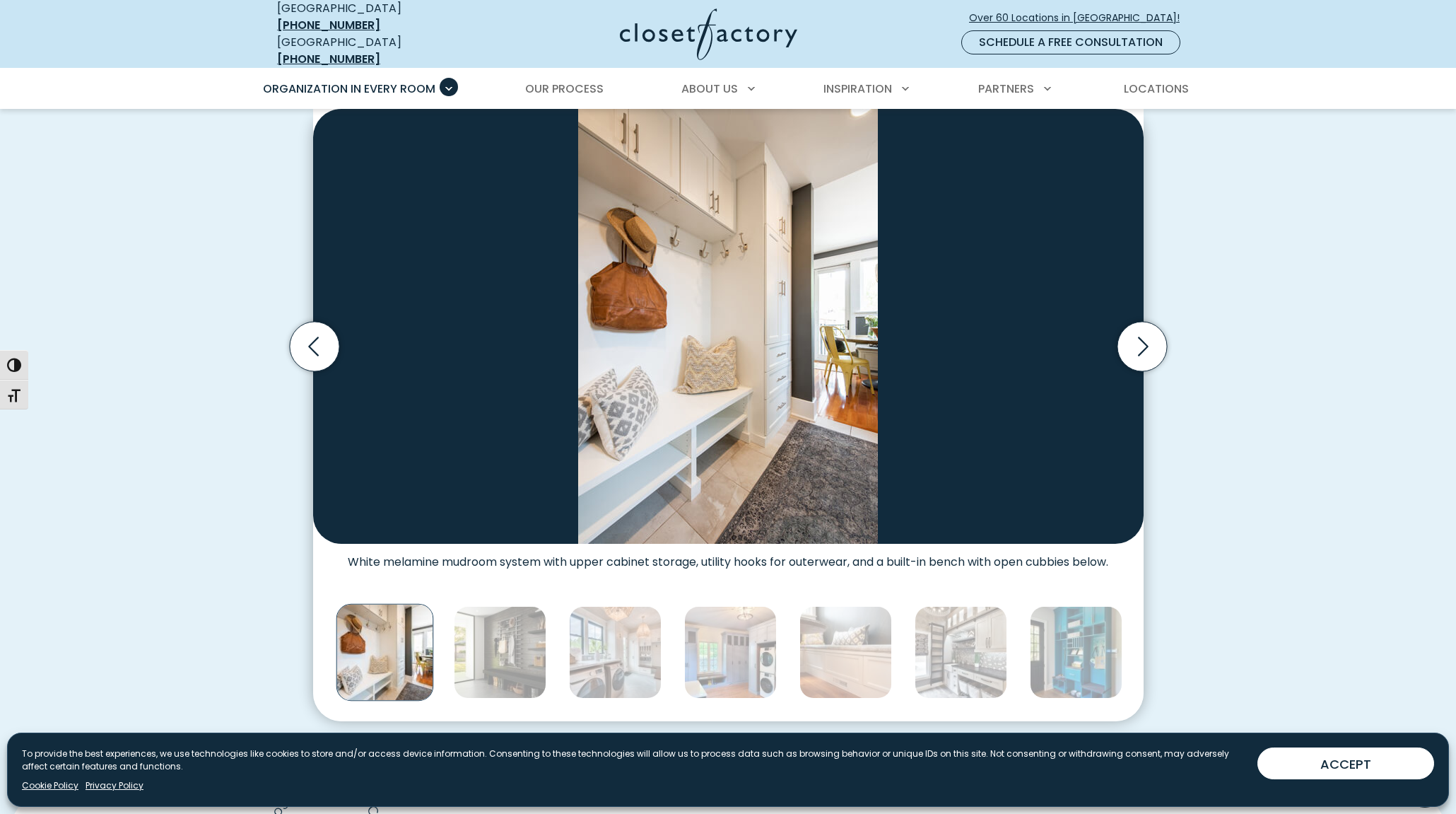
click at [199, 152] on div "Custom Mudrooms for Every Home, Budget, and Lifestyle Mudroom wall unit with fu…" at bounding box center [728, 364] width 1456 height 792
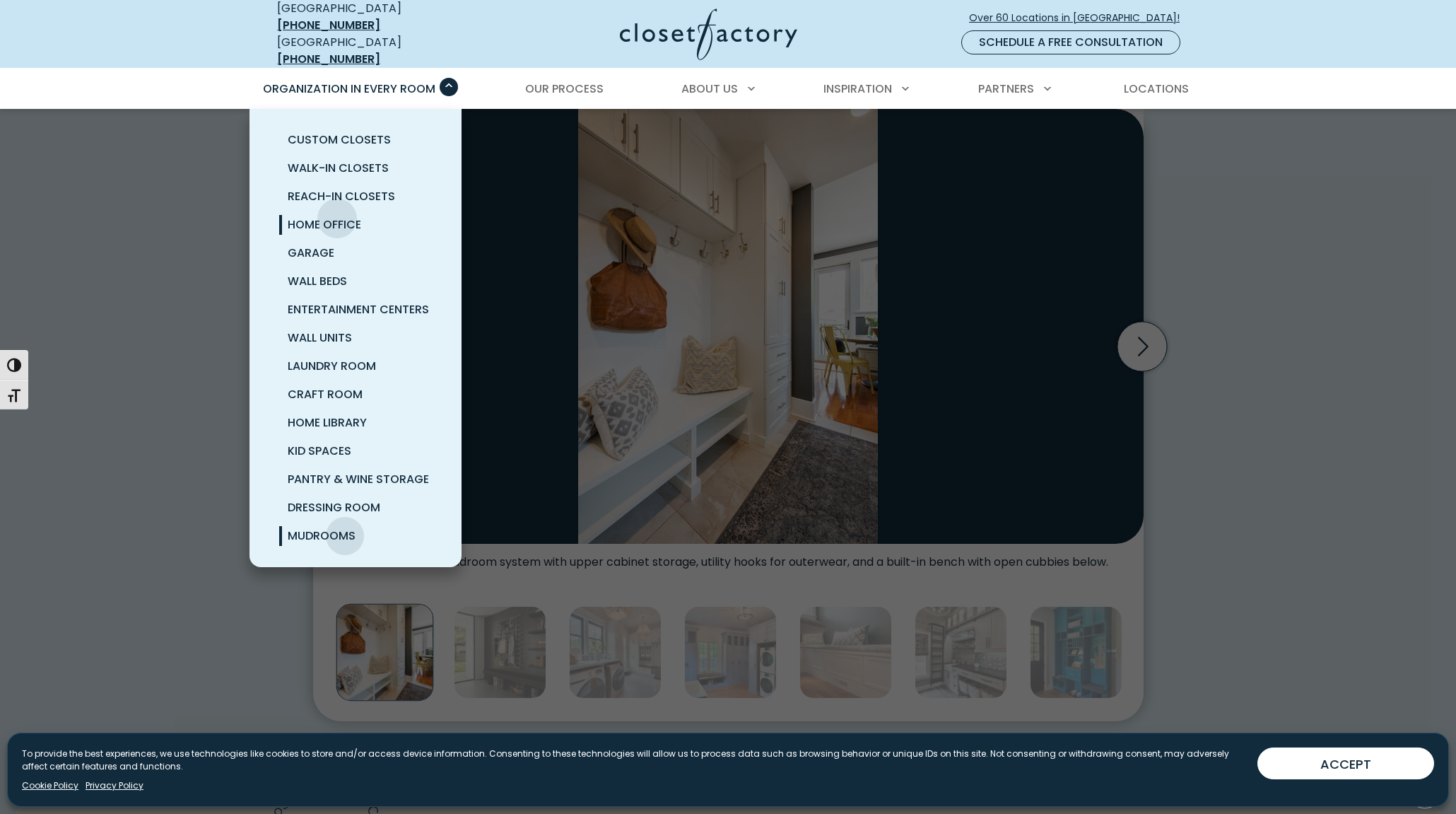
click at [337, 217] on span "Home Office" at bounding box center [325, 225] width 74 height 16
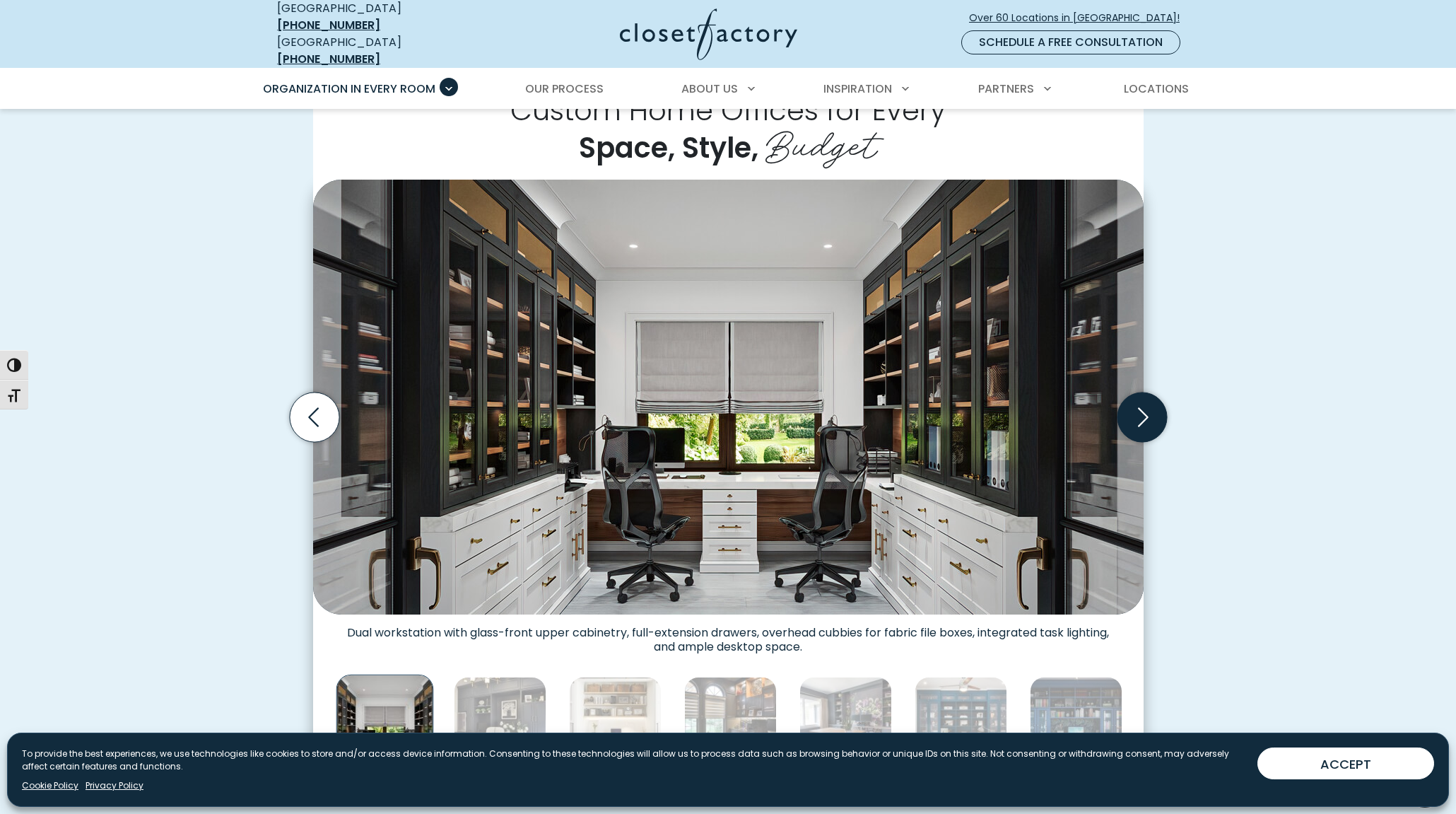
click at [1166, 406] on icon "Next slide" at bounding box center [1141, 417] width 49 height 49
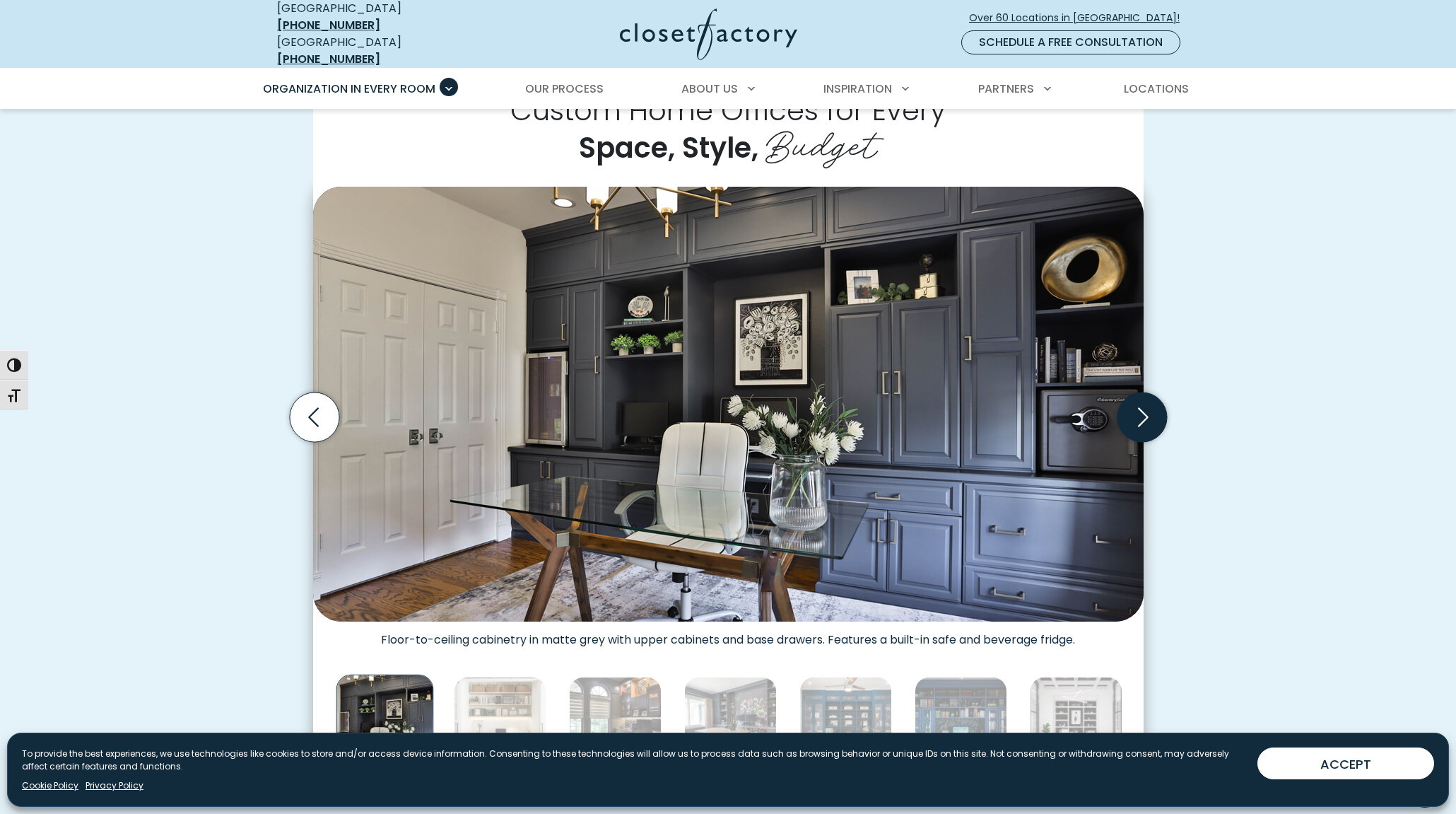
click at [1163, 406] on icon "Next slide" at bounding box center [1141, 417] width 49 height 49
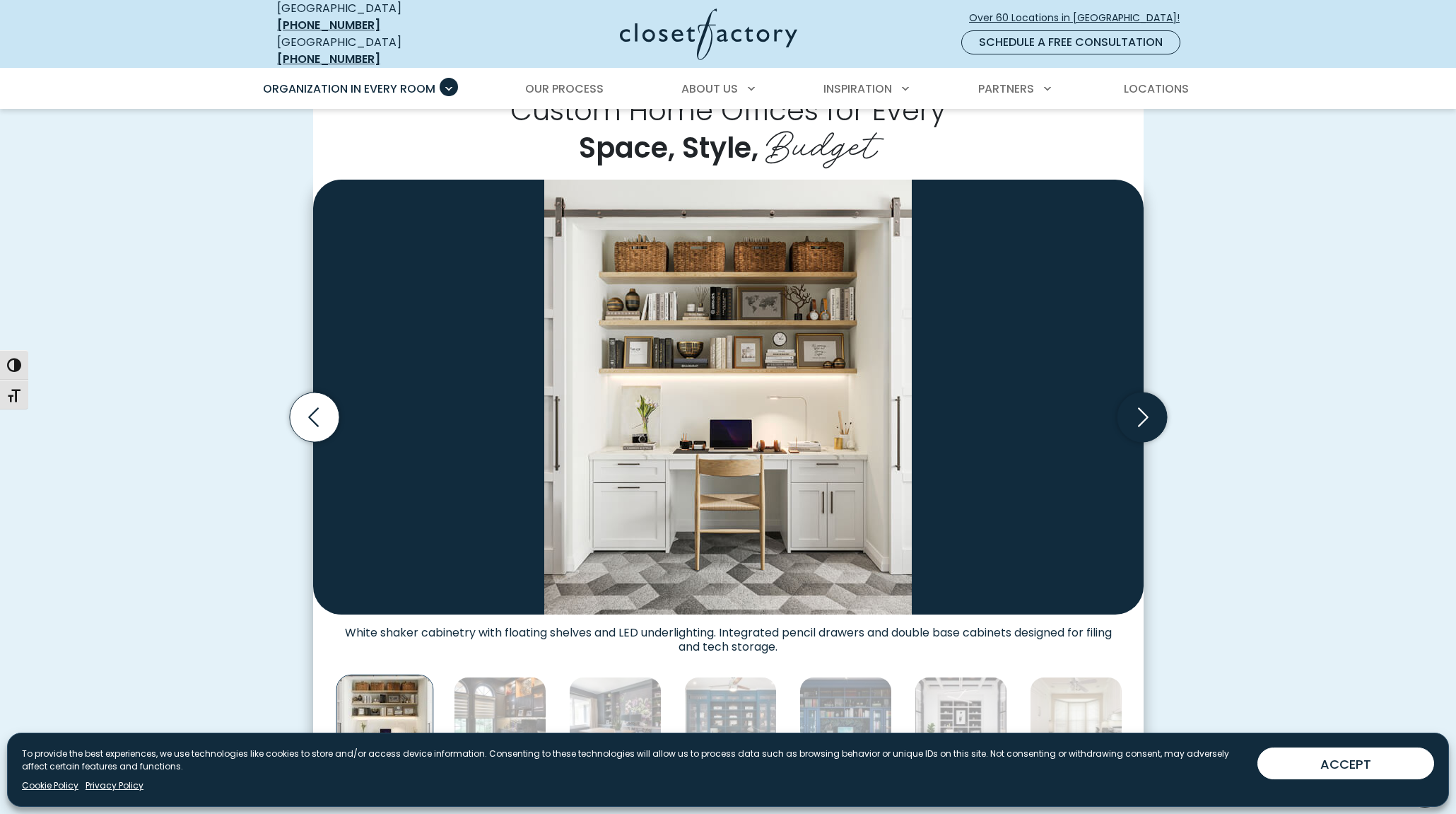
click at [1162, 406] on icon "Next slide" at bounding box center [1141, 417] width 49 height 49
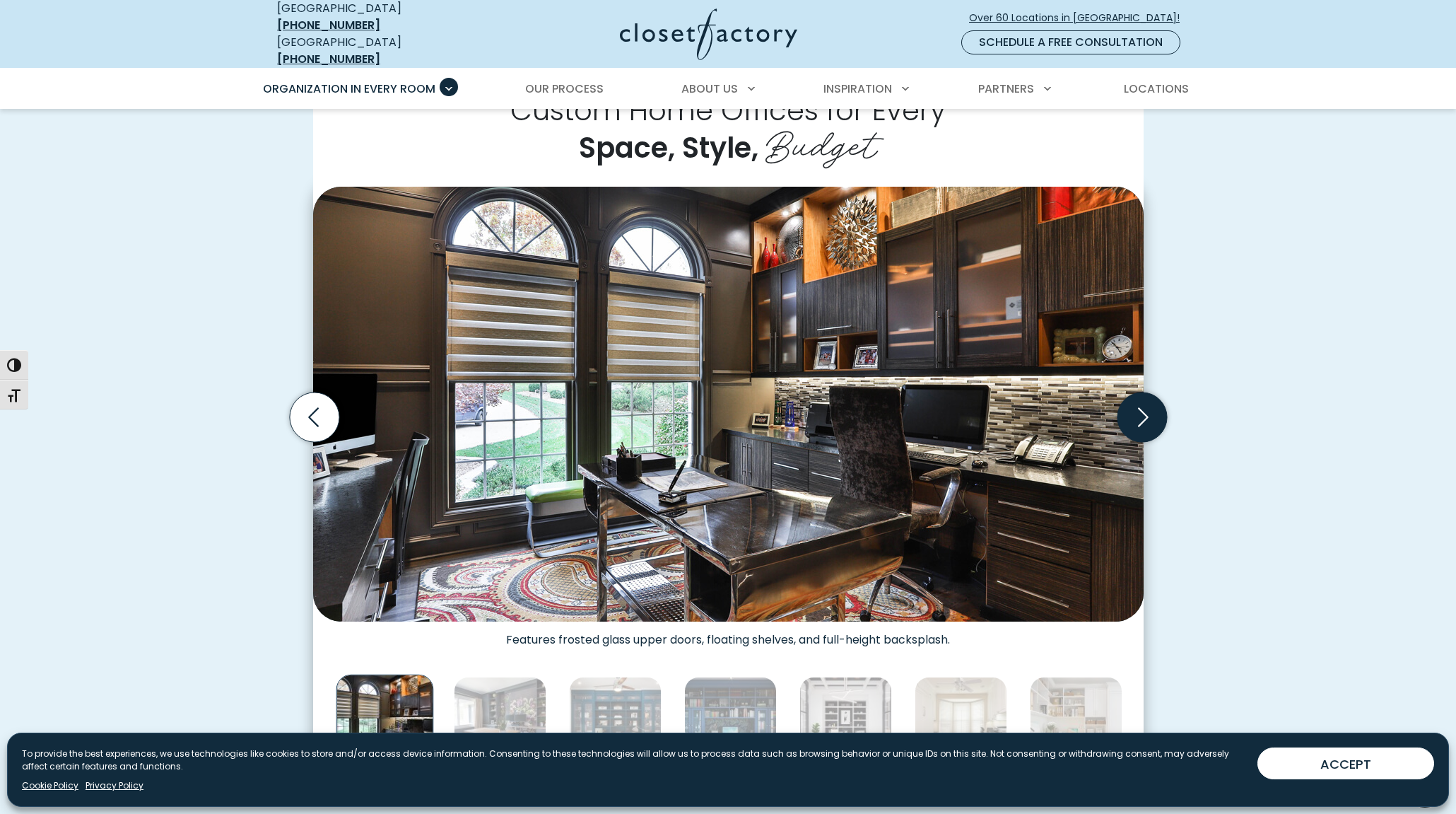
click at [1162, 406] on icon "Next slide" at bounding box center [1141, 417] width 49 height 49
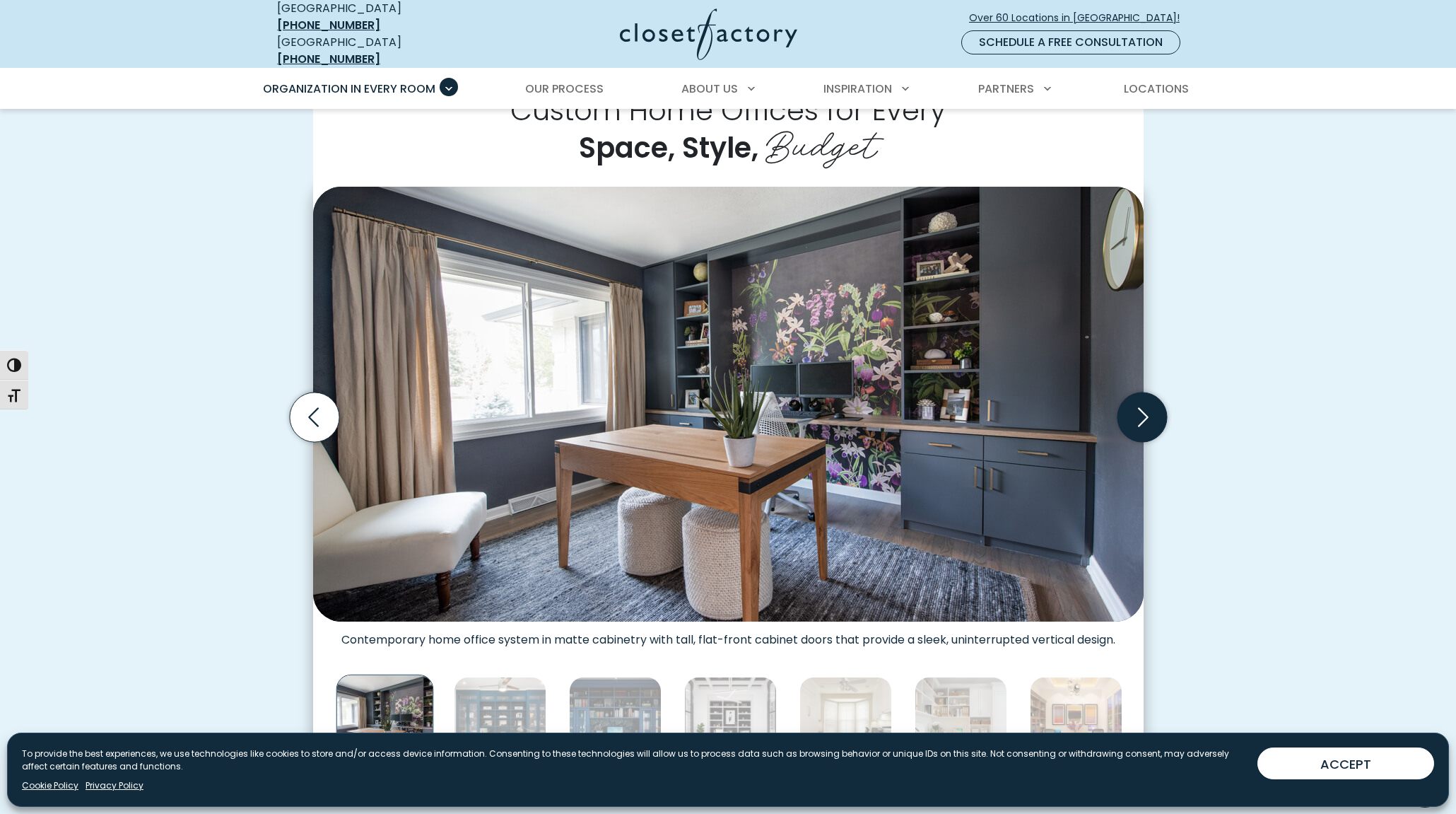
click at [1162, 406] on icon "Next slide" at bounding box center [1141, 417] width 49 height 49
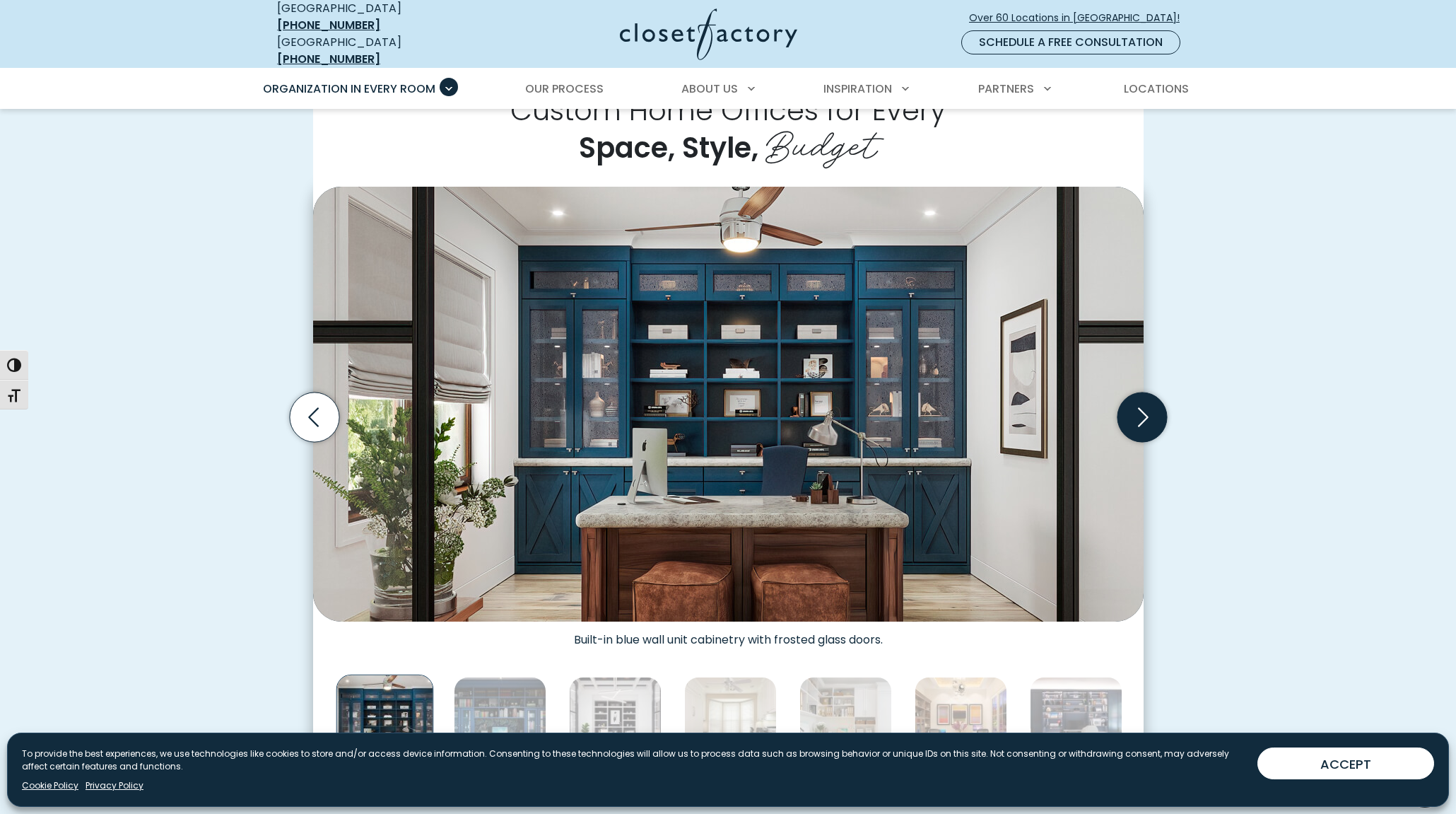
click at [1161, 406] on icon "Next slide" at bounding box center [1141, 417] width 49 height 49
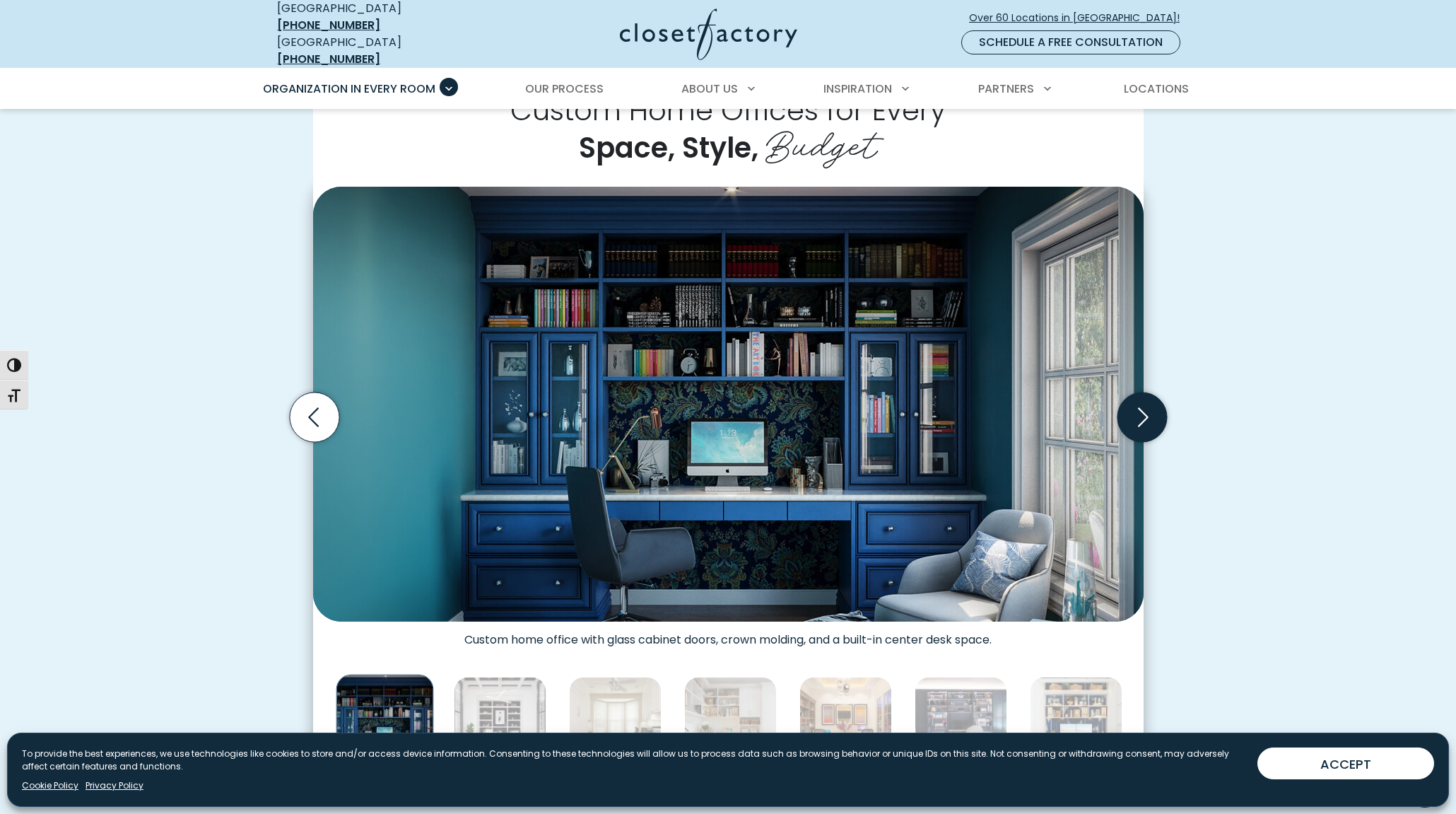
click at [1161, 406] on icon "Next slide" at bounding box center [1141, 417] width 49 height 49
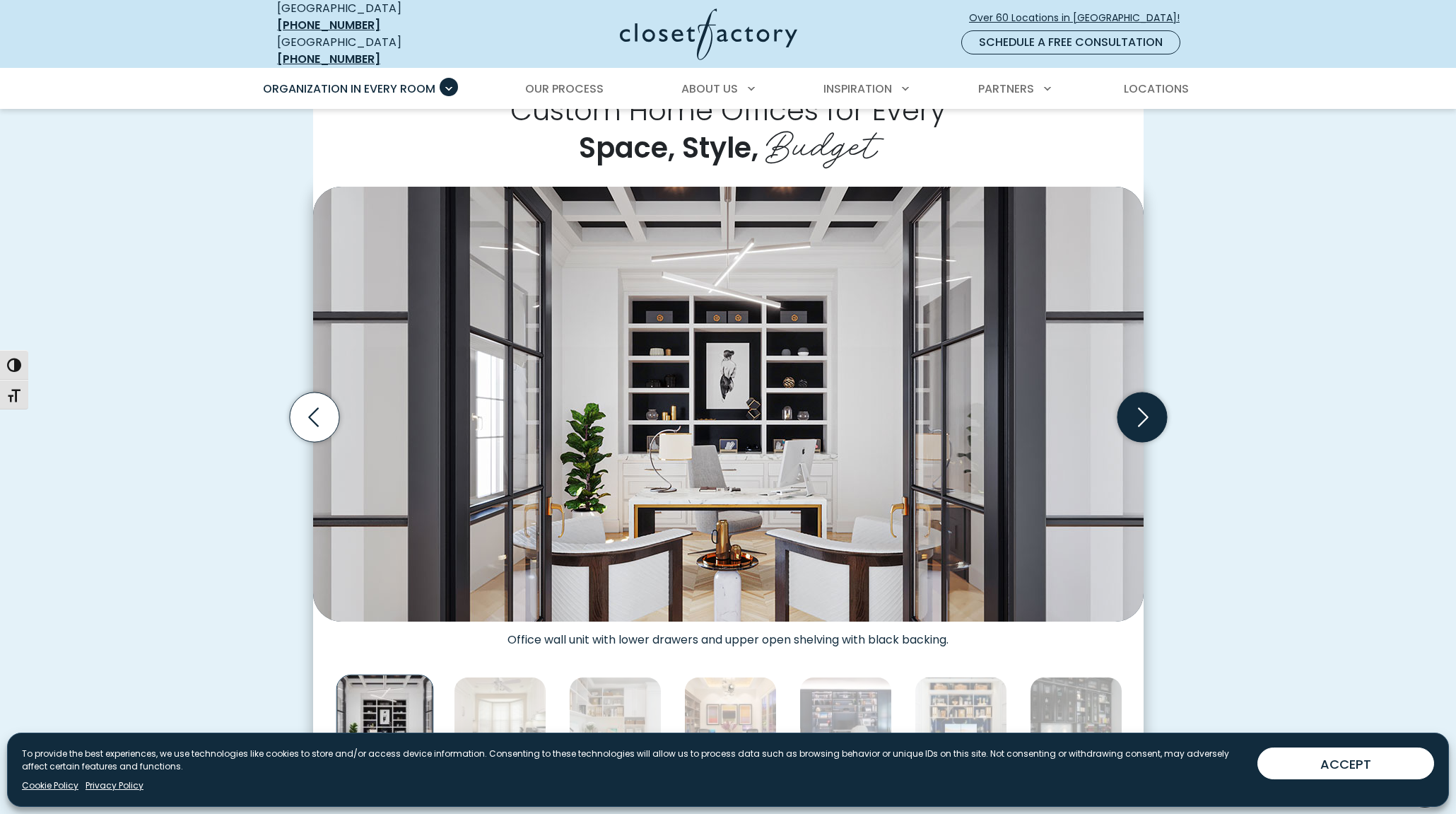
click at [1161, 406] on icon "Next slide" at bounding box center [1141, 417] width 49 height 49
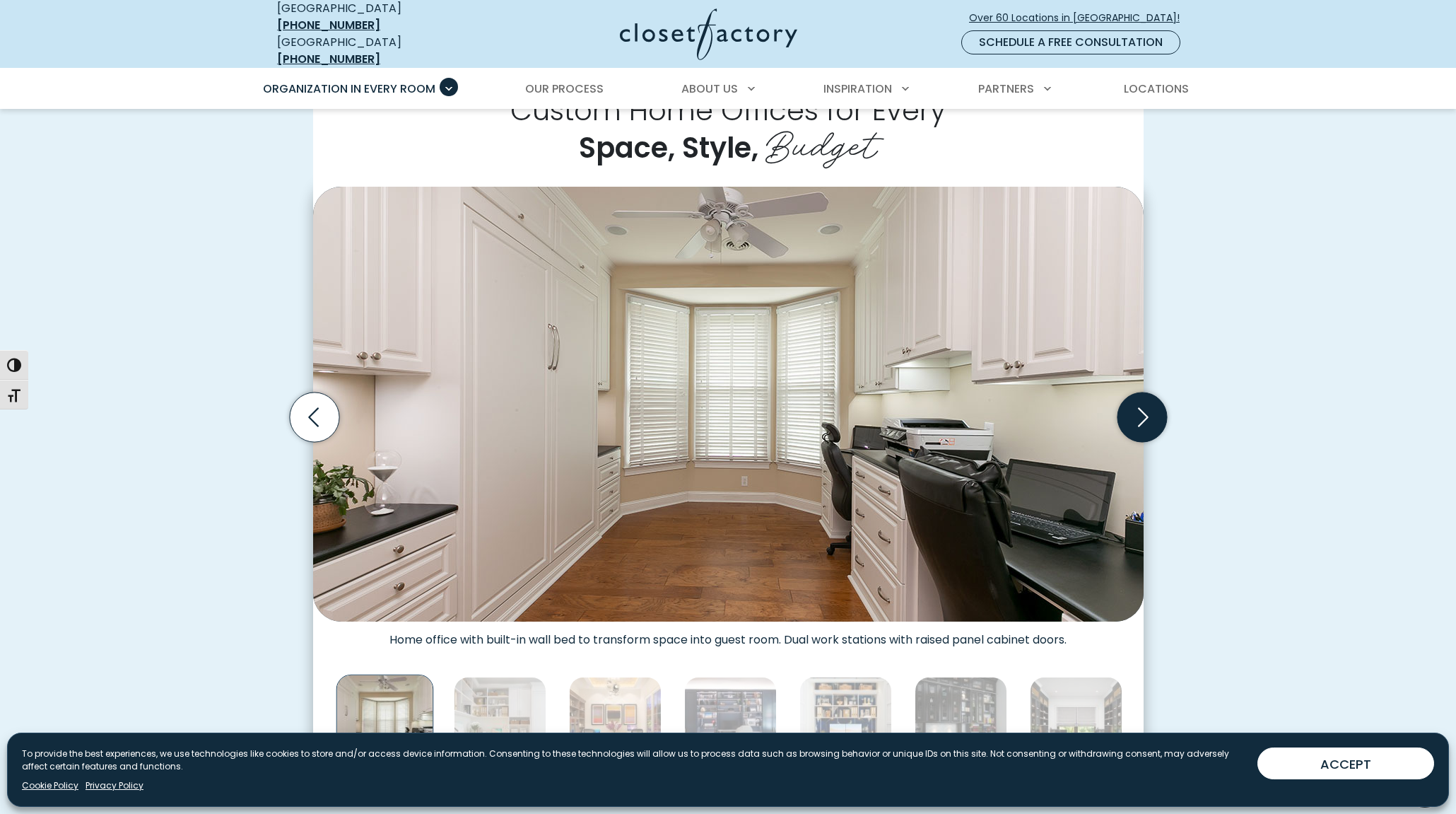
click at [1161, 406] on icon "Next slide" at bounding box center [1141, 417] width 49 height 49
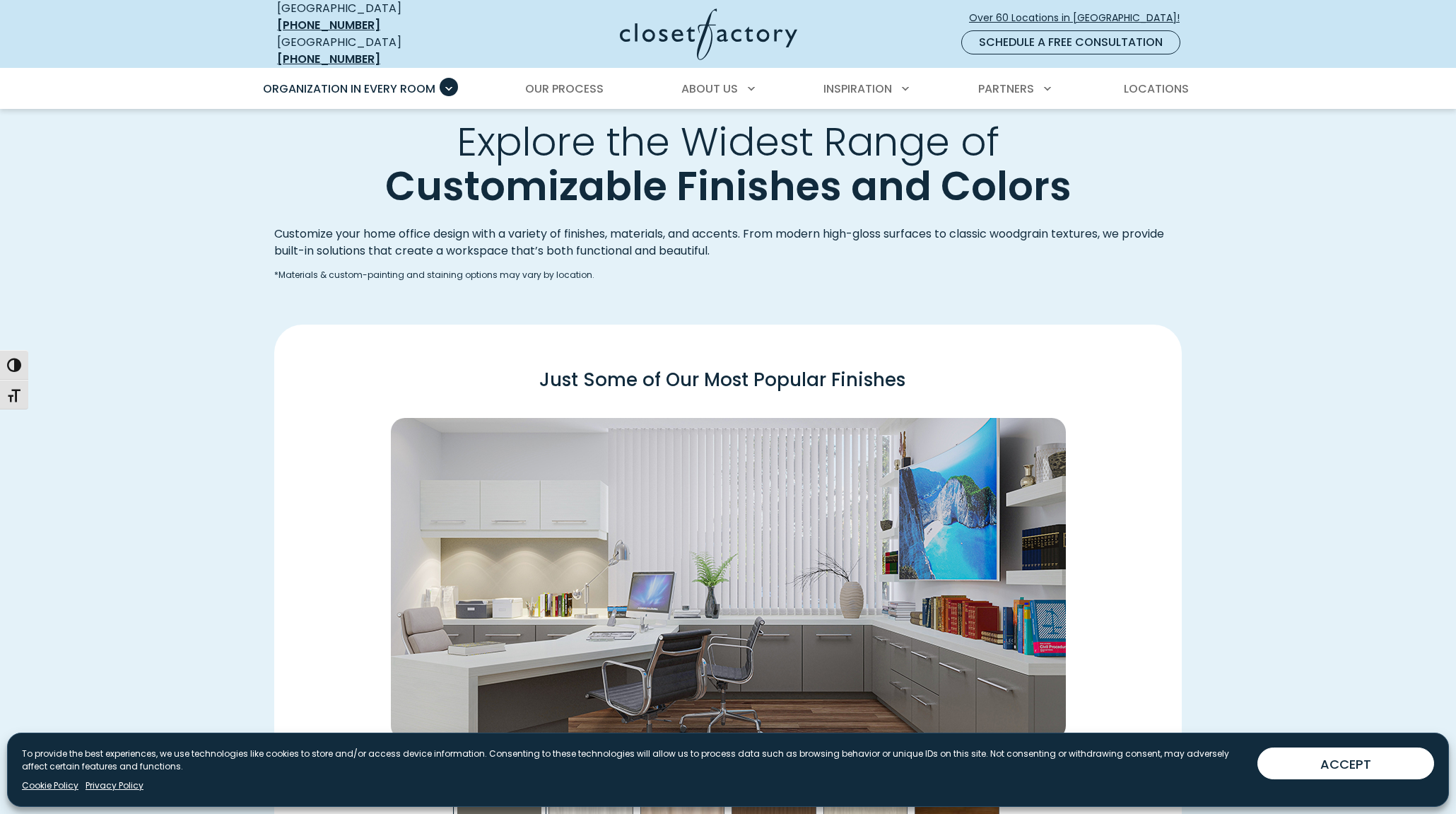
scroll to position [2051, 0]
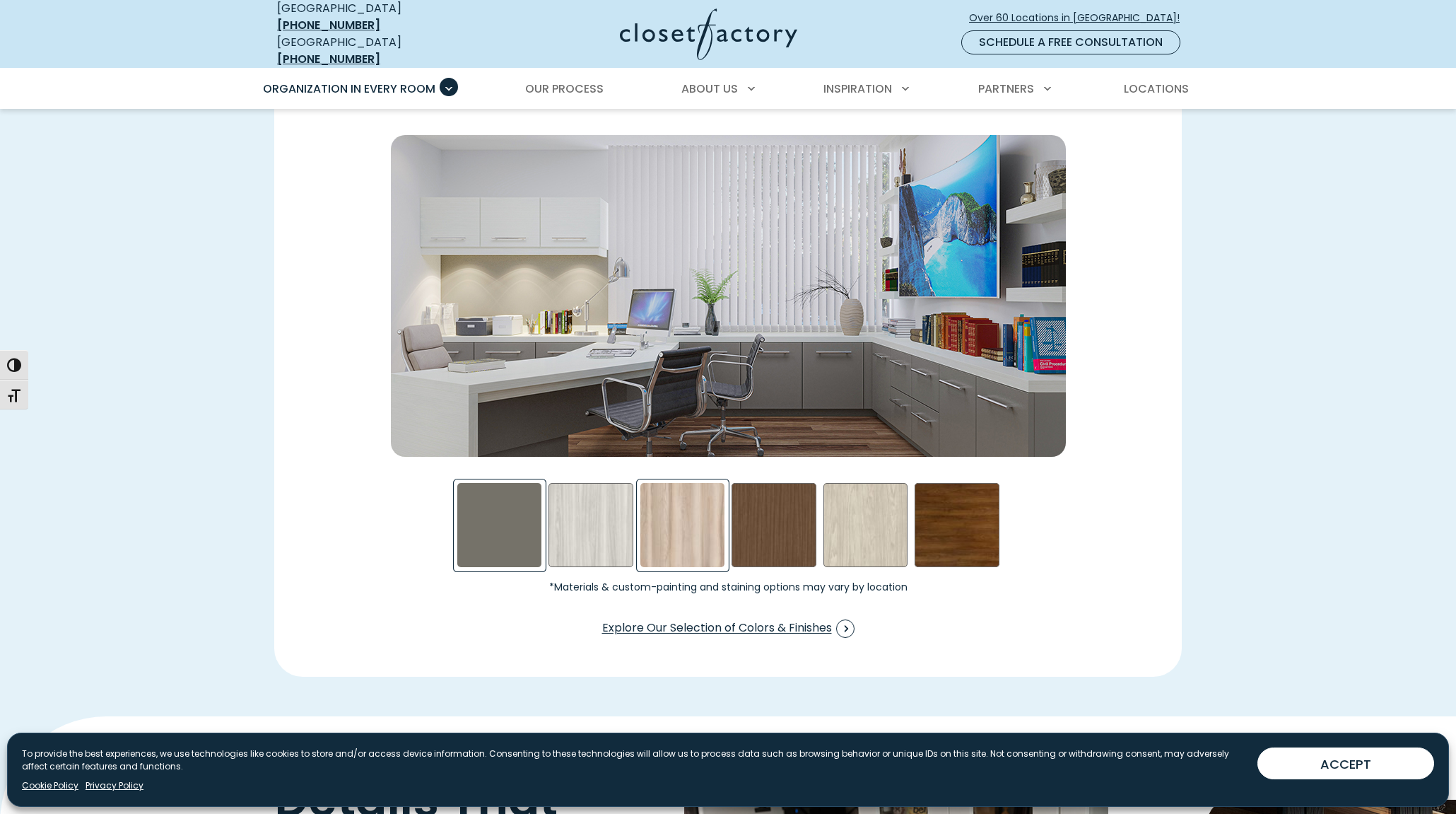
click at [688, 526] on div "Picnic in the Park Swatch" at bounding box center [682, 524] width 84 height 85
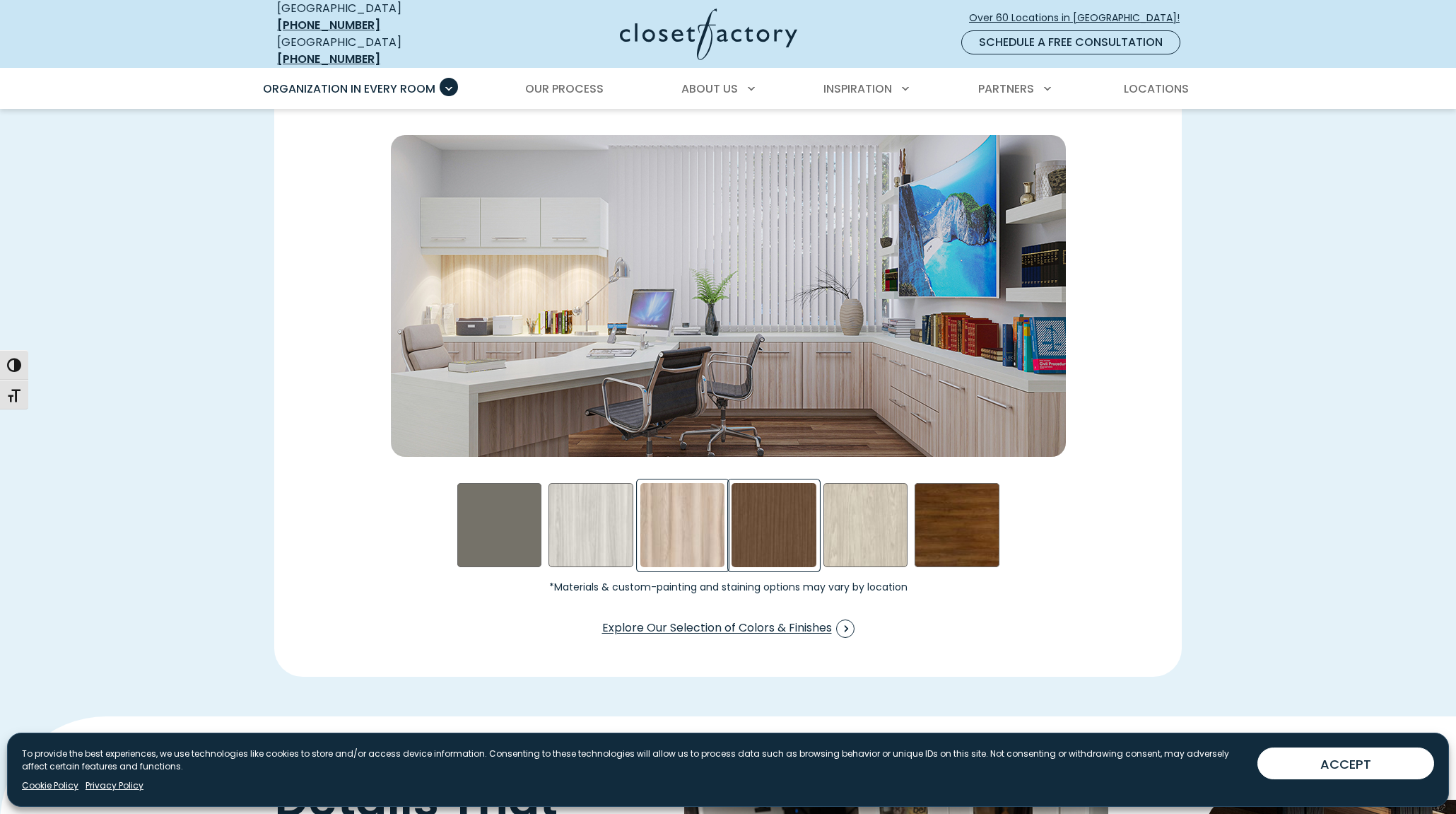
click at [782, 526] on div "Rocky Mountain Swatch" at bounding box center [774, 524] width 84 height 85
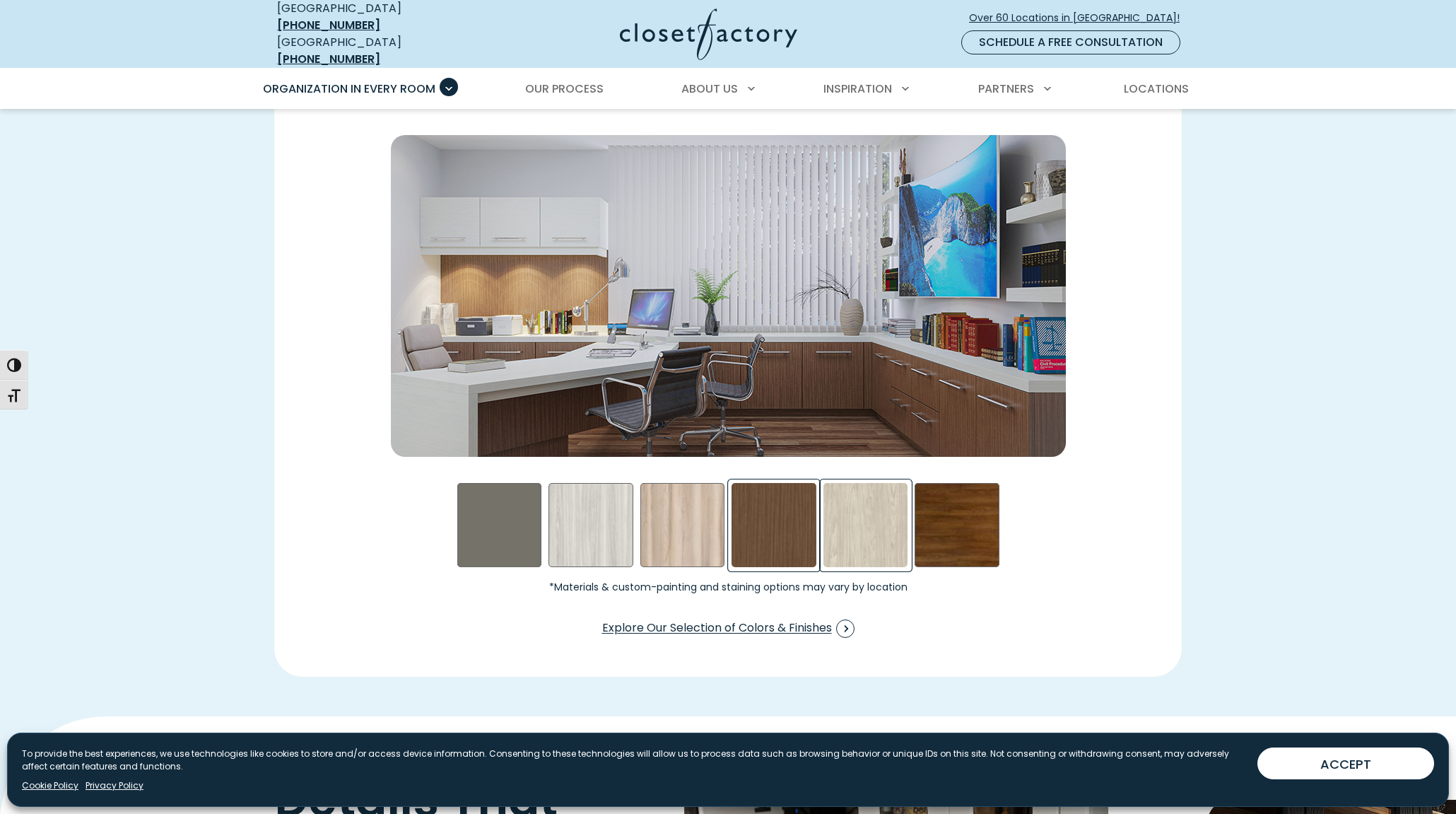
click at [851, 521] on div "Weekend Getaway Swatch" at bounding box center [865, 524] width 84 height 85
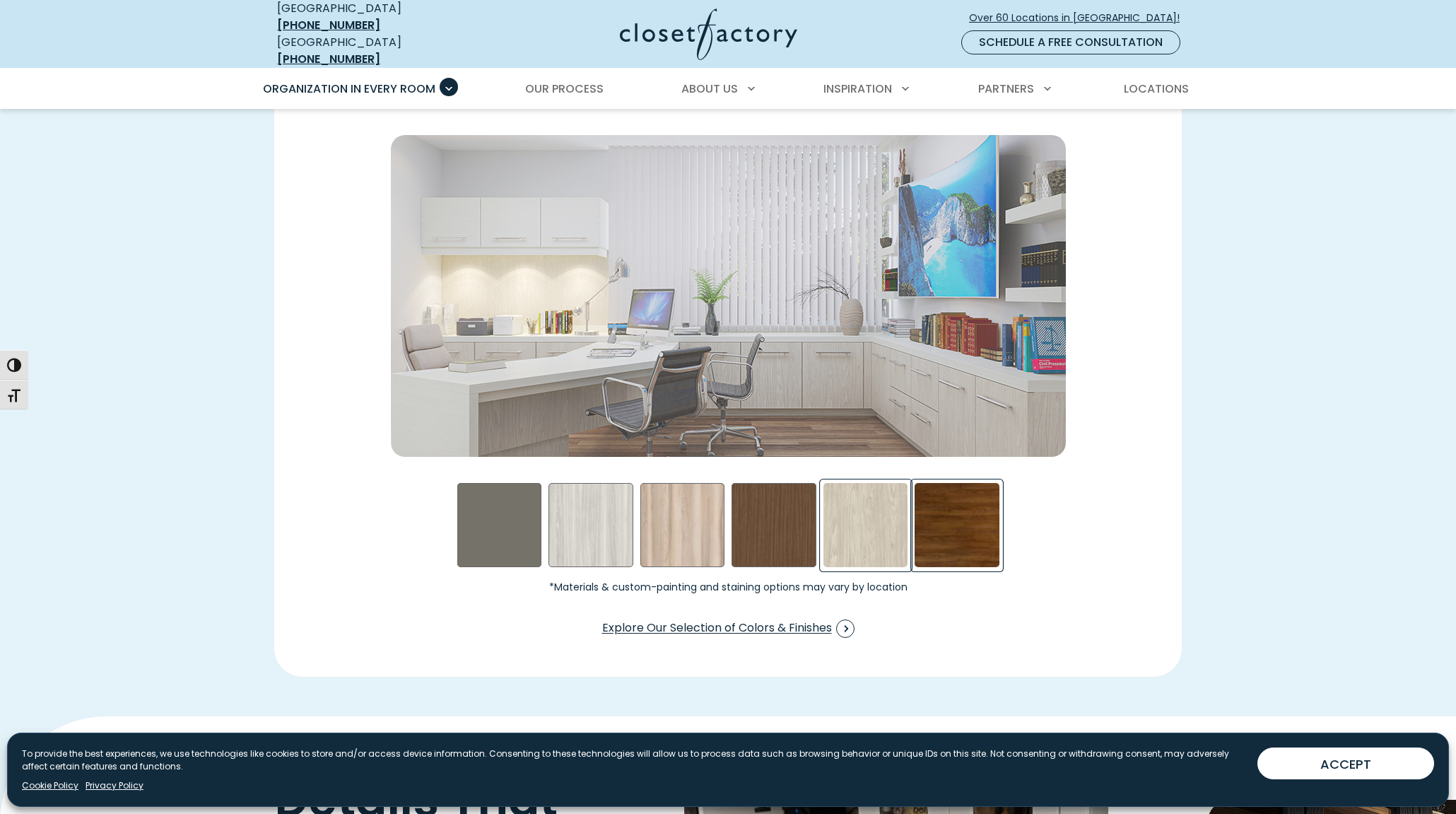
click at [936, 533] on div "Walnut- Stained Swatch" at bounding box center [956, 524] width 84 height 85
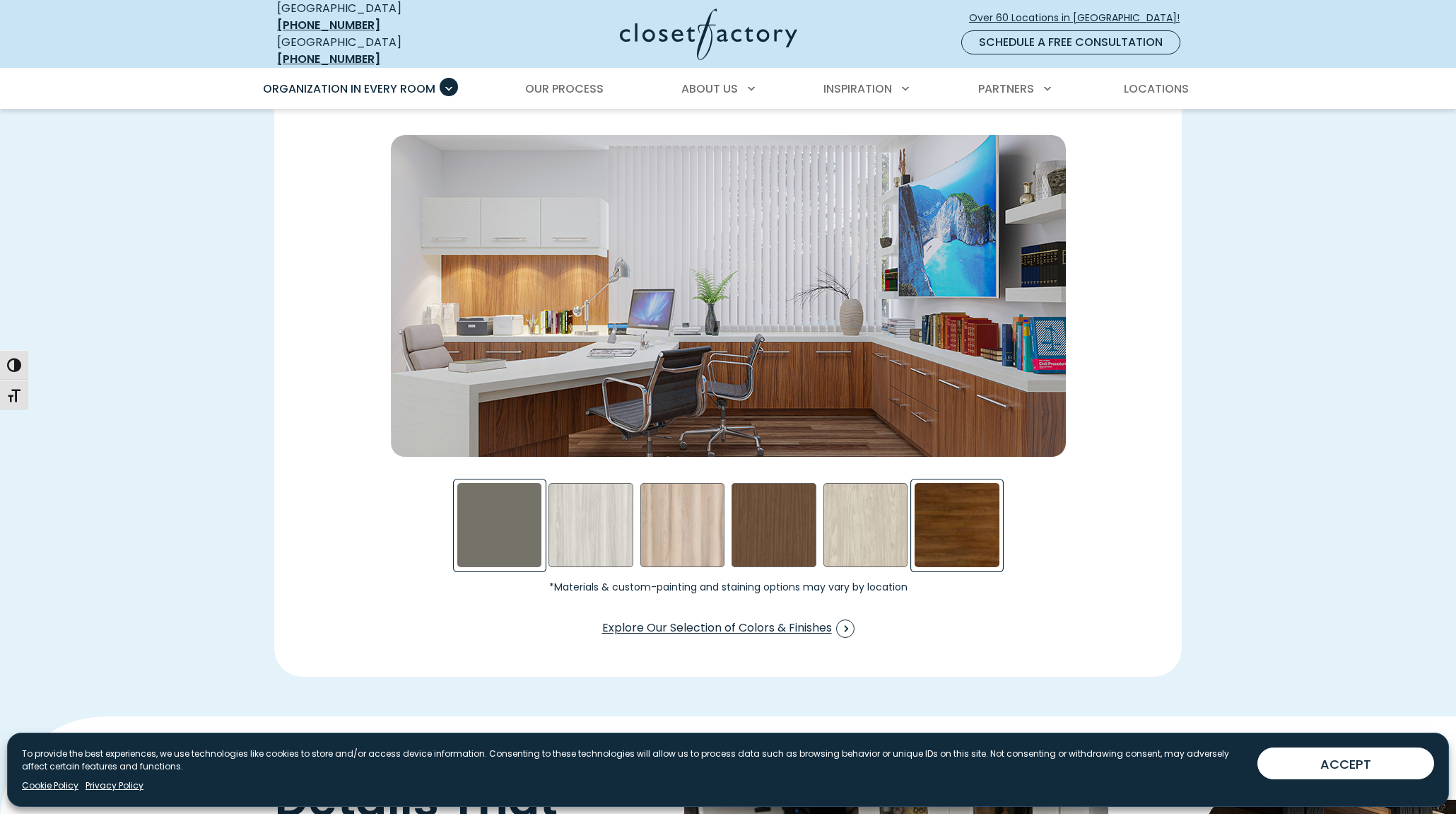
click at [508, 506] on div "Evening Star Swatch" at bounding box center [499, 524] width 84 height 85
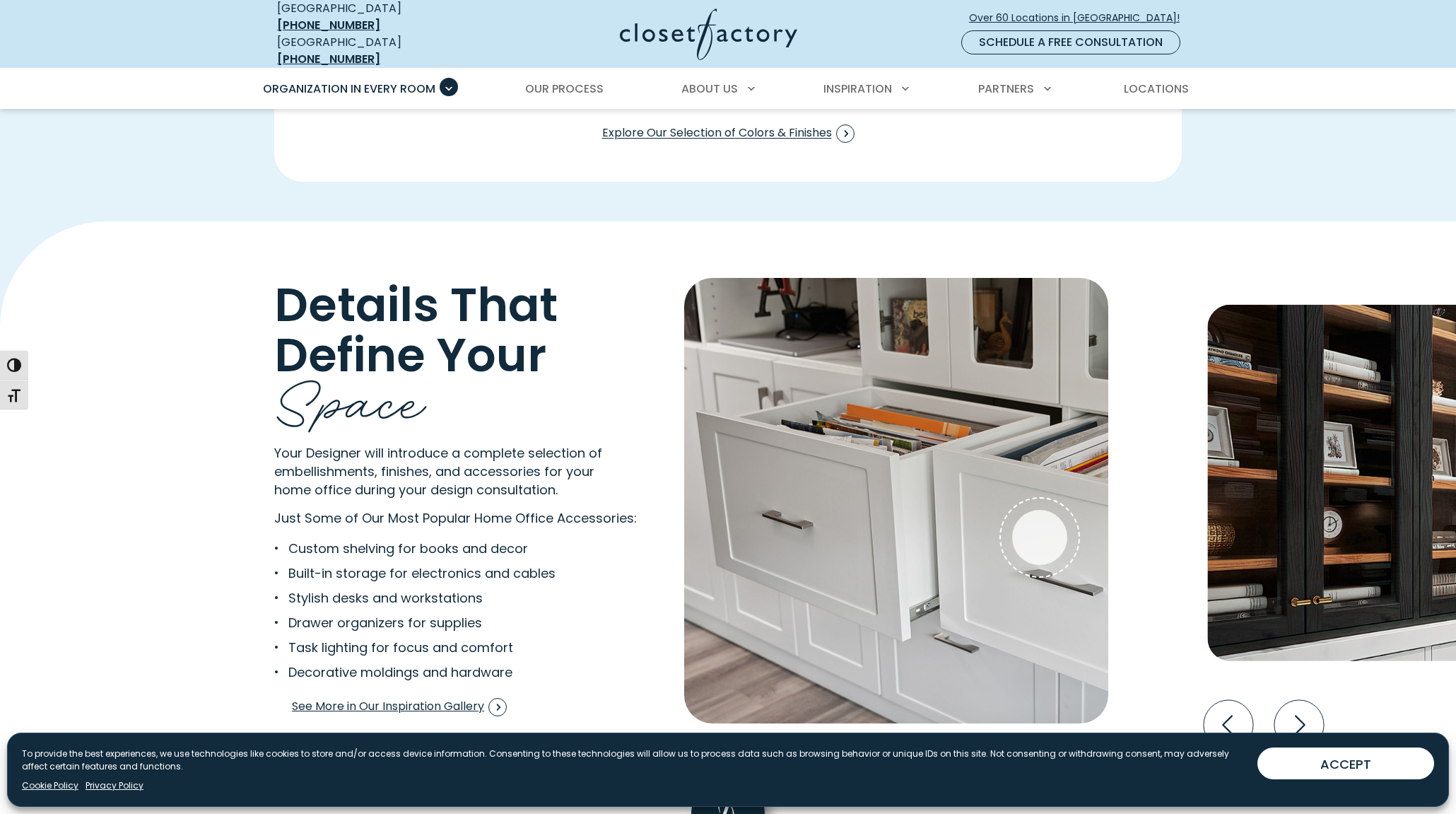
scroll to position [2616, 0]
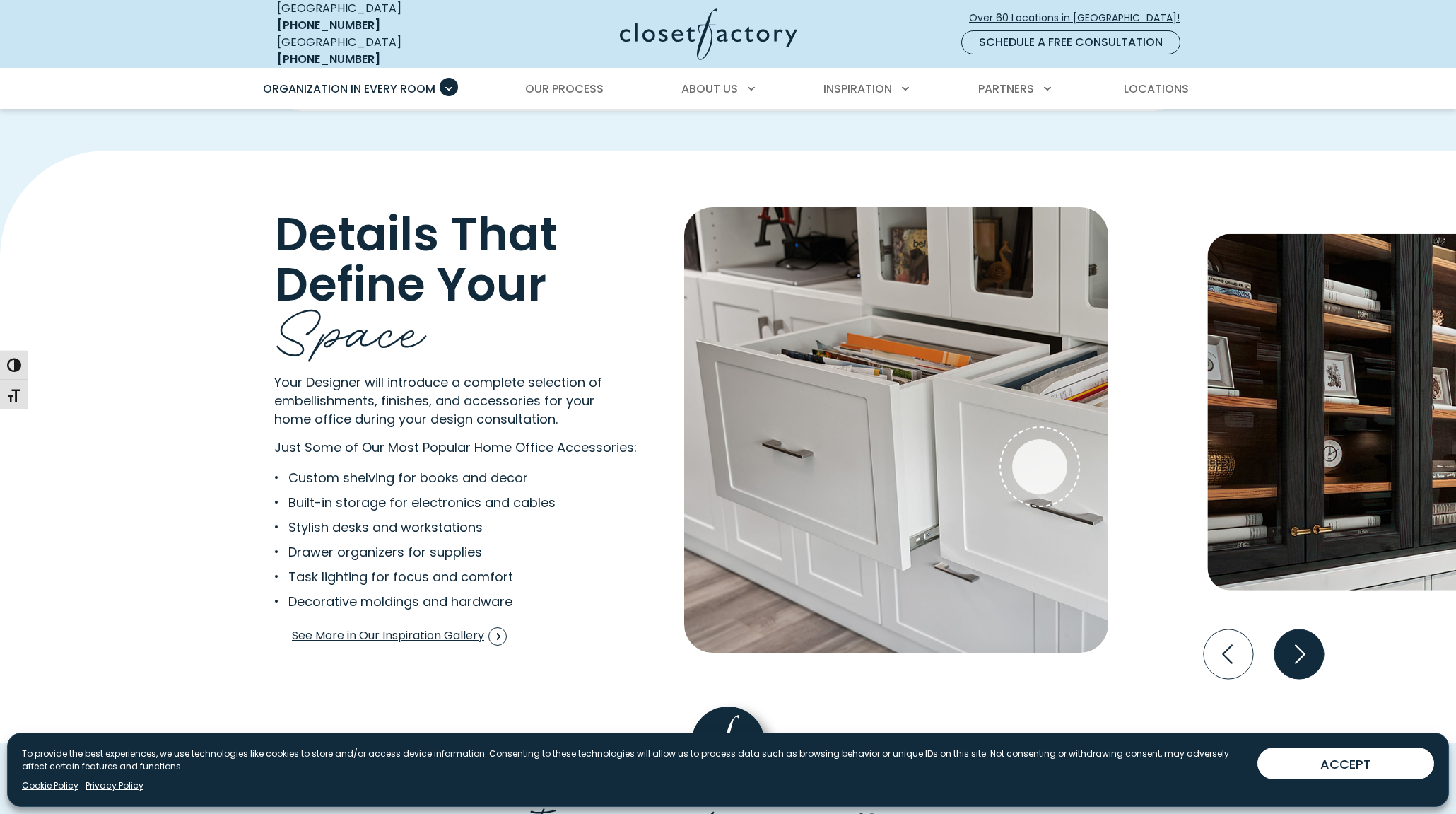
click at [1306, 651] on icon "Next slide" at bounding box center [1299, 654] width 49 height 49
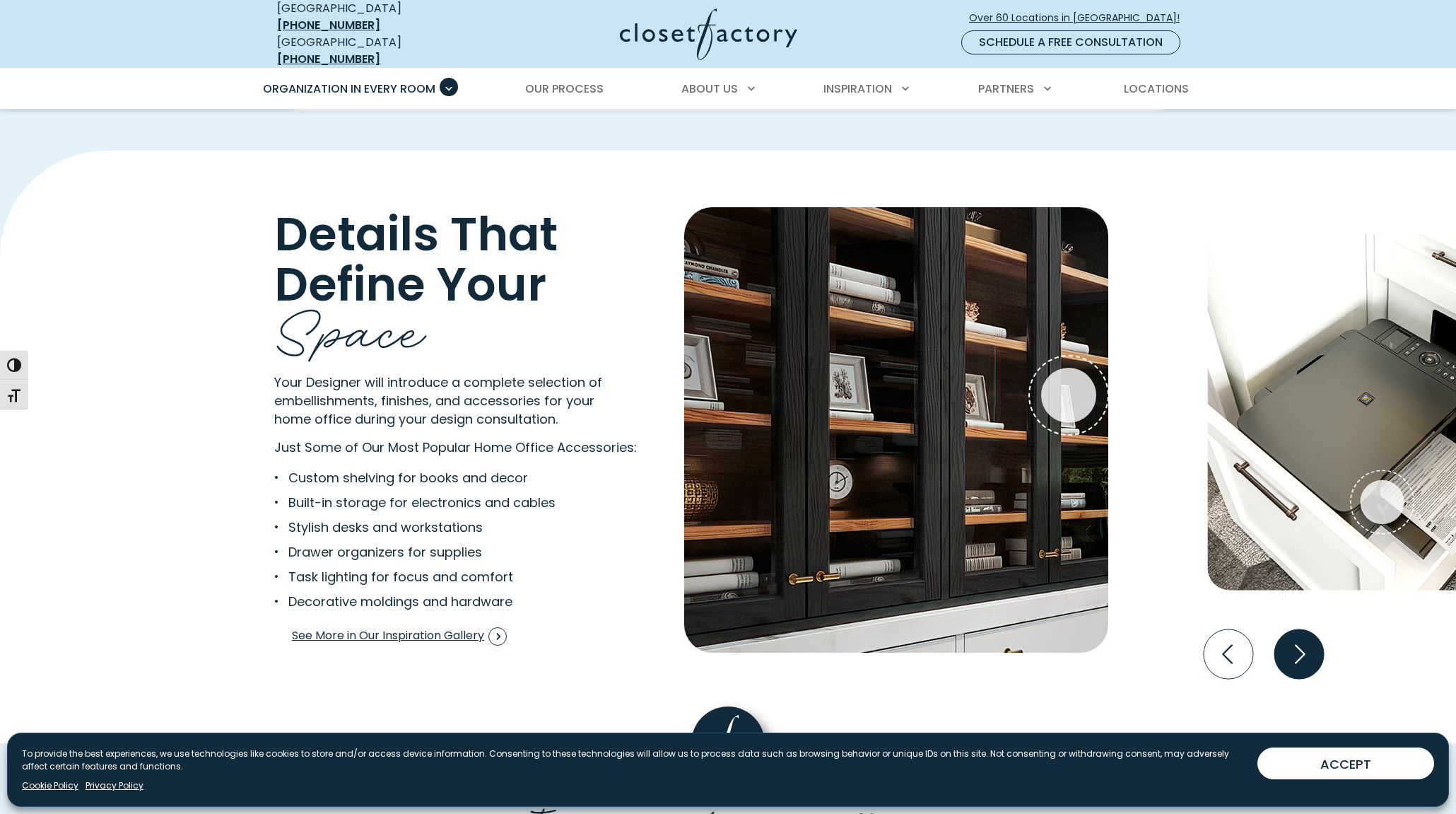
click at [1300, 642] on icon "Next slide" at bounding box center [1299, 654] width 49 height 49
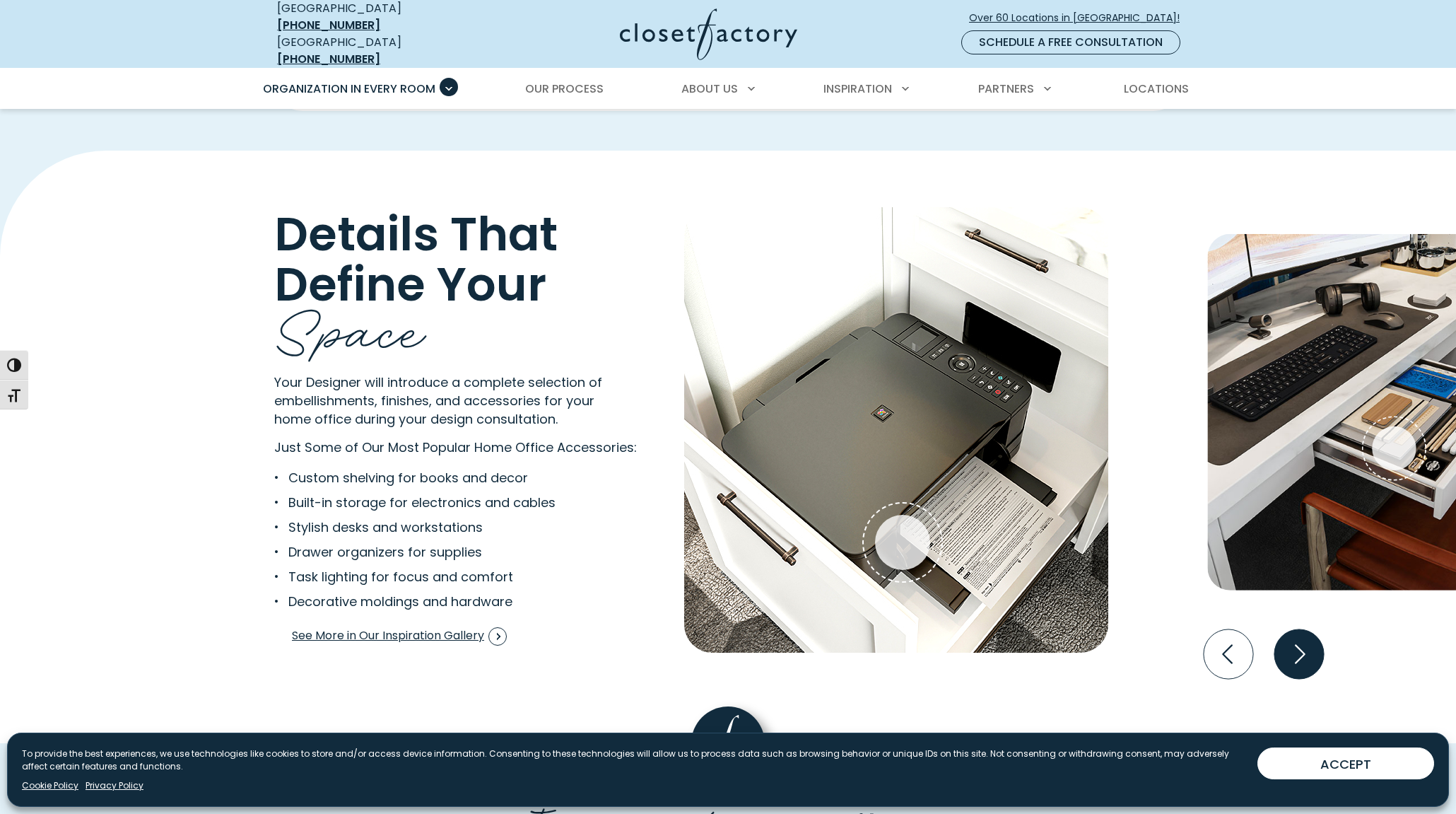
click at [1300, 642] on icon "Next slide" at bounding box center [1299, 654] width 49 height 49
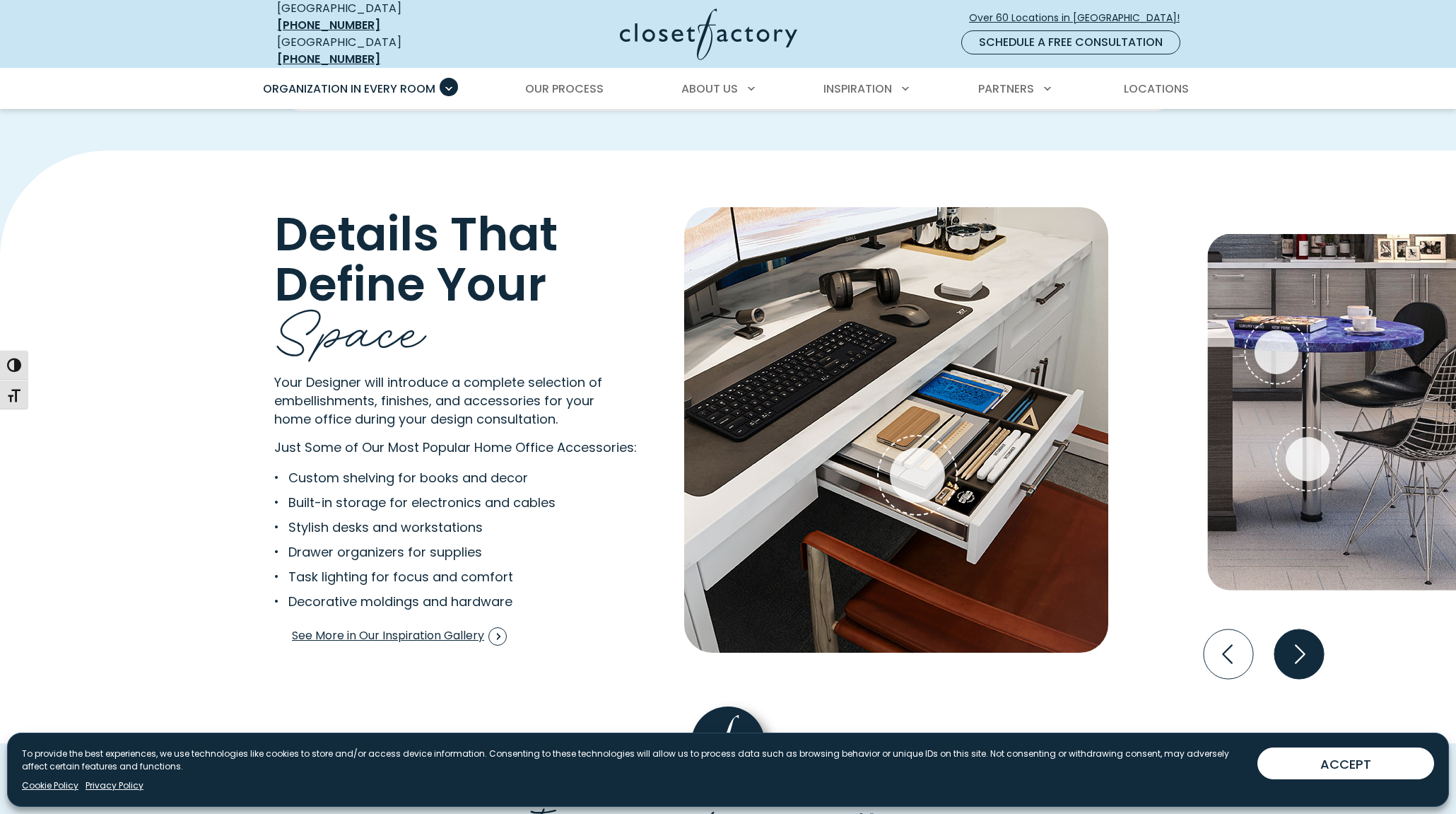
click at [1294, 647] on icon "Next slide" at bounding box center [1299, 654] width 49 height 49
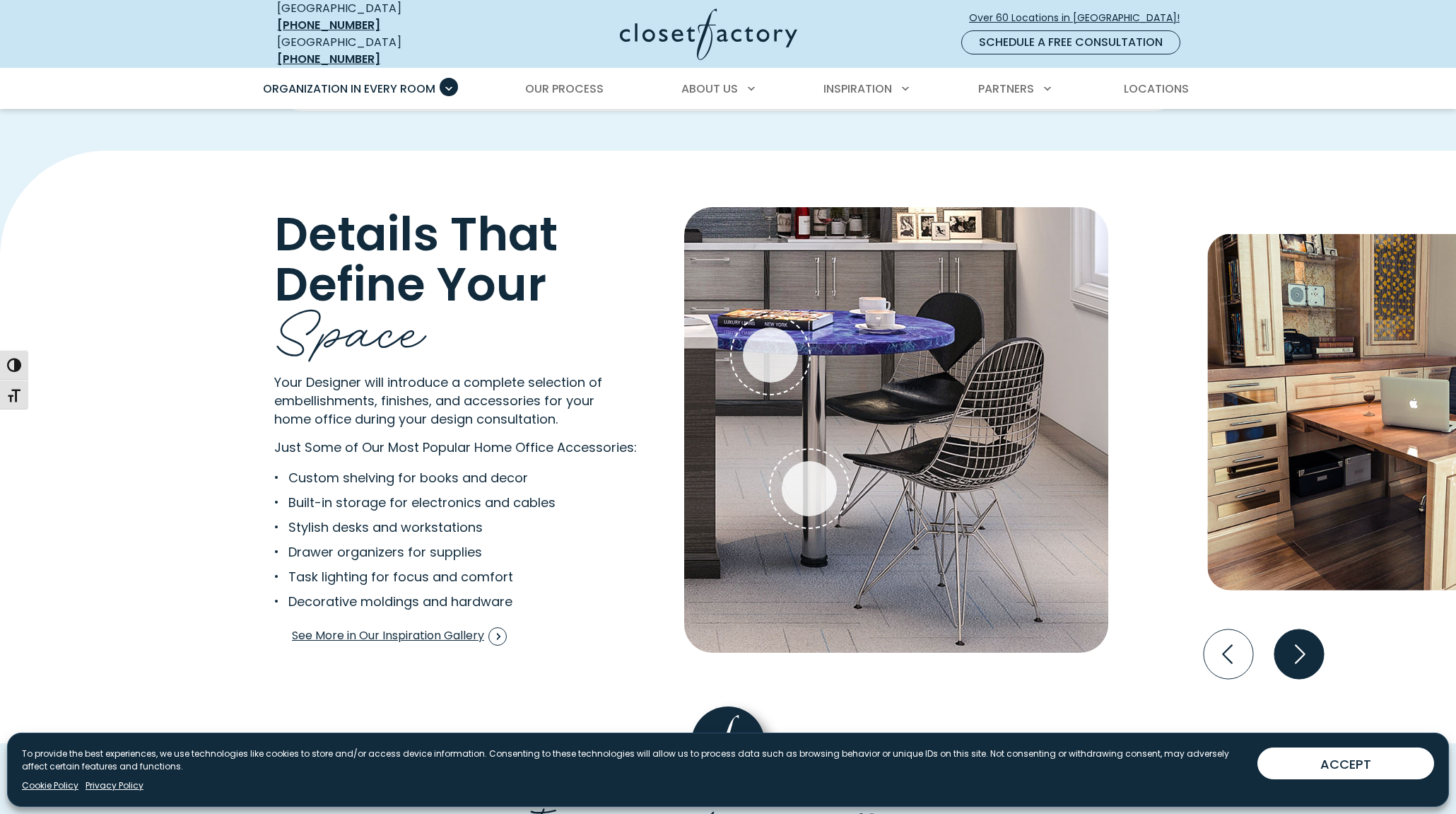
click at [1315, 638] on icon "Next slide" at bounding box center [1299, 654] width 49 height 49
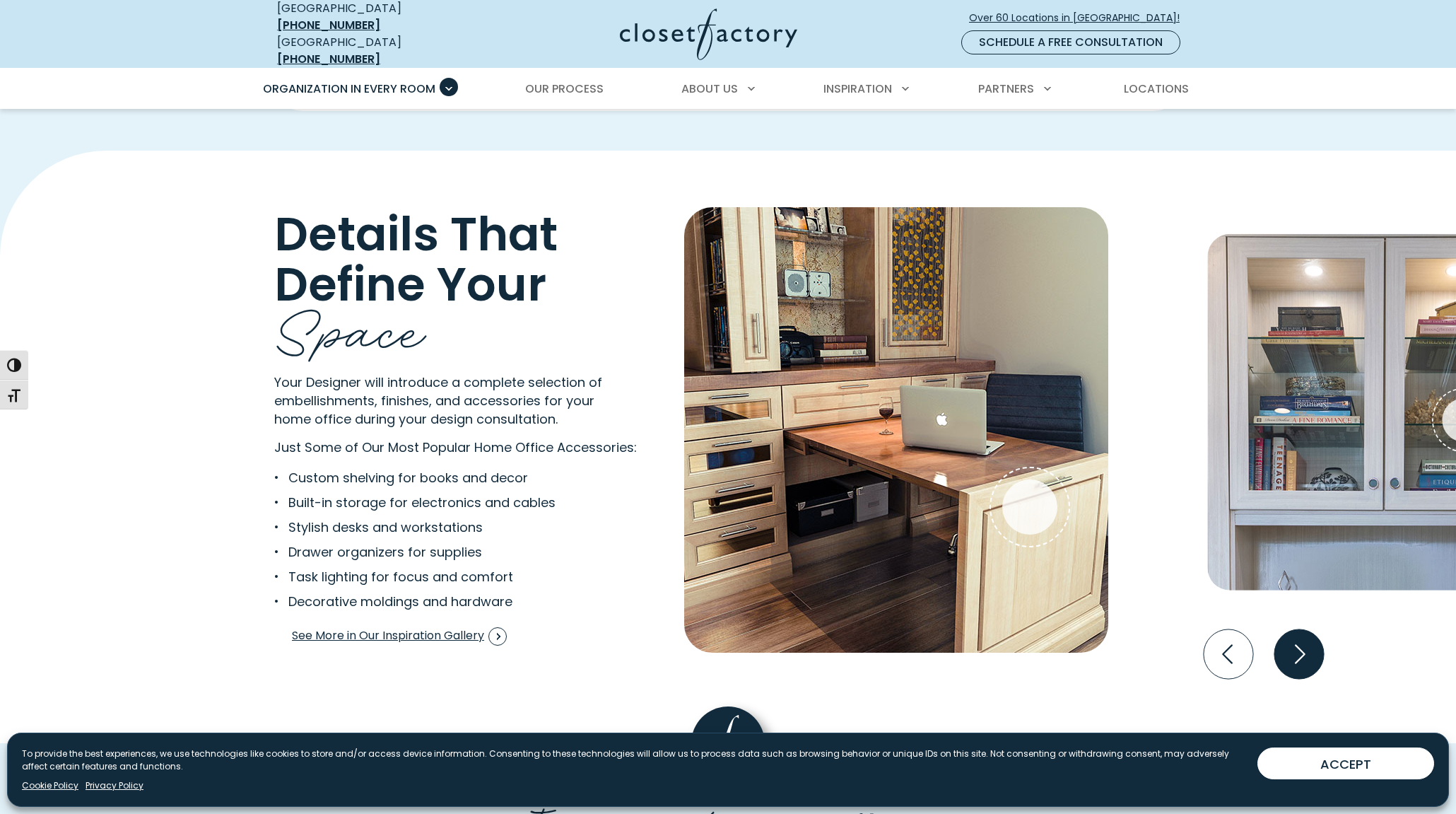
click at [1315, 638] on icon "Next slide" at bounding box center [1299, 654] width 49 height 49
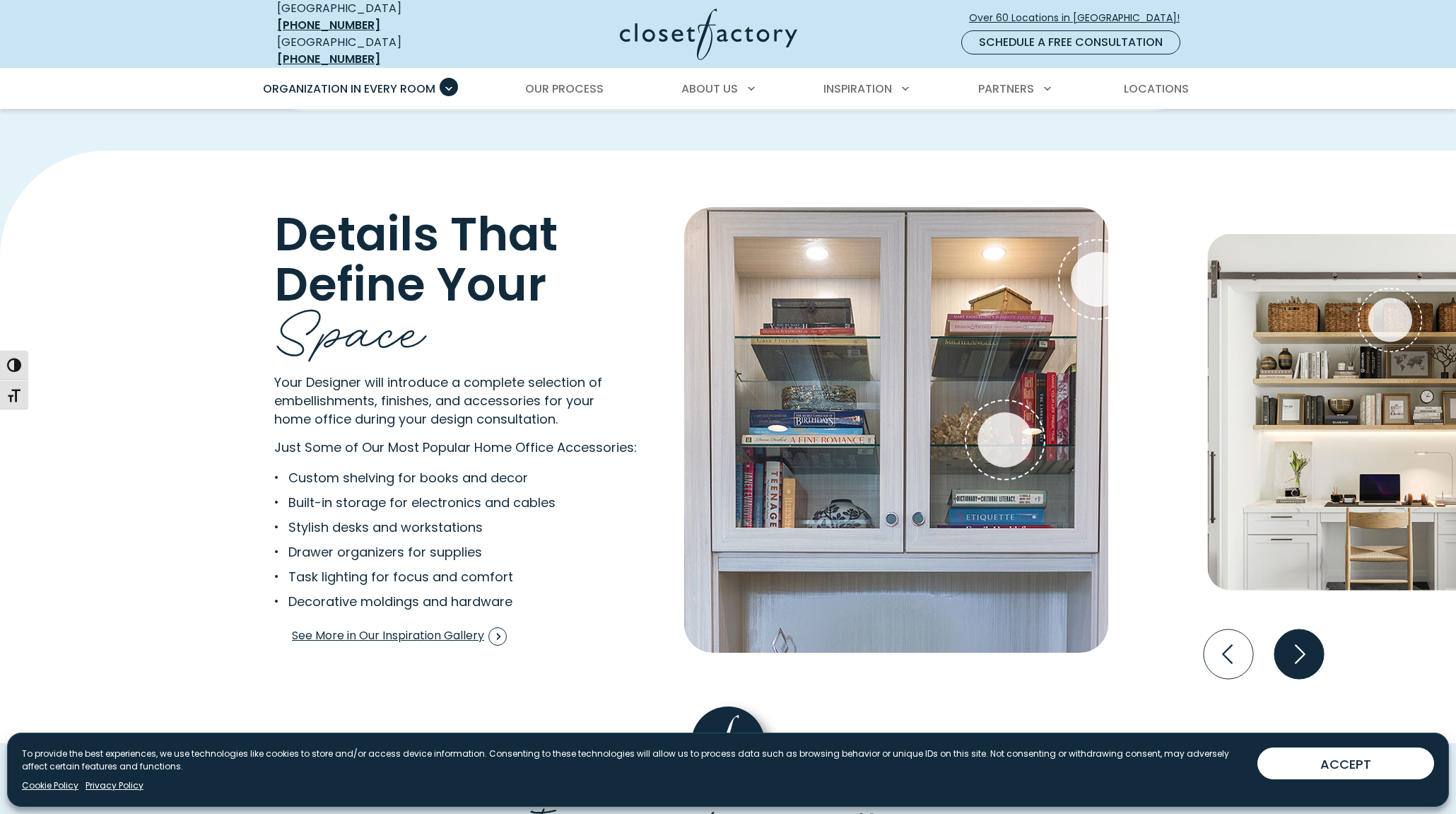
click at [1315, 638] on icon "Next slide" at bounding box center [1299, 654] width 49 height 49
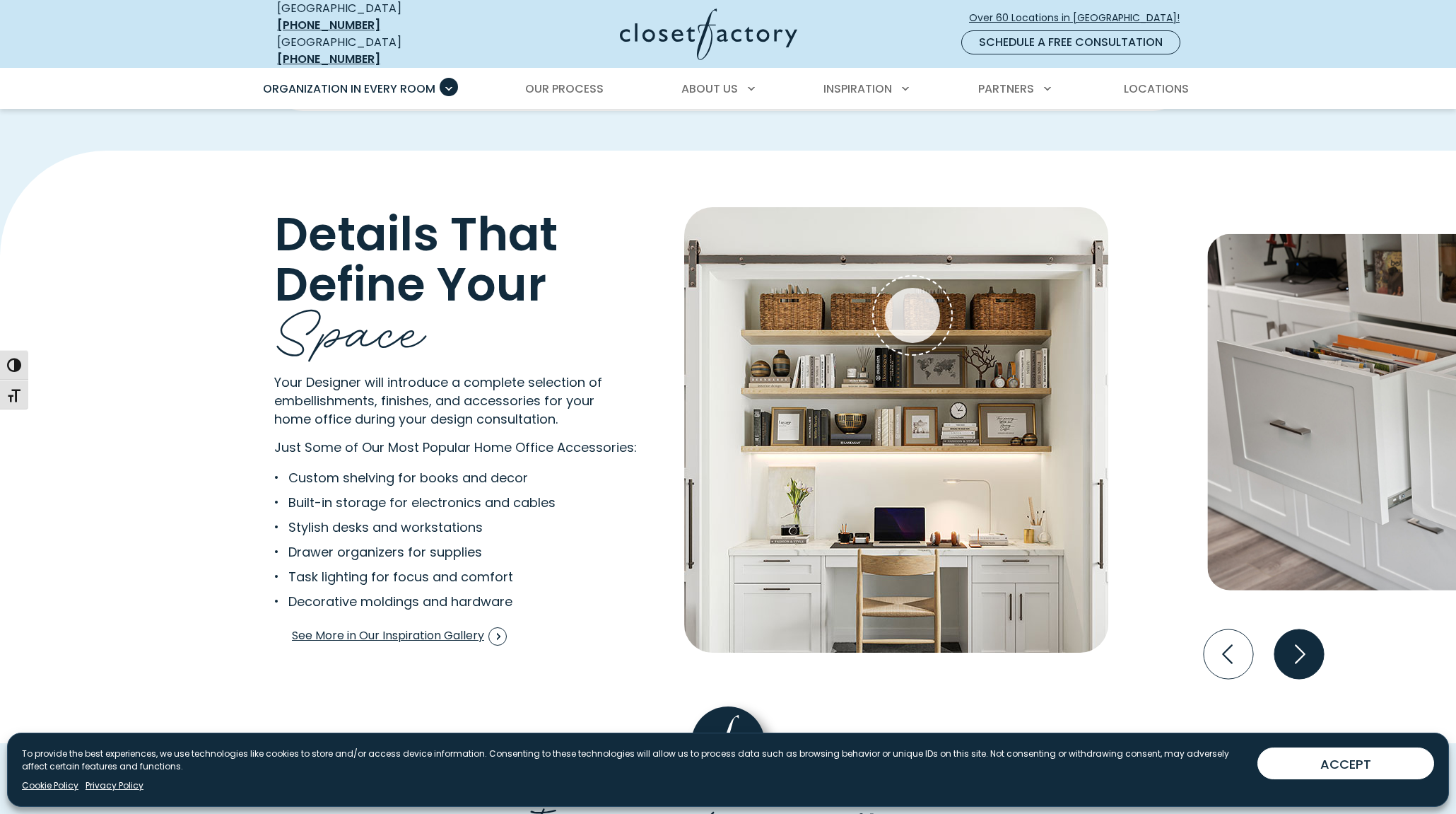
click at [1315, 638] on icon "Next slide" at bounding box center [1299, 654] width 49 height 49
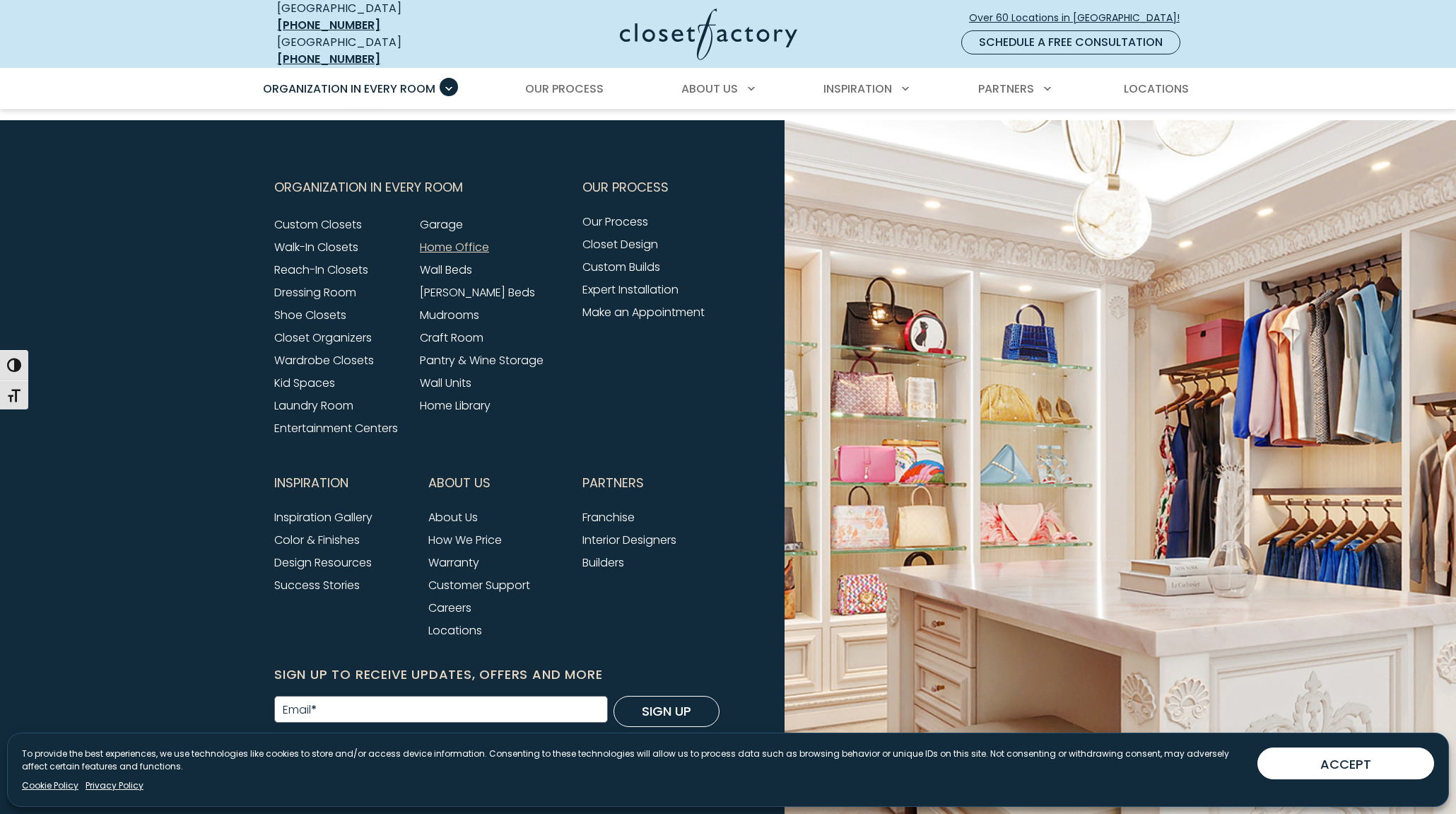
scroll to position [4652, 0]
